Goal: Transaction & Acquisition: Purchase product/service

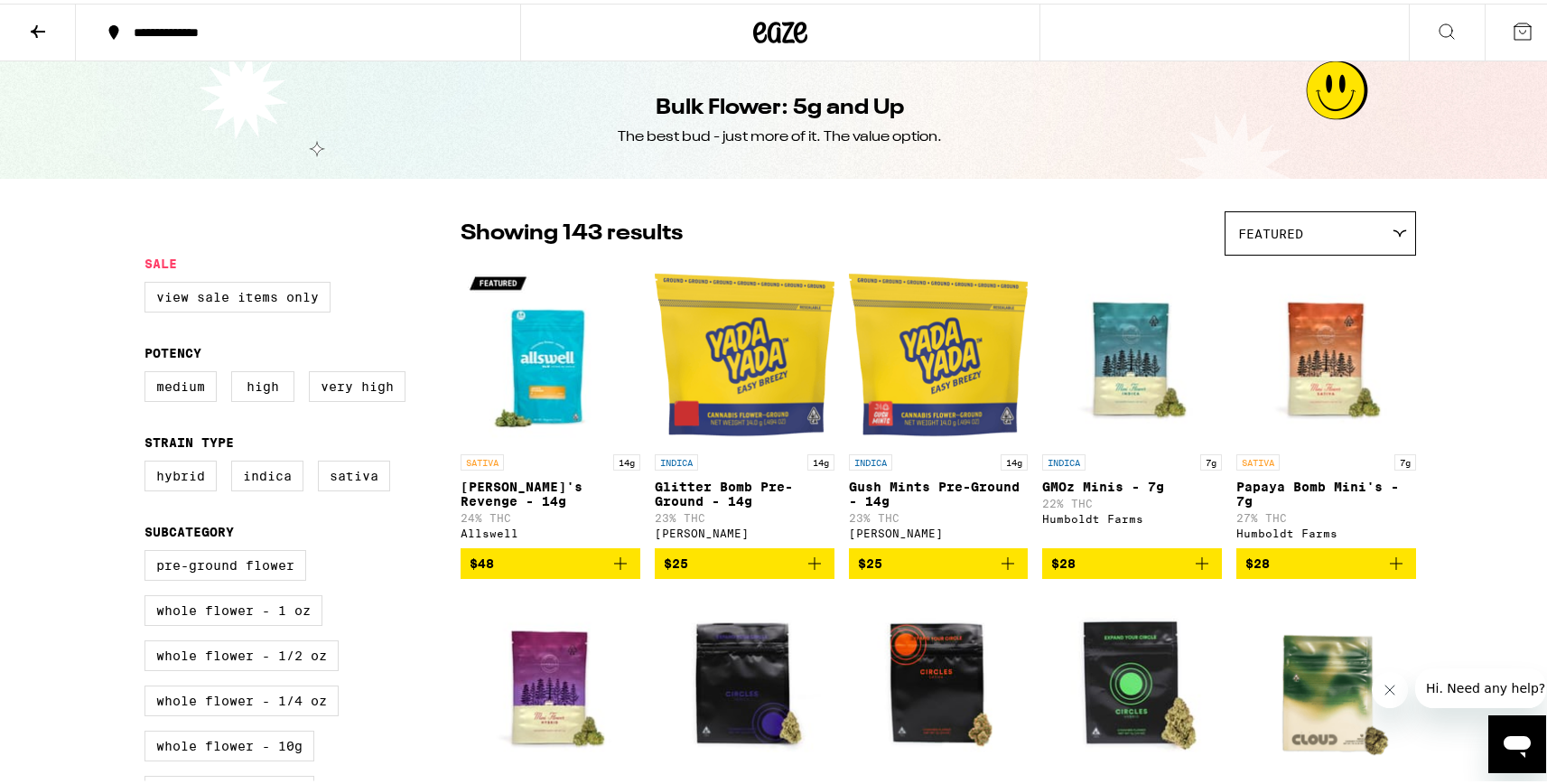
click at [25, 20] on button at bounding box center [37, 29] width 76 height 57
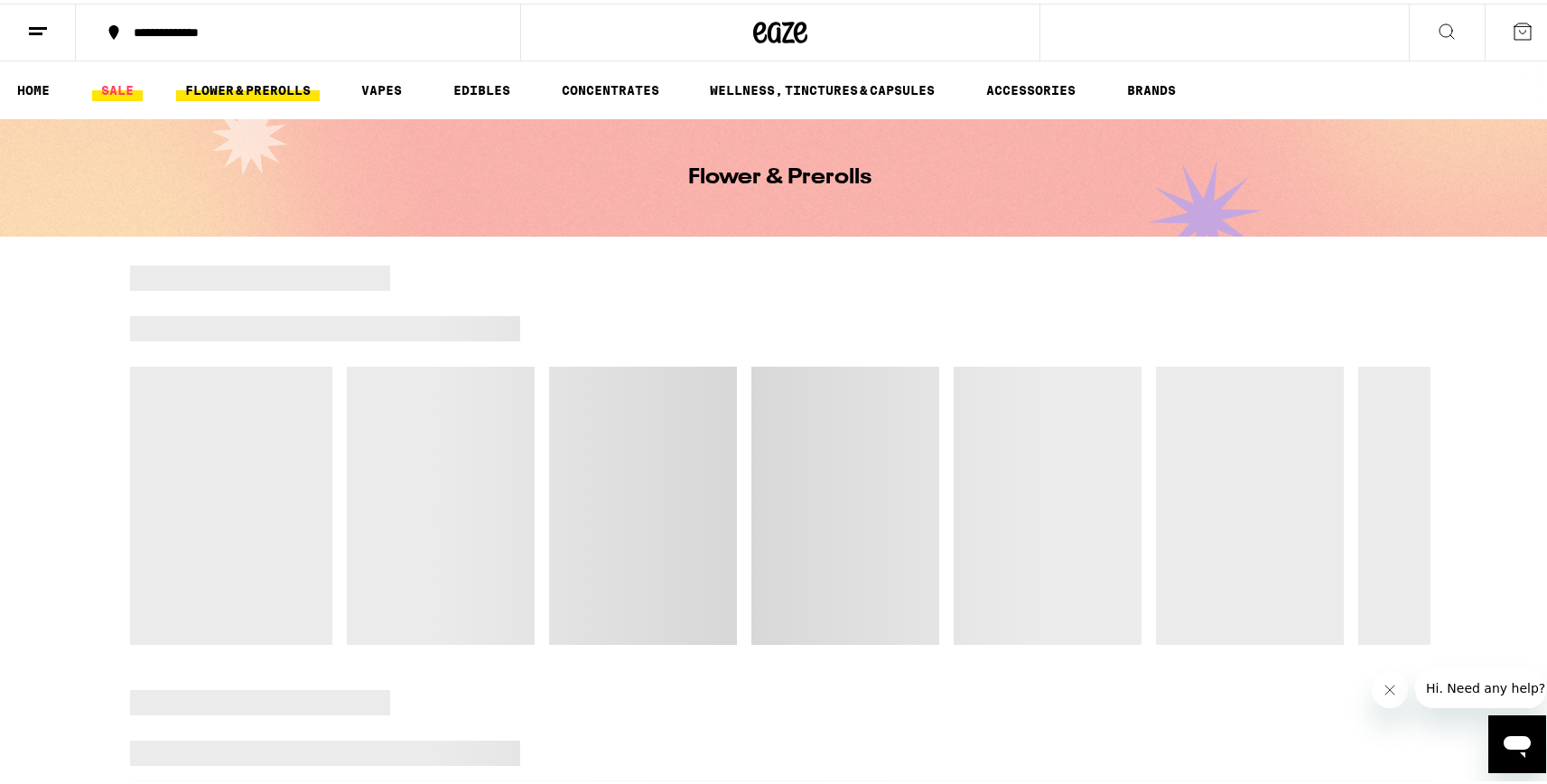
click at [117, 77] on link "SALE" at bounding box center [118, 86] width 50 height 21
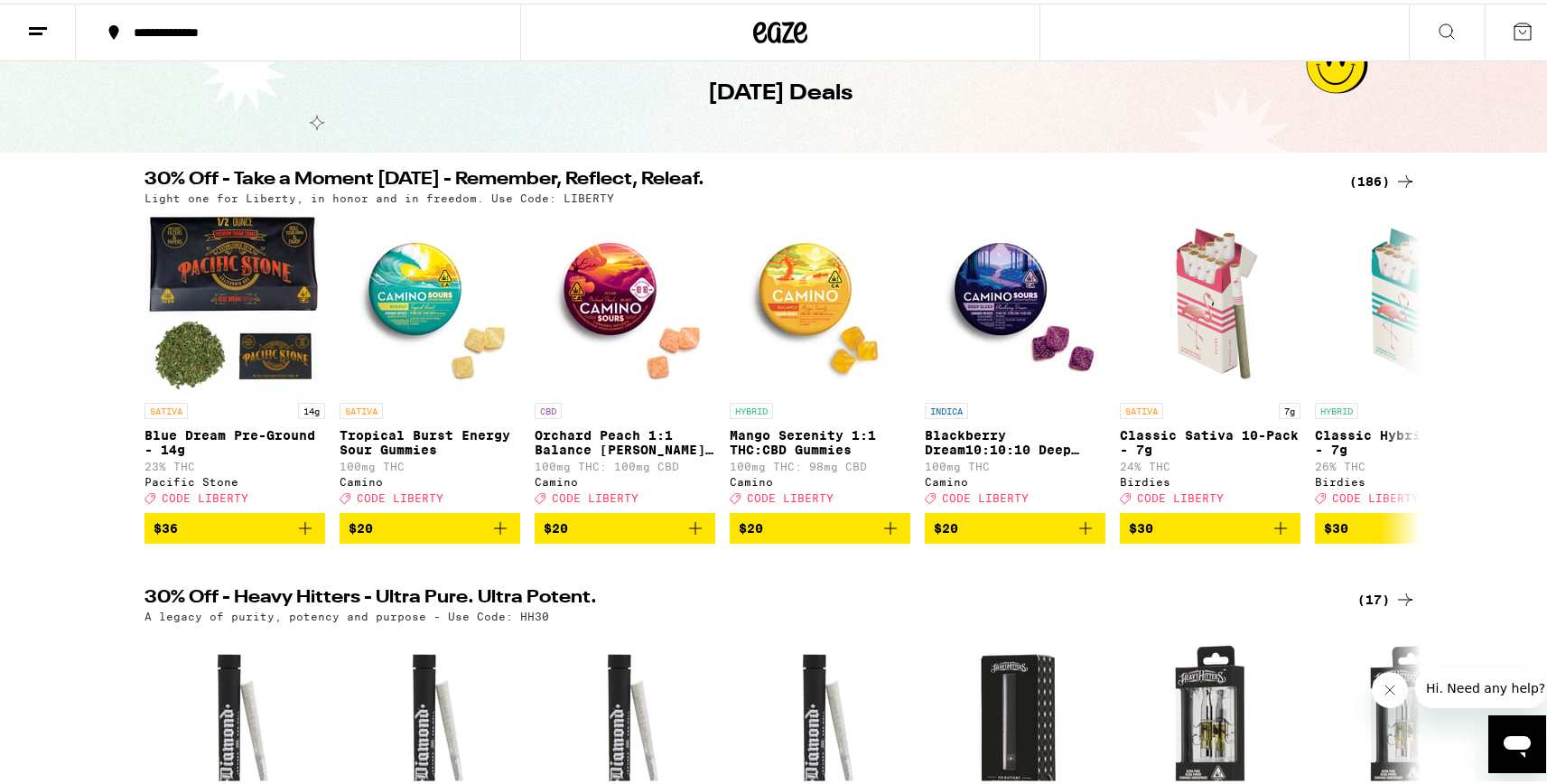
scroll to position [91, 0]
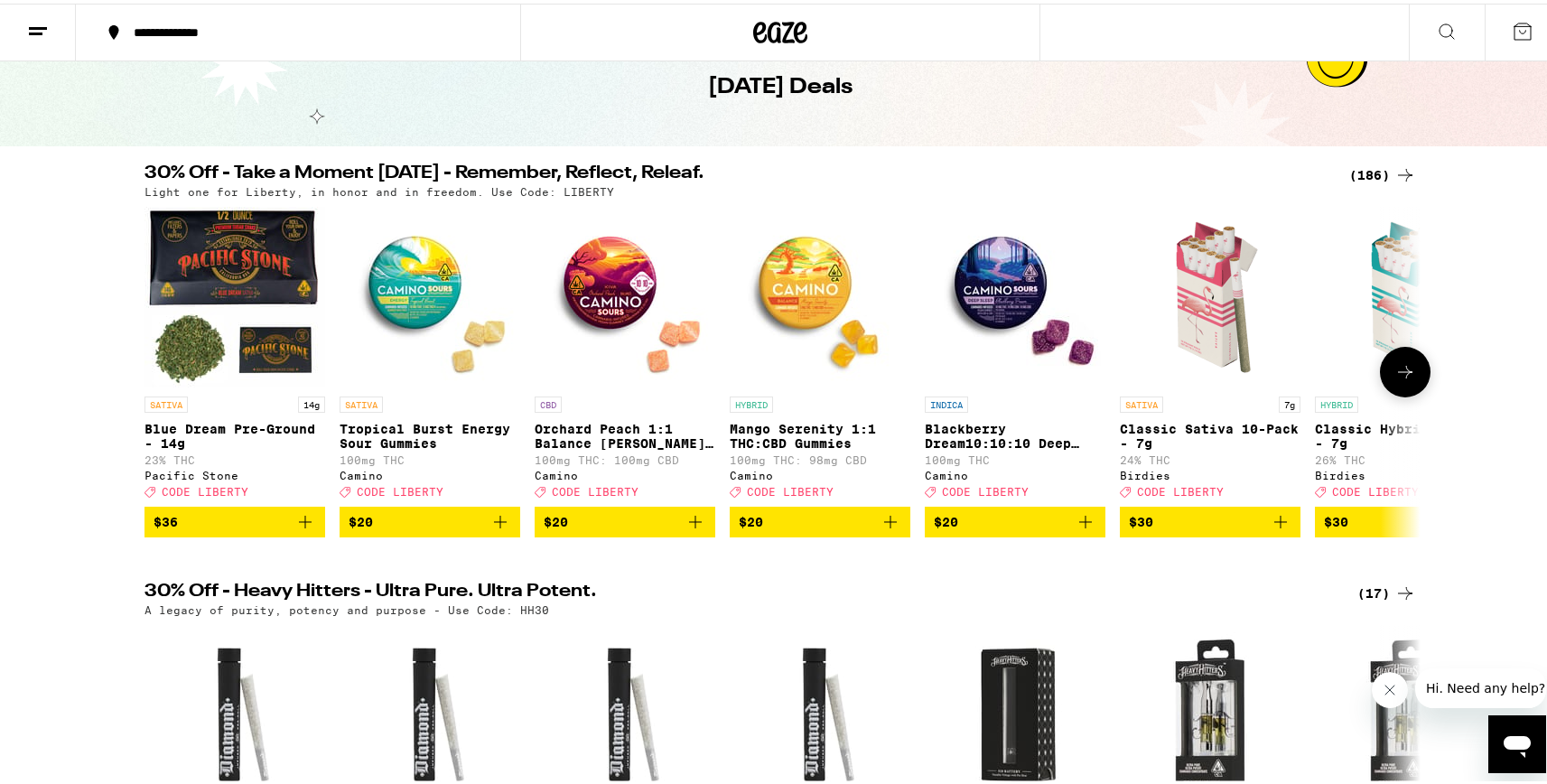
click at [1399, 379] on icon at bounding box center [1404, 368] width 21 height 21
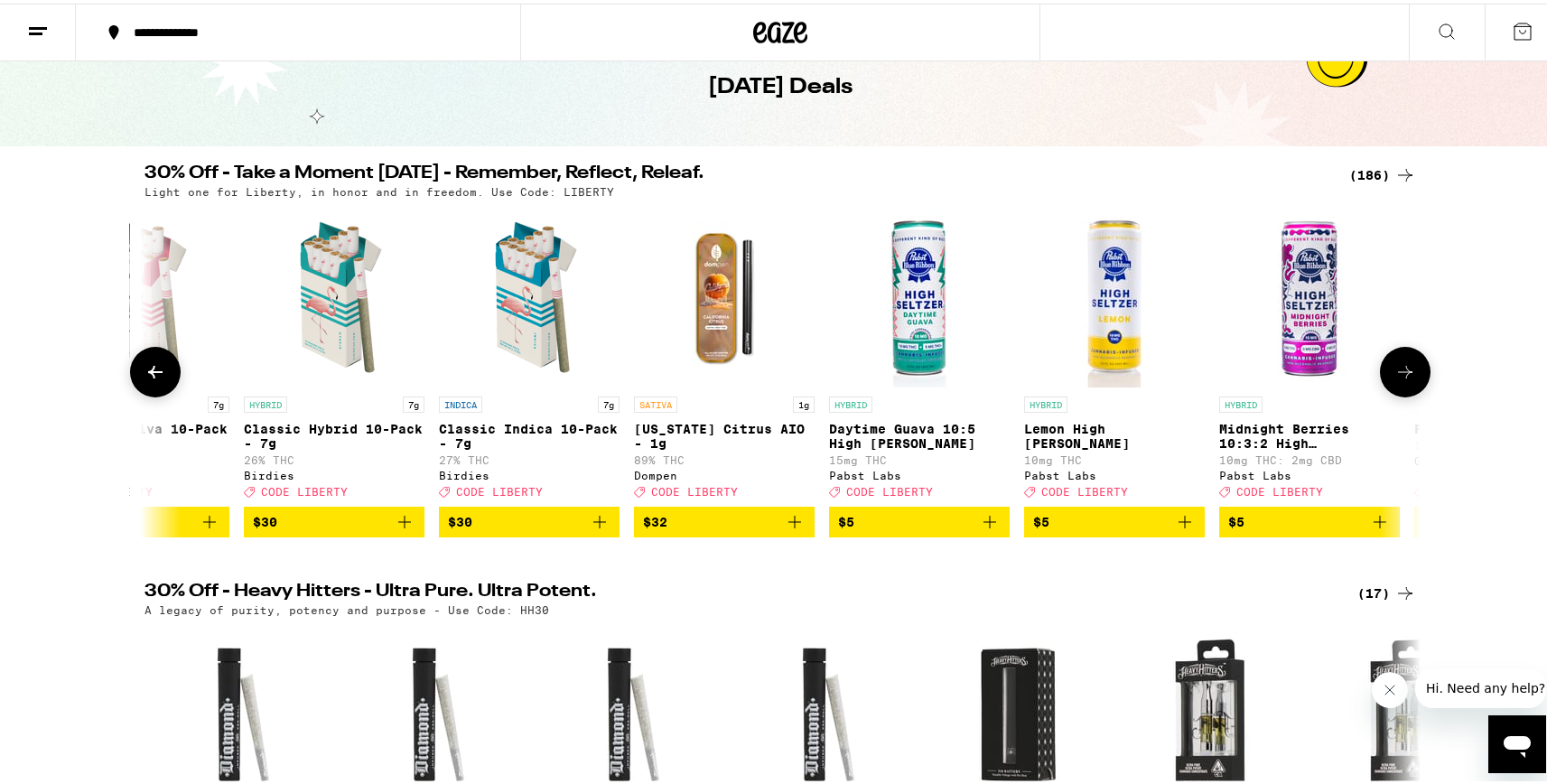
scroll to position [0, 1075]
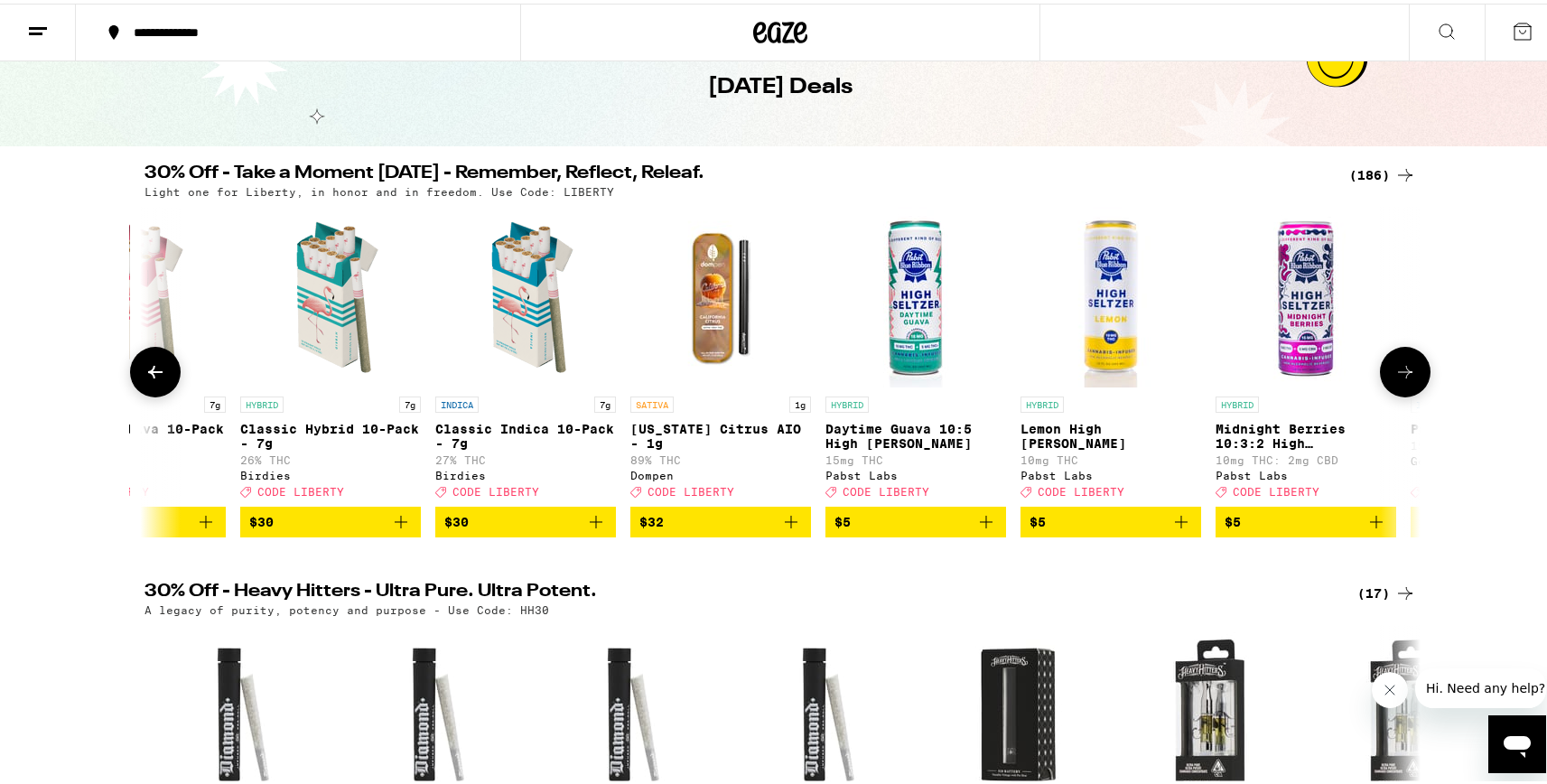
click at [1399, 379] on icon at bounding box center [1404, 368] width 21 height 21
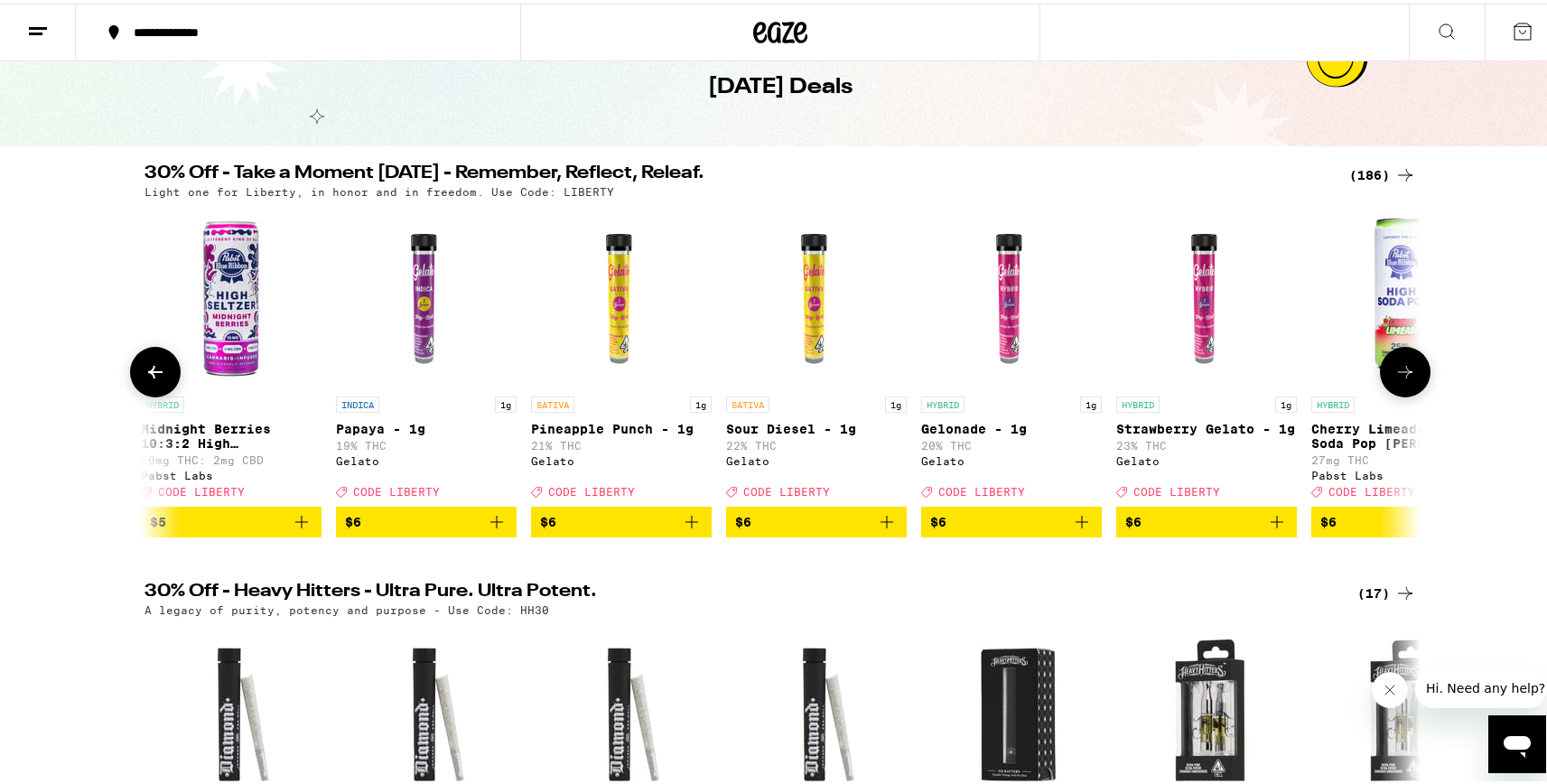
click at [1399, 379] on icon at bounding box center [1404, 368] width 21 height 21
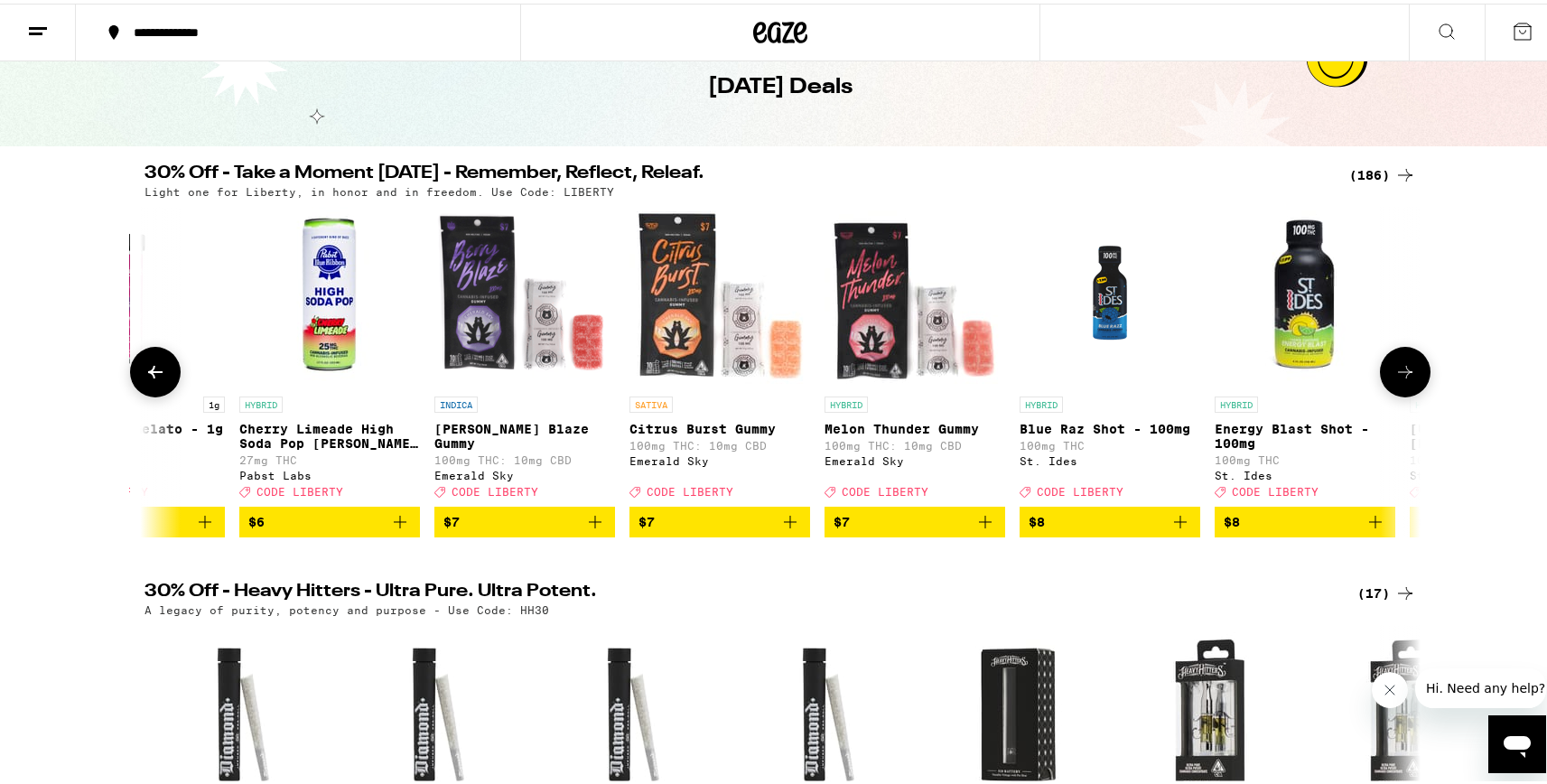
scroll to position [0, 0]
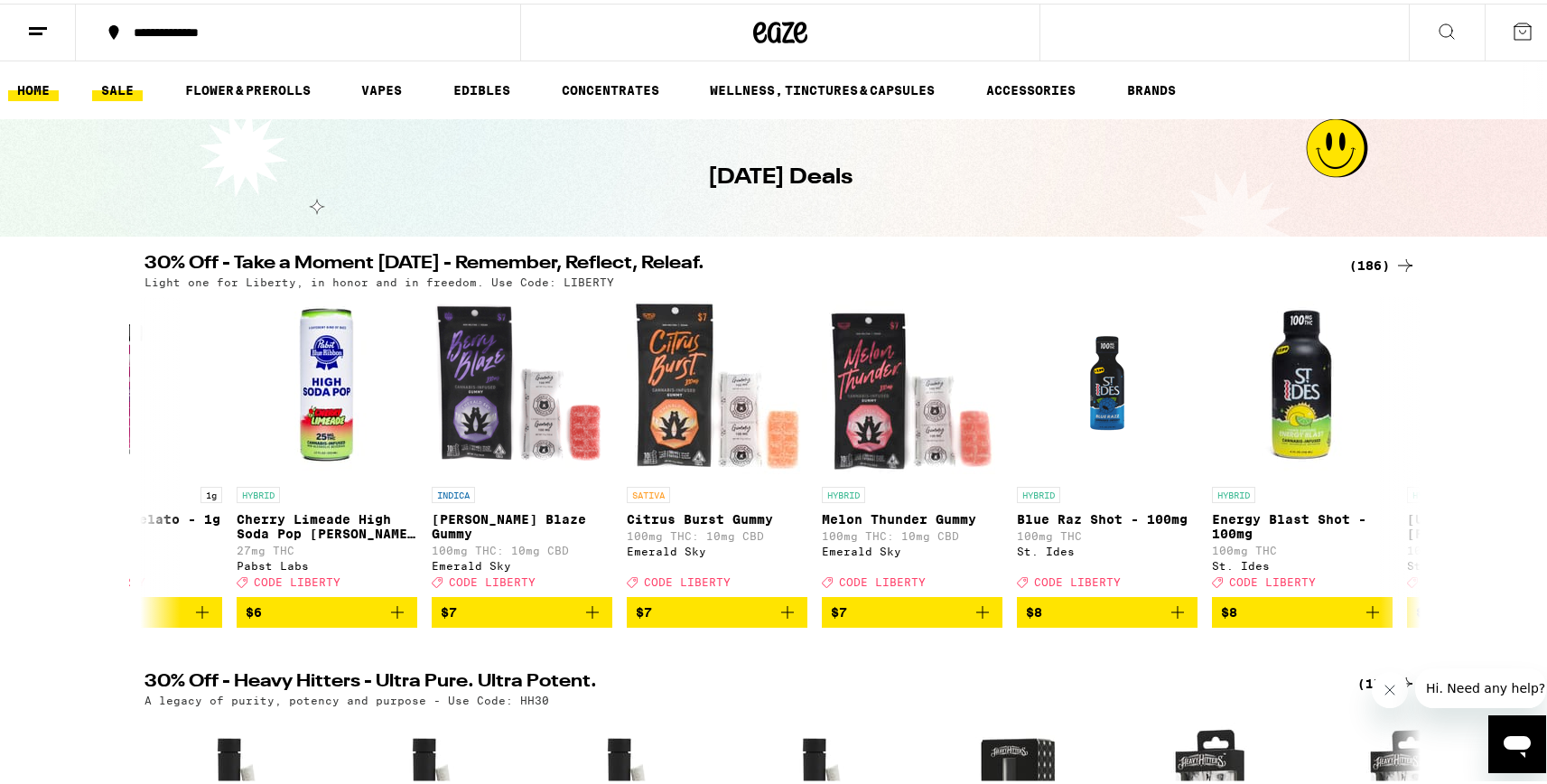
click at [43, 80] on link "HOME" at bounding box center [34, 86] width 50 height 21
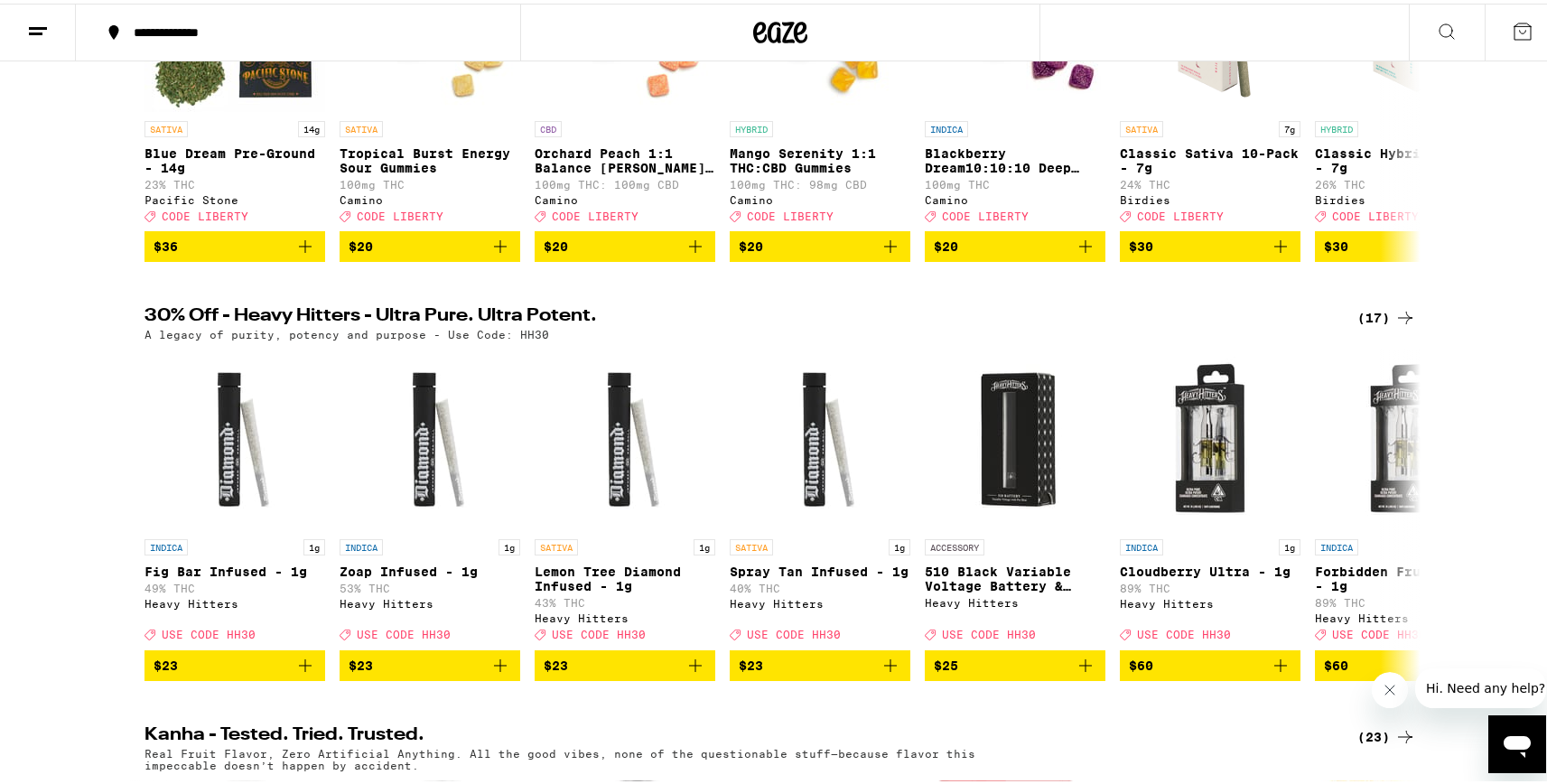
scroll to position [374, 0]
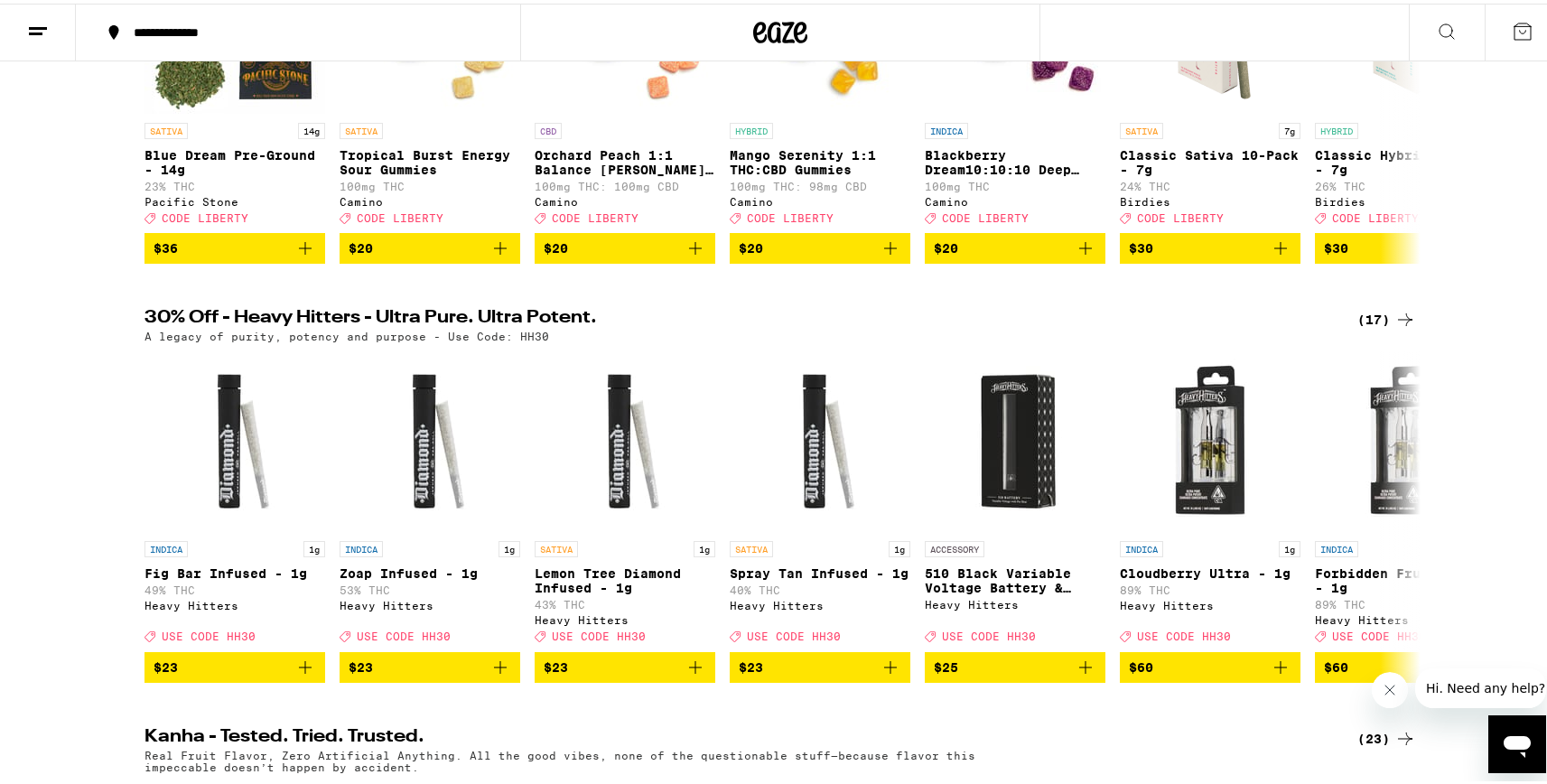
click at [1381, 192] on div "Birdies" at bounding box center [1404, 198] width 180 height 12
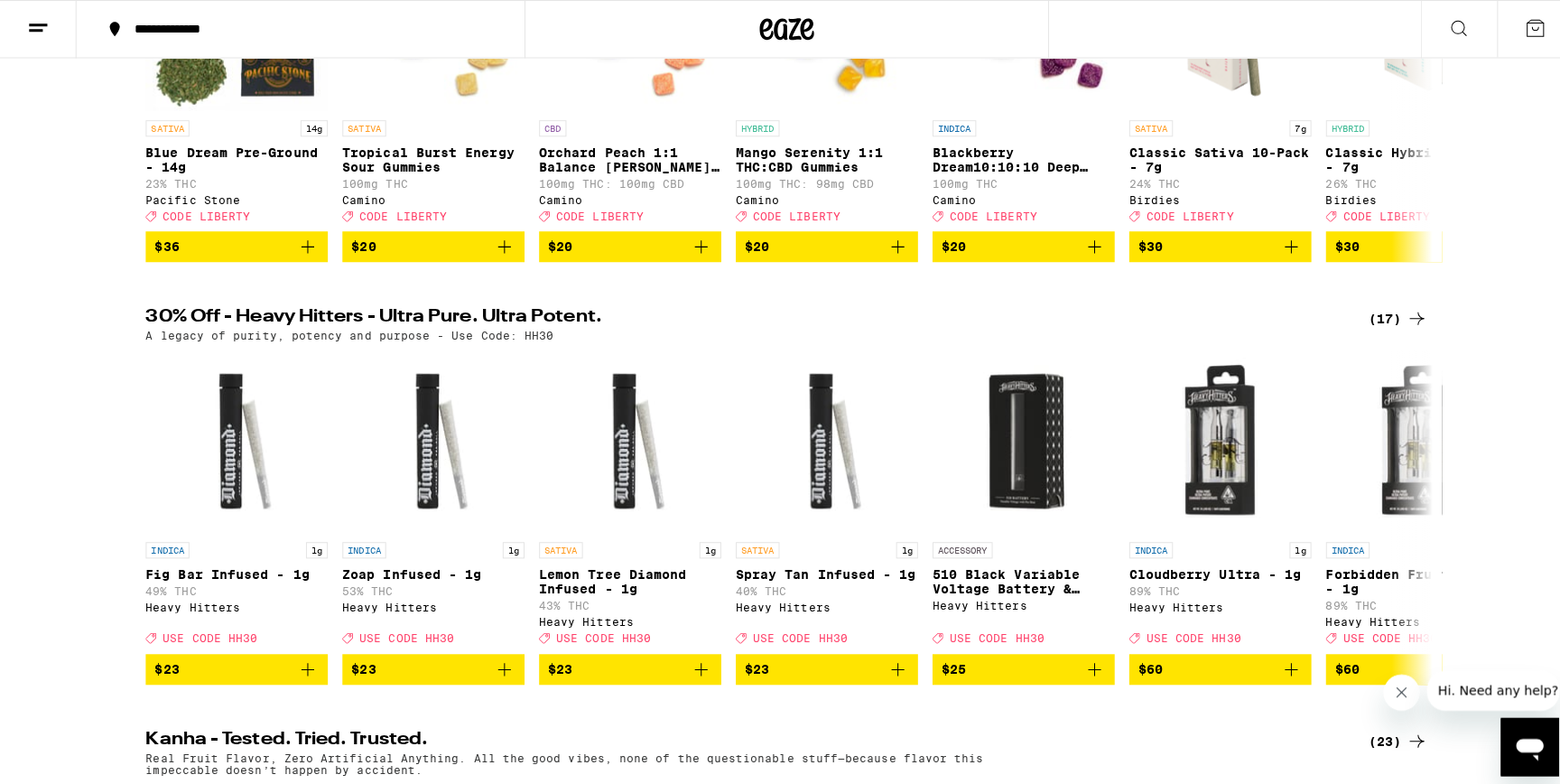
scroll to position [566, 0]
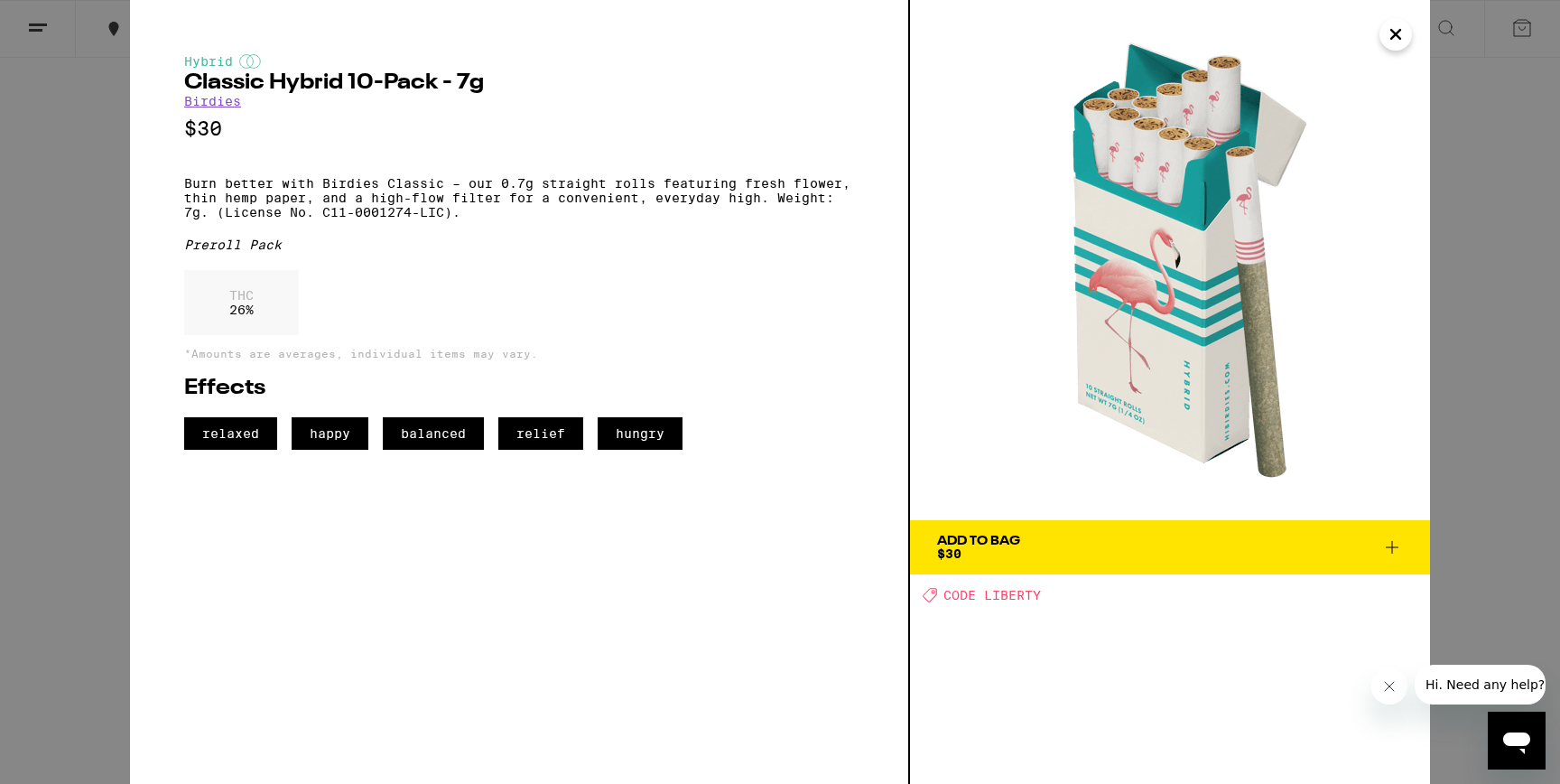
click at [1396, 44] on icon "Close" at bounding box center [1396, 34] width 21 height 27
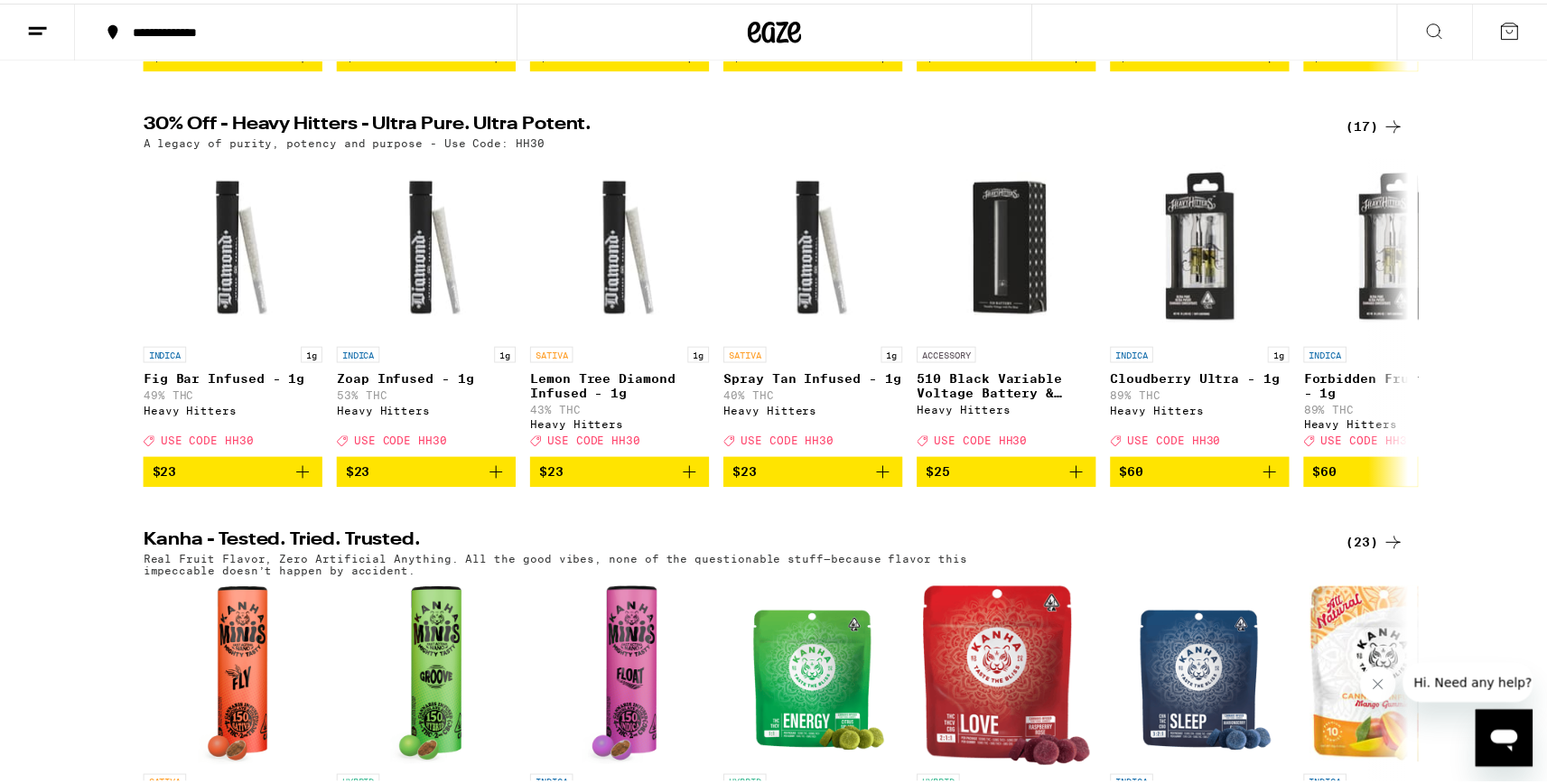
scroll to position [306, 0]
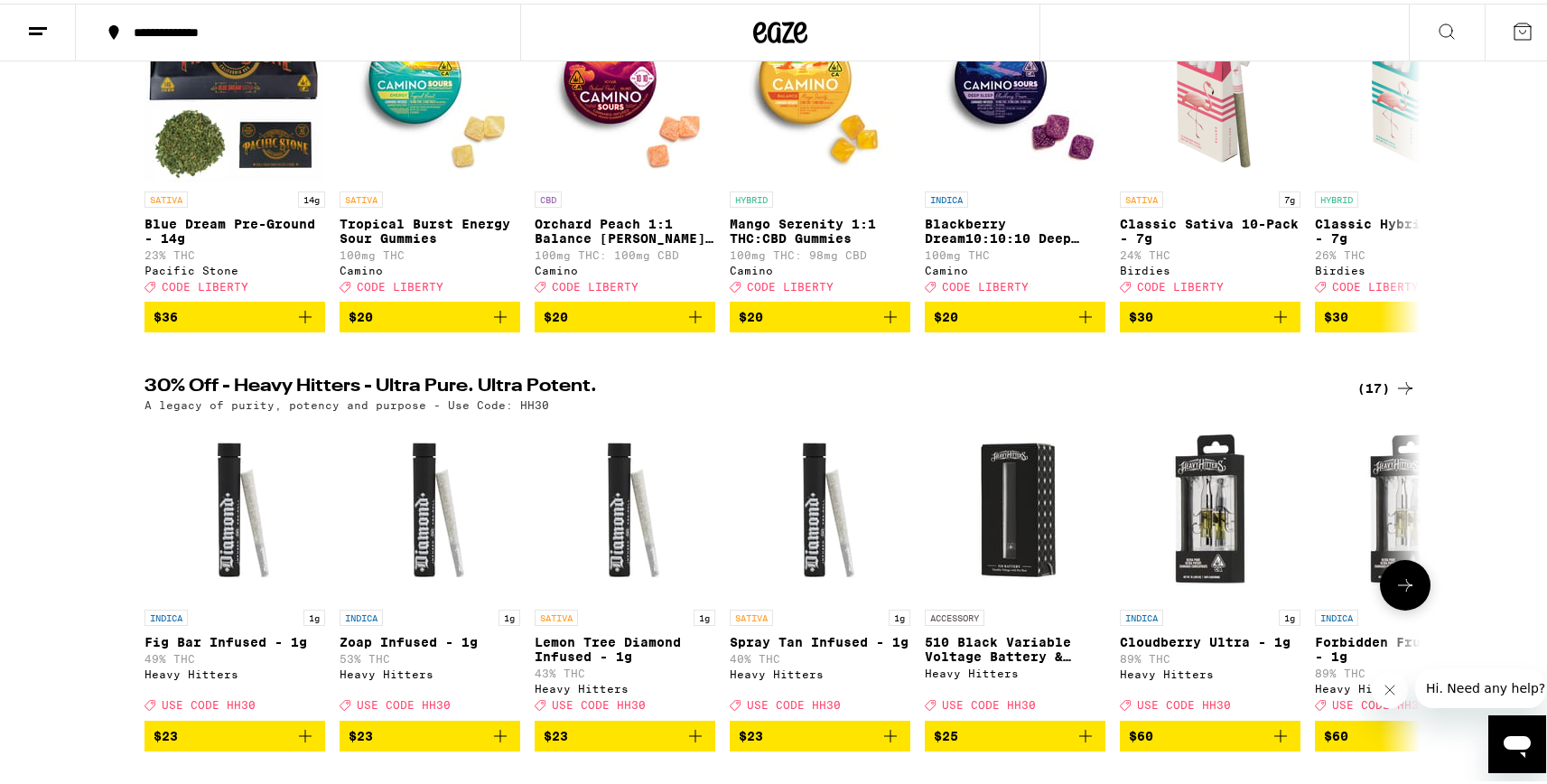
click at [1408, 592] on icon at bounding box center [1404, 581] width 21 height 21
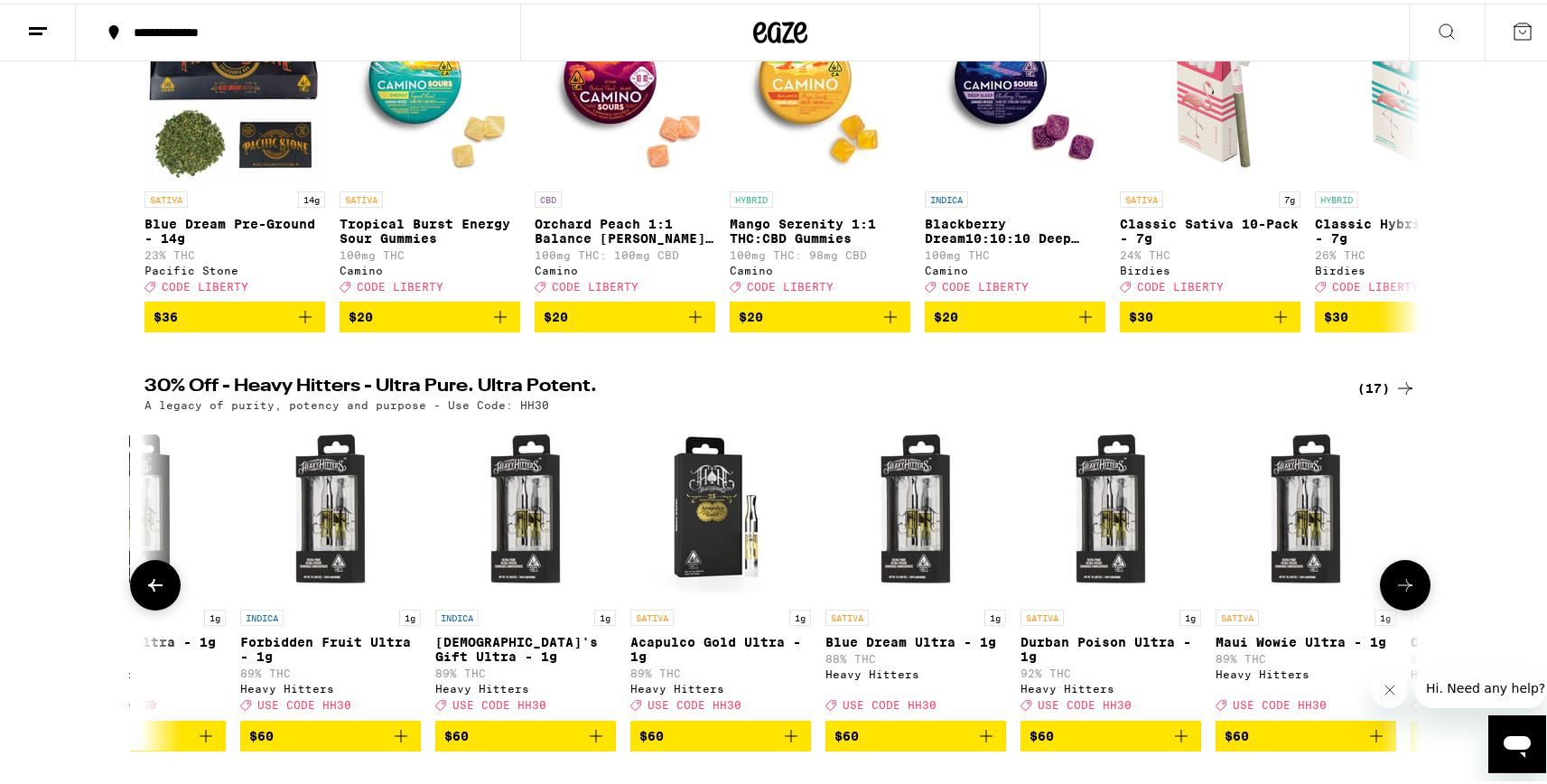
click at [1408, 592] on icon at bounding box center [1404, 581] width 21 height 21
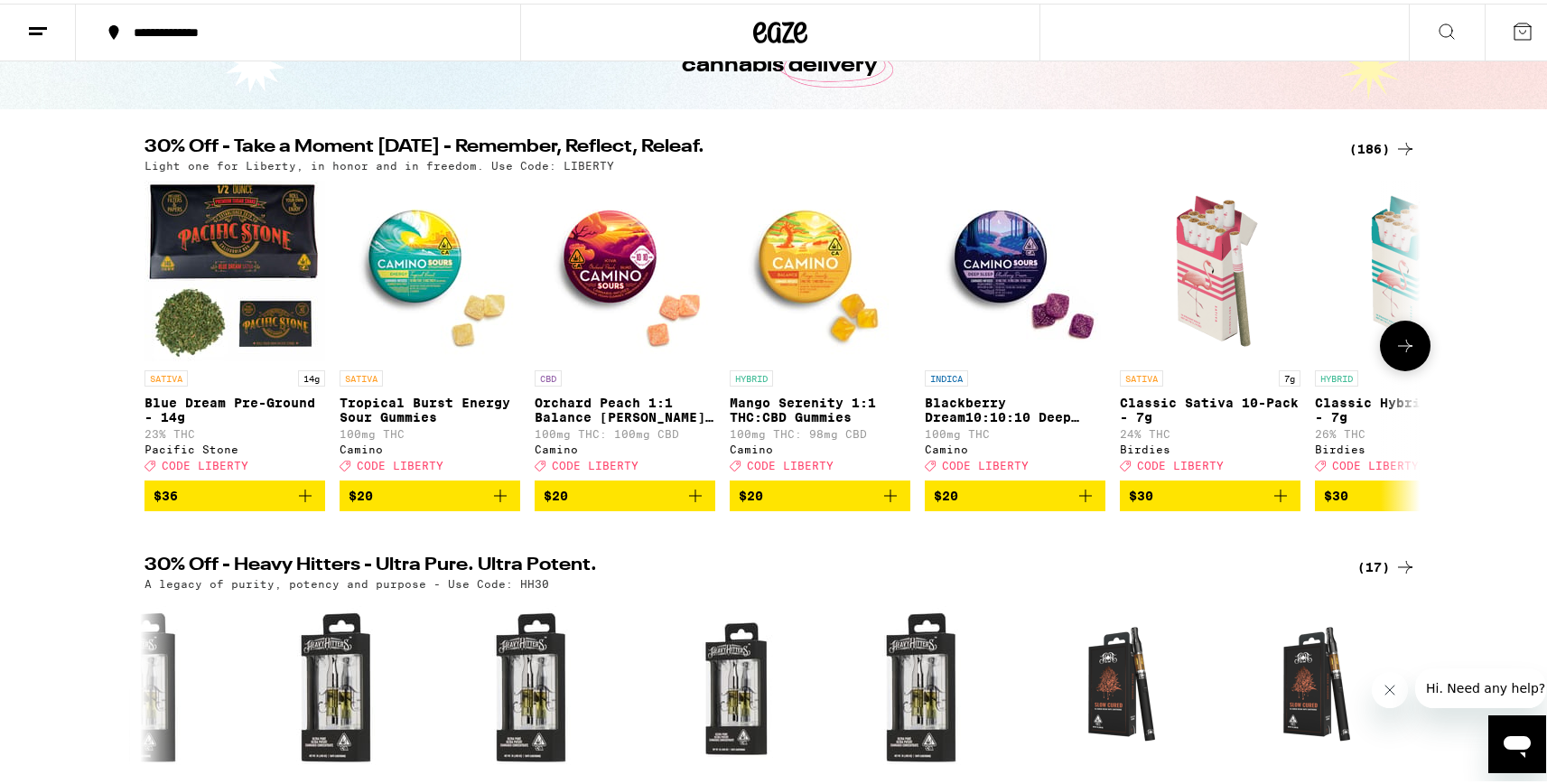
scroll to position [123, 0]
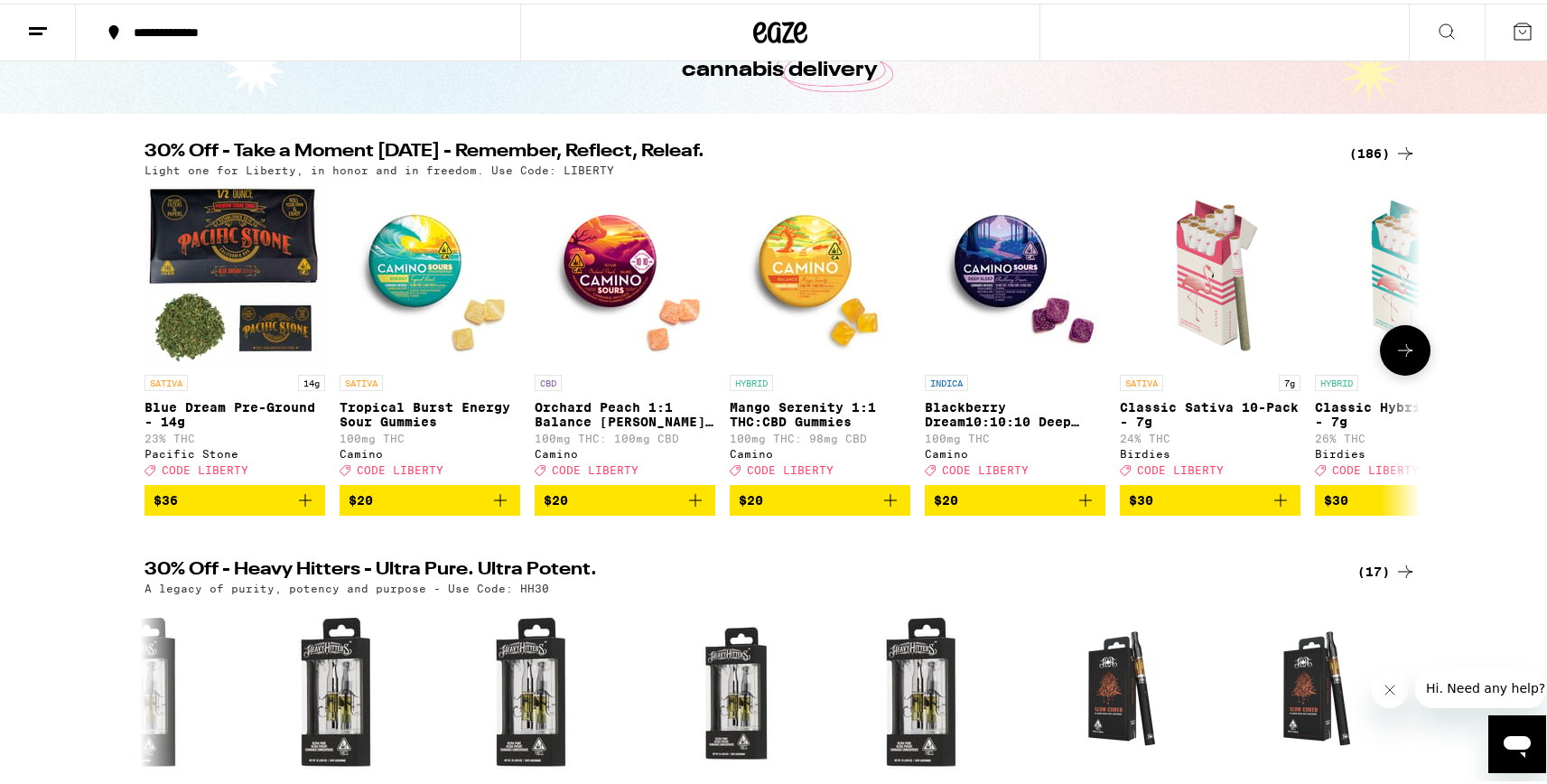
click at [1397, 356] on icon at bounding box center [1404, 346] width 21 height 21
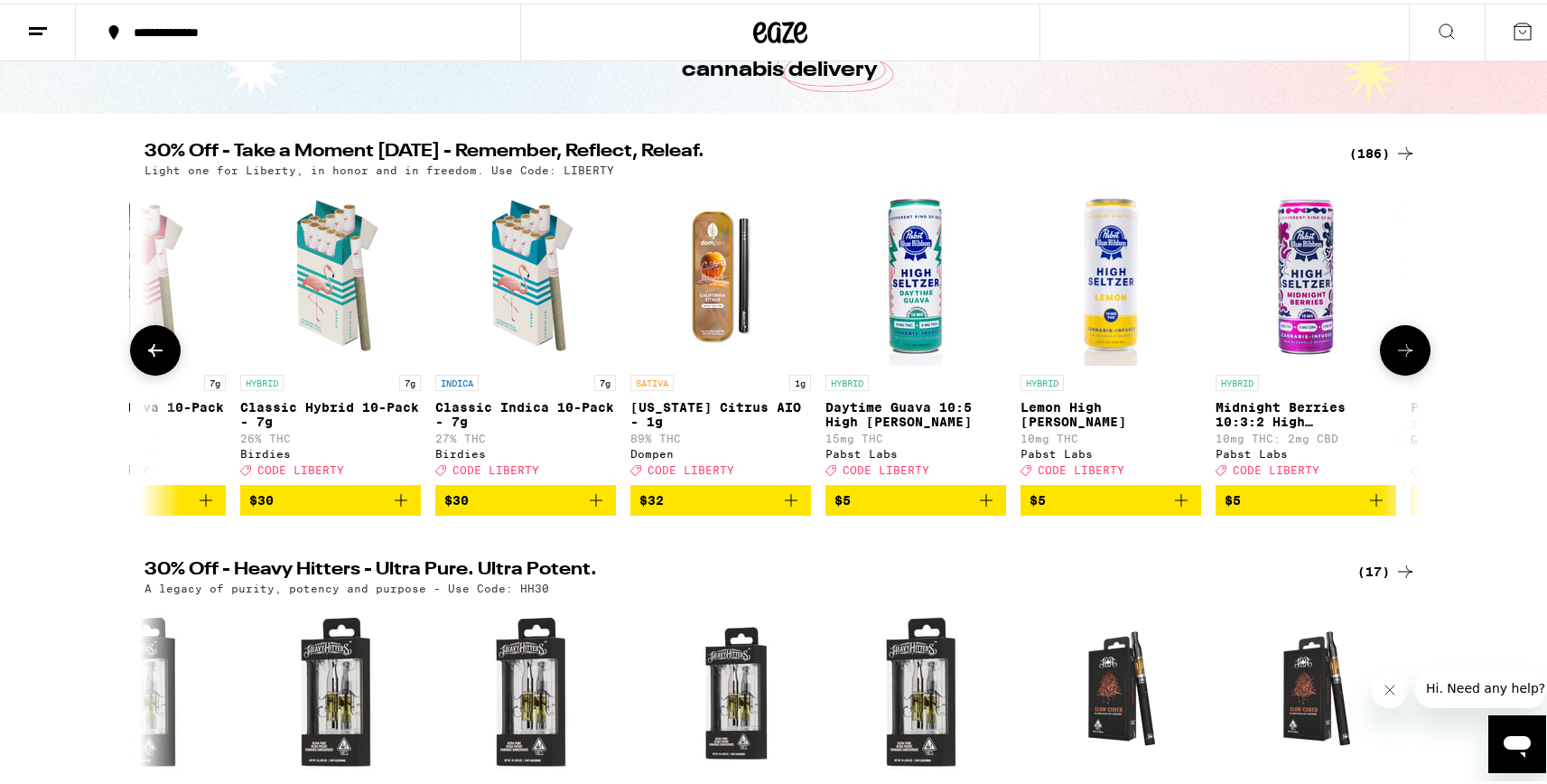
click at [1397, 356] on icon at bounding box center [1404, 346] width 21 height 21
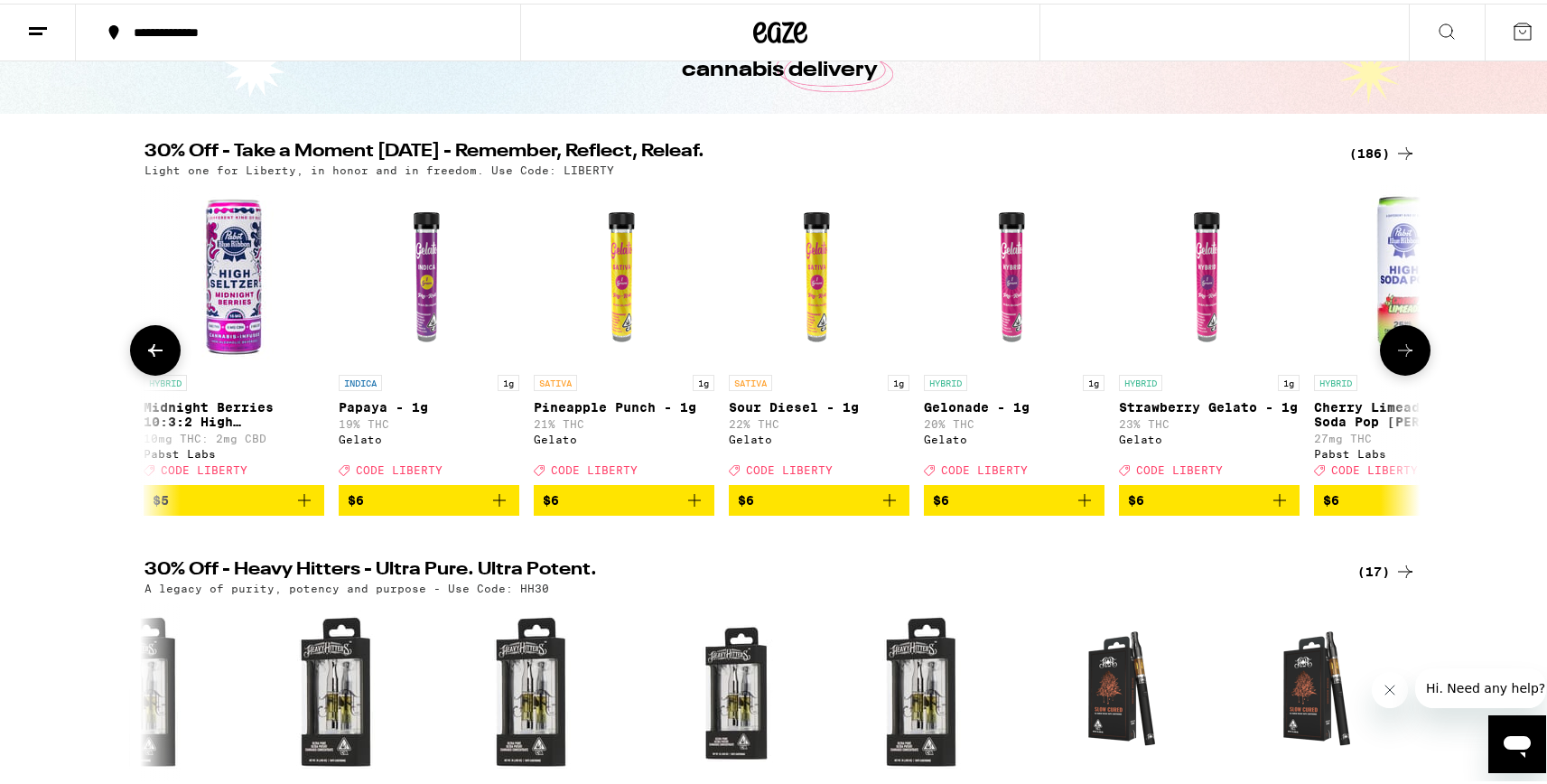
scroll to position [0, 2149]
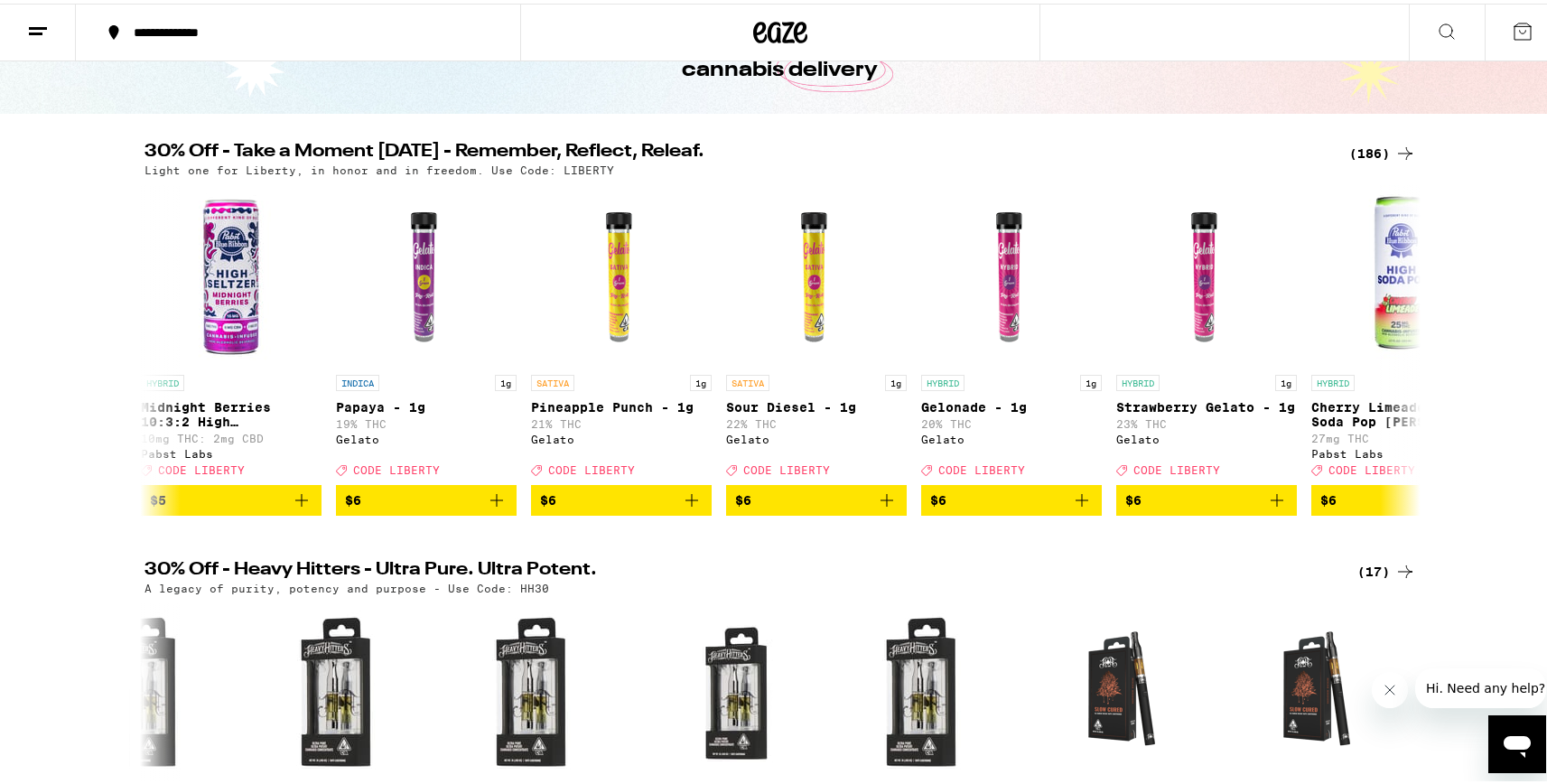
click at [1381, 147] on div "(186)" at bounding box center [1383, 149] width 67 height 21
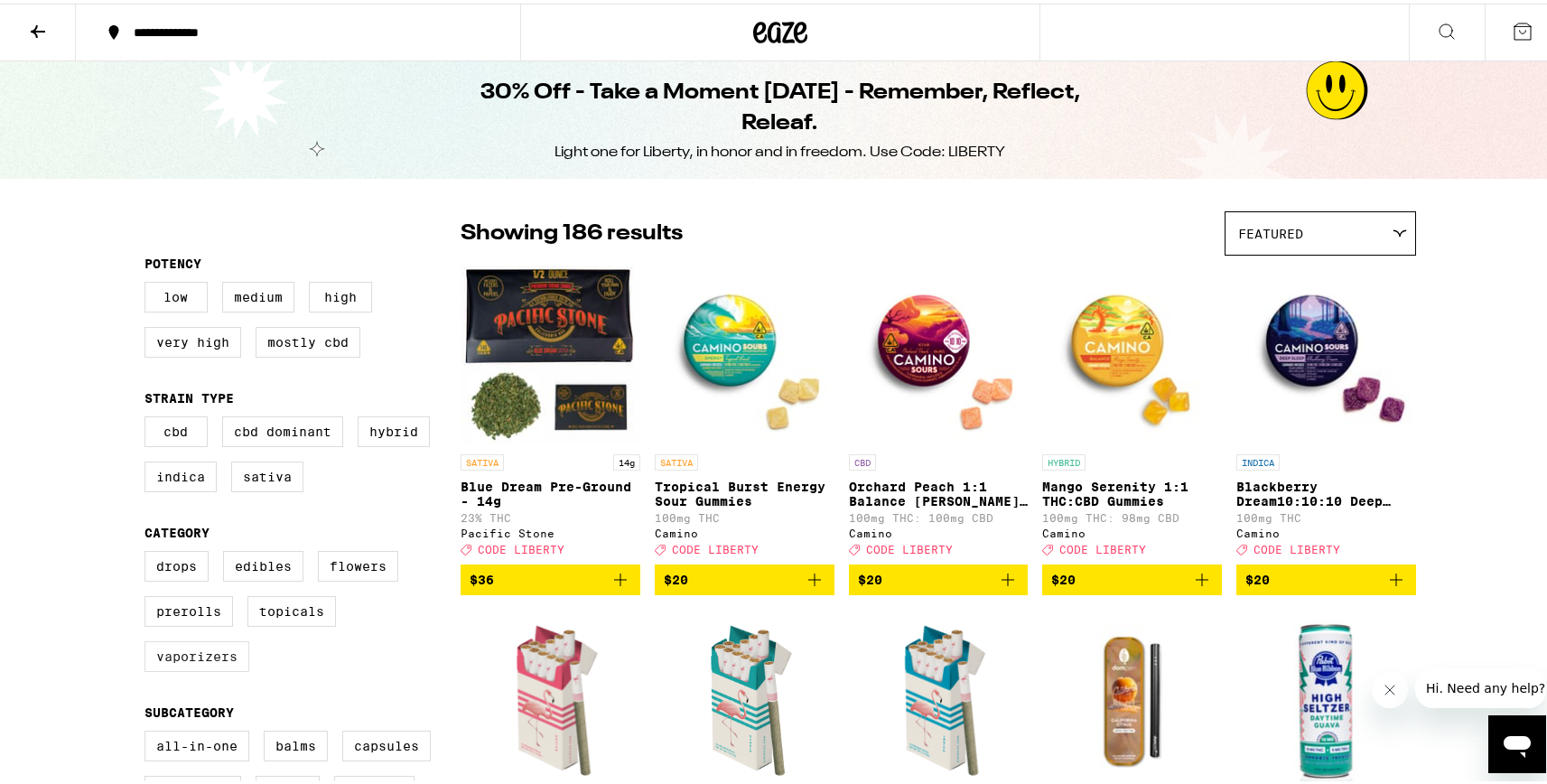
click at [195, 668] on label "Vaporizers" at bounding box center [197, 652] width 105 height 31
click at [149, 551] on input "Vaporizers" at bounding box center [148, 550] width 1 height 1
checkbox input "true"
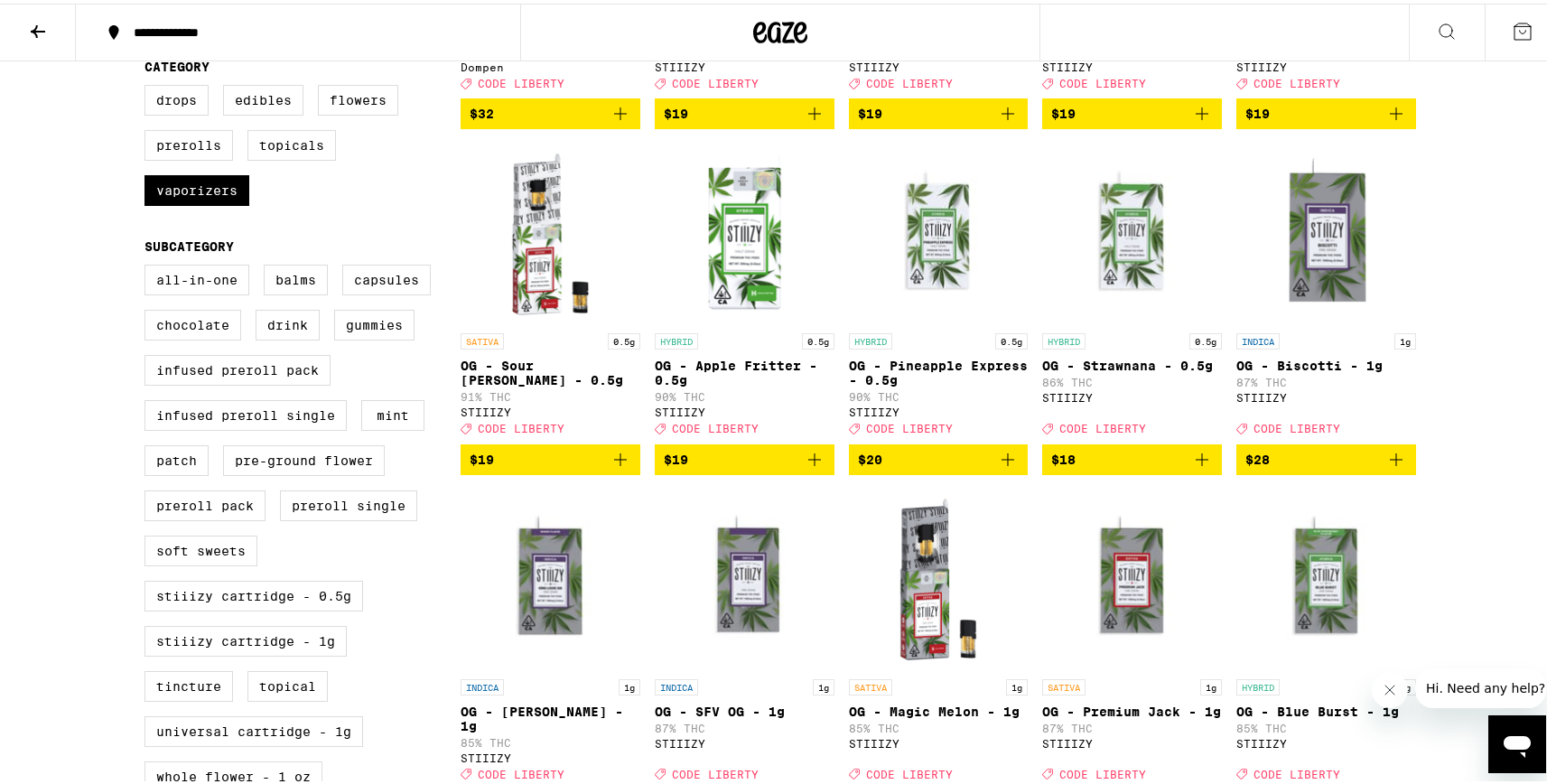
scroll to position [447, 0]
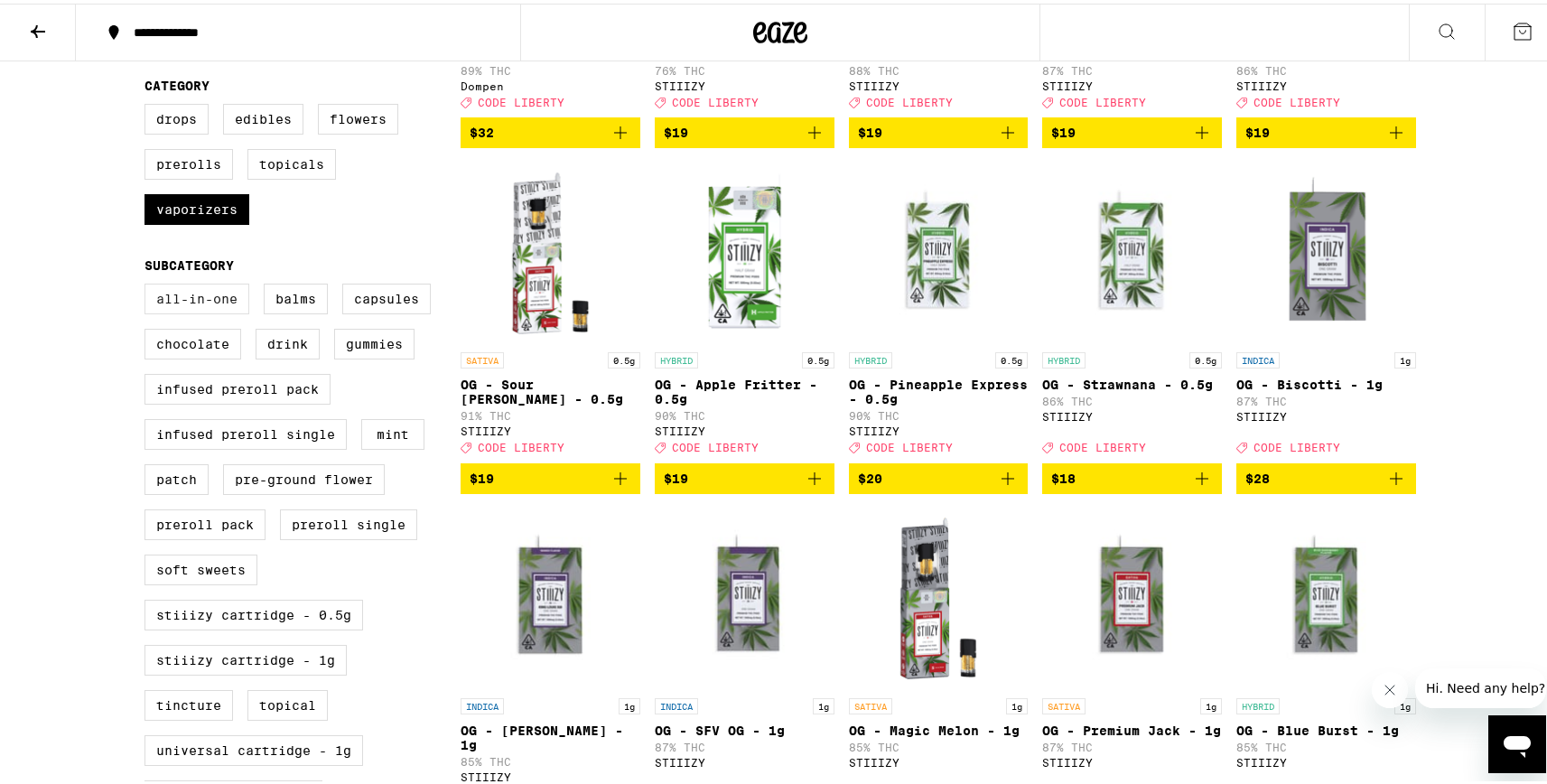
click at [178, 311] on label "All-In-One" at bounding box center [197, 295] width 105 height 31
click at [149, 284] on input "All-In-One" at bounding box center [148, 283] width 1 height 1
checkbox input "true"
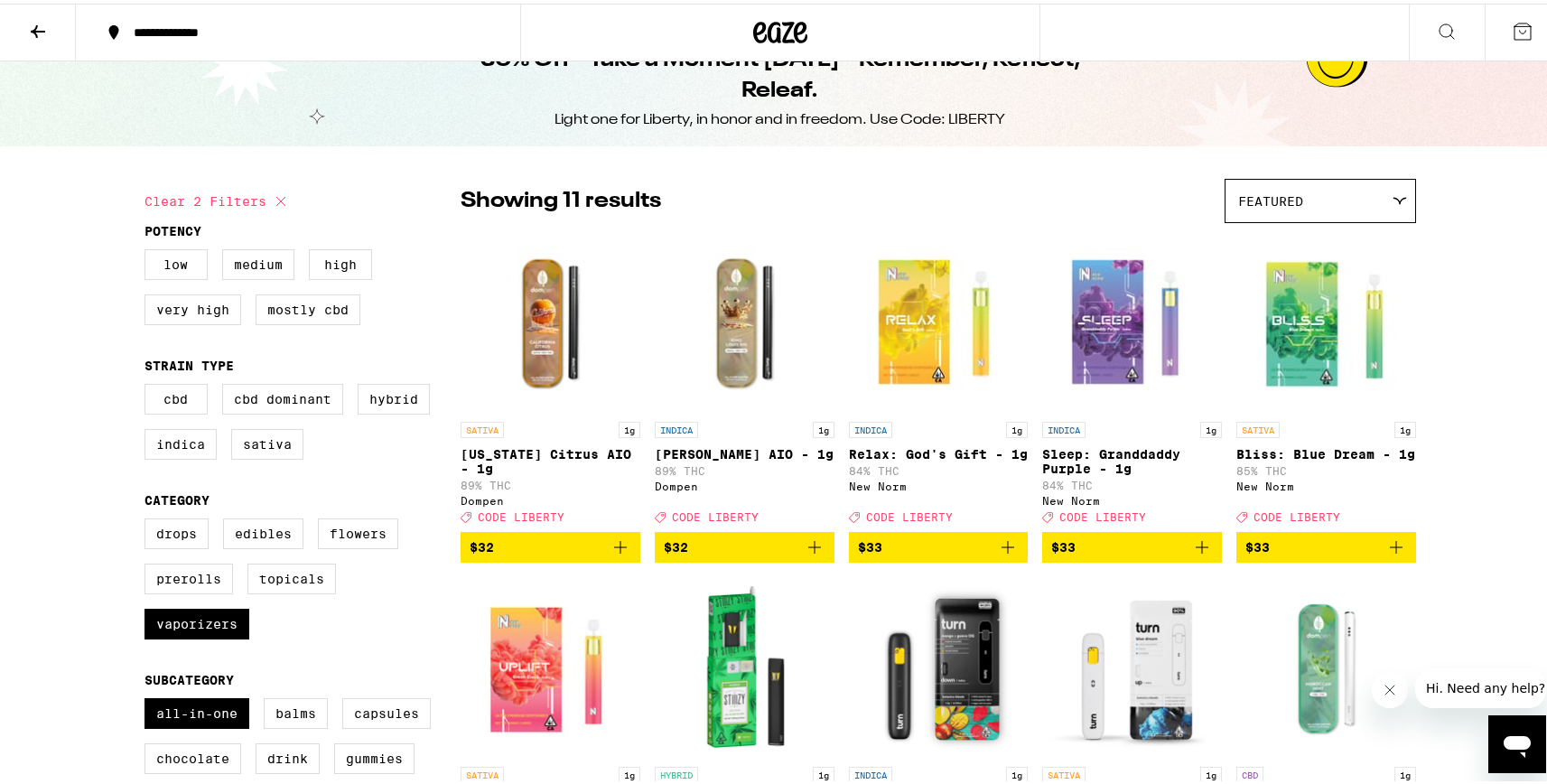
scroll to position [21, 0]
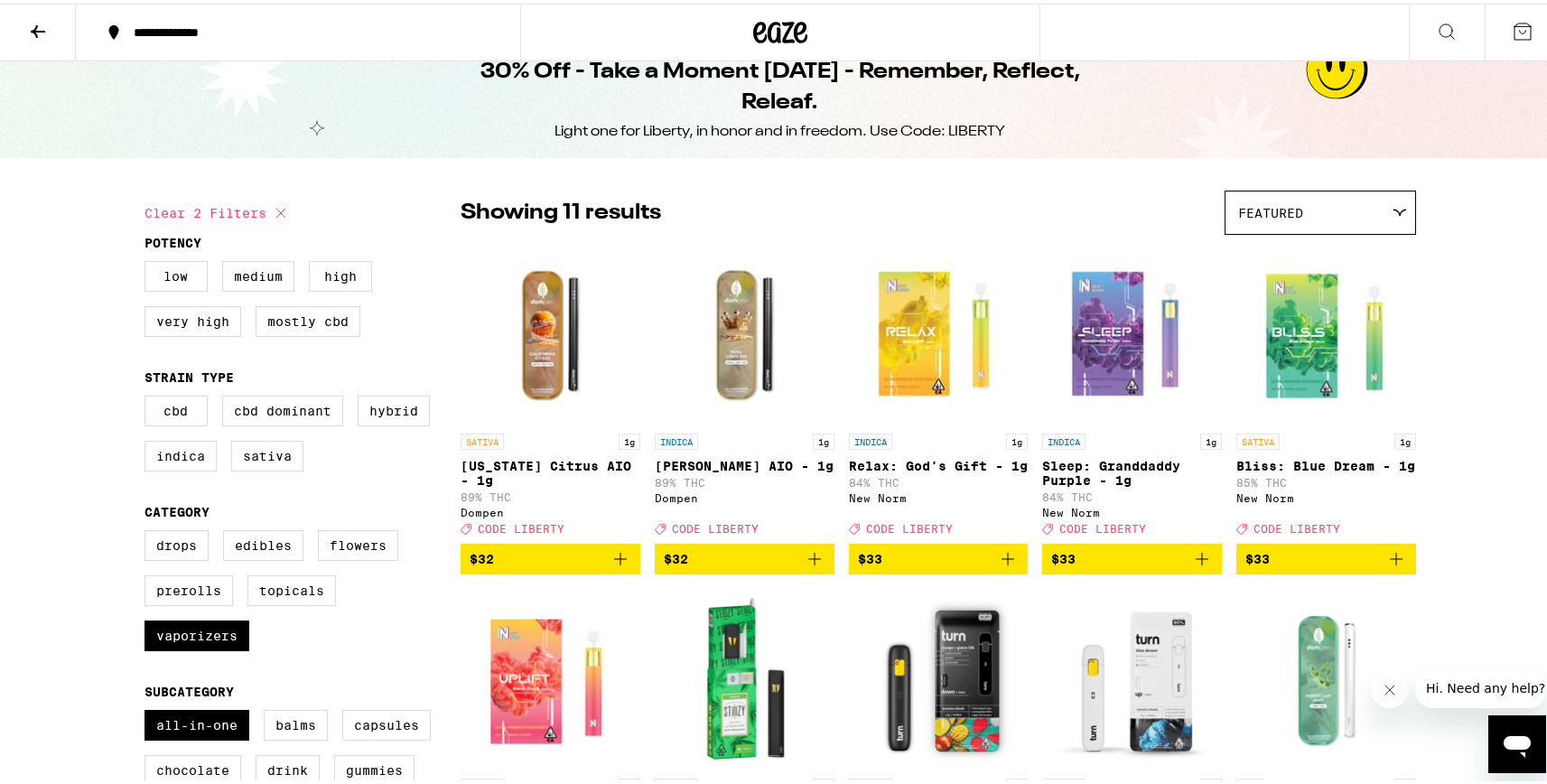
click at [950, 456] on p "Relax: God's Gift - 1g" at bounding box center [938, 461] width 179 height 14
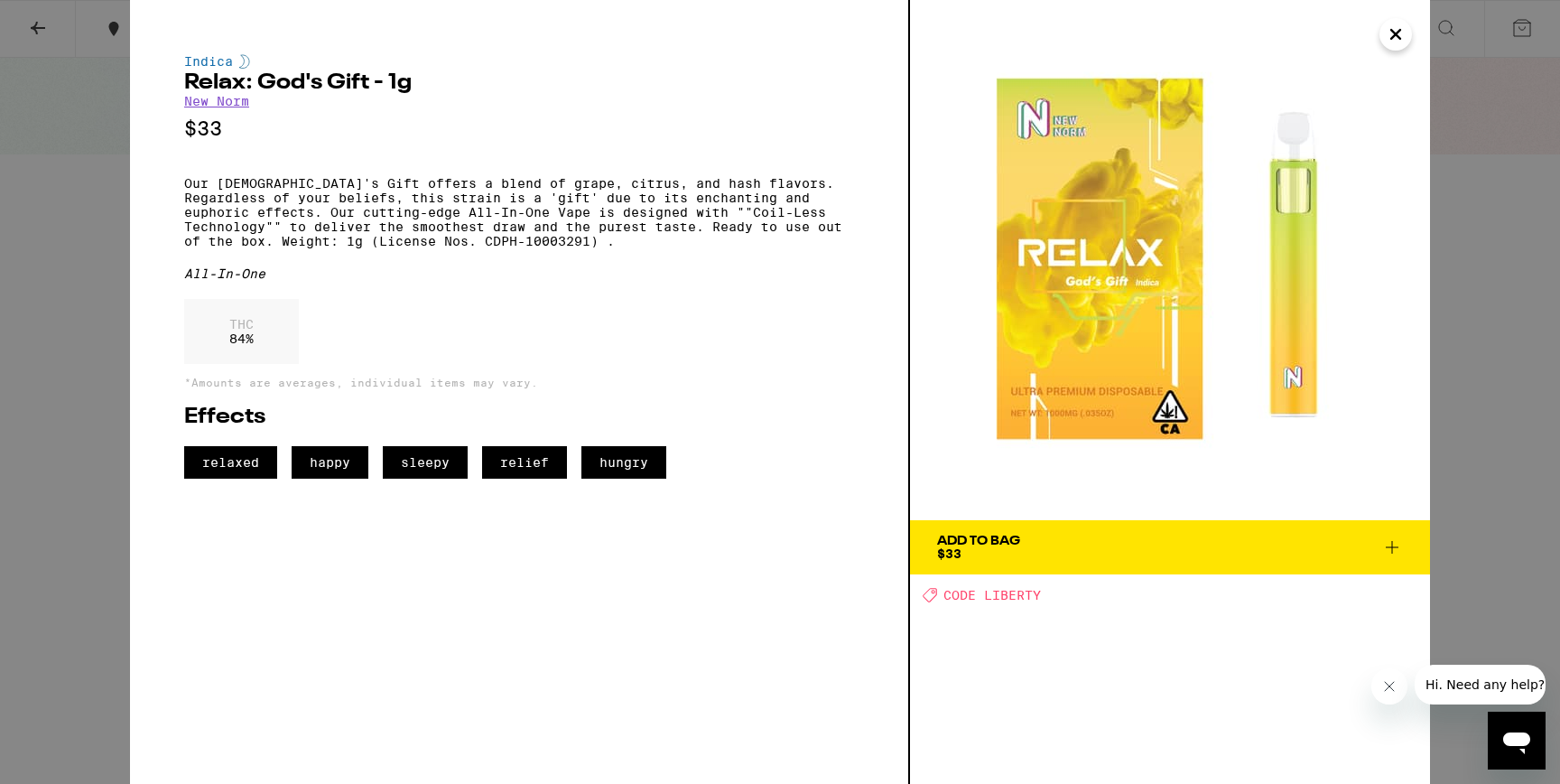
click at [1394, 32] on icon "Close" at bounding box center [1396, 34] width 21 height 27
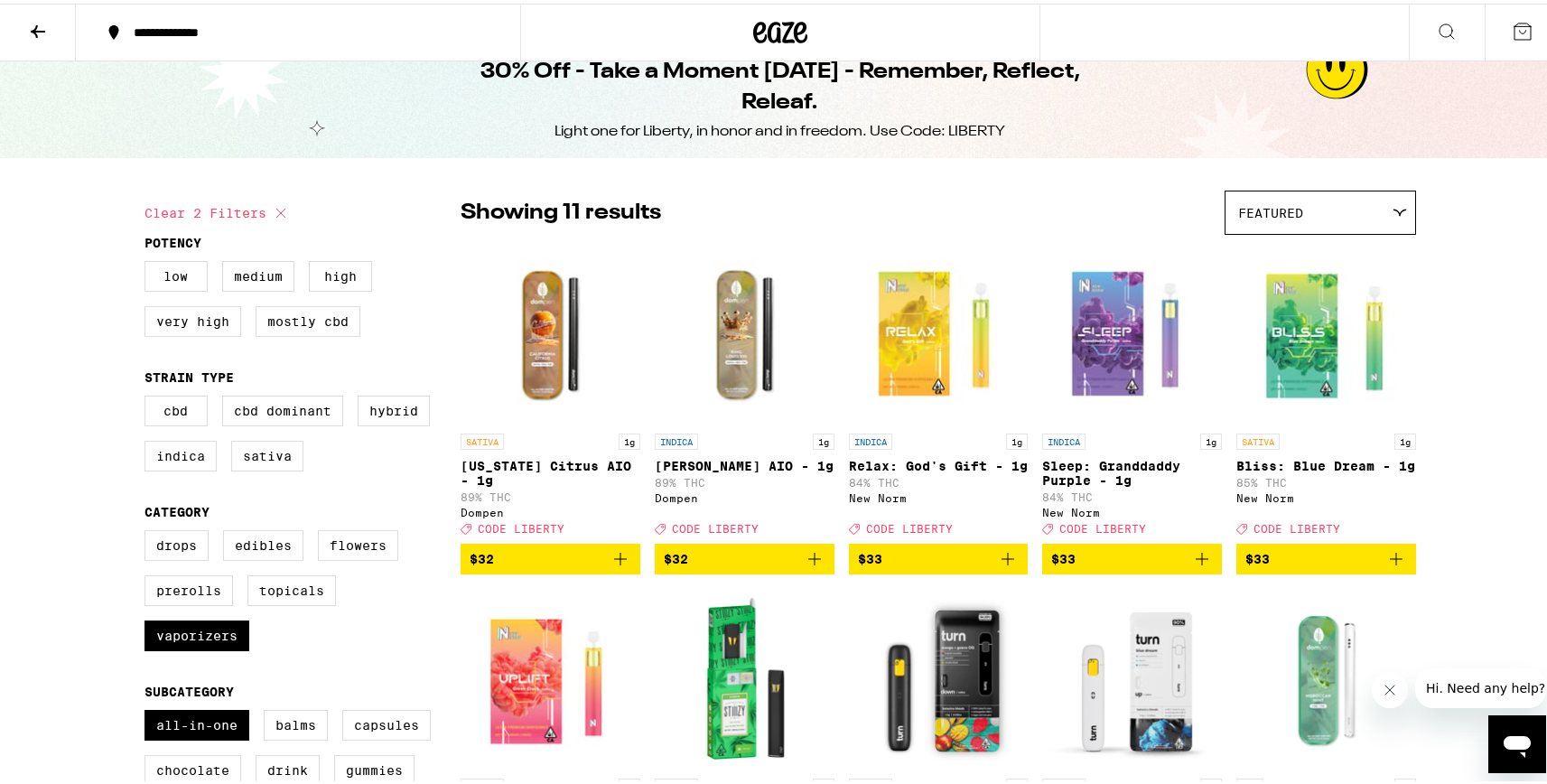
click at [743, 339] on img "Open page for King Louis XIII AIO - 1g from Dompen" at bounding box center [744, 329] width 179 height 180
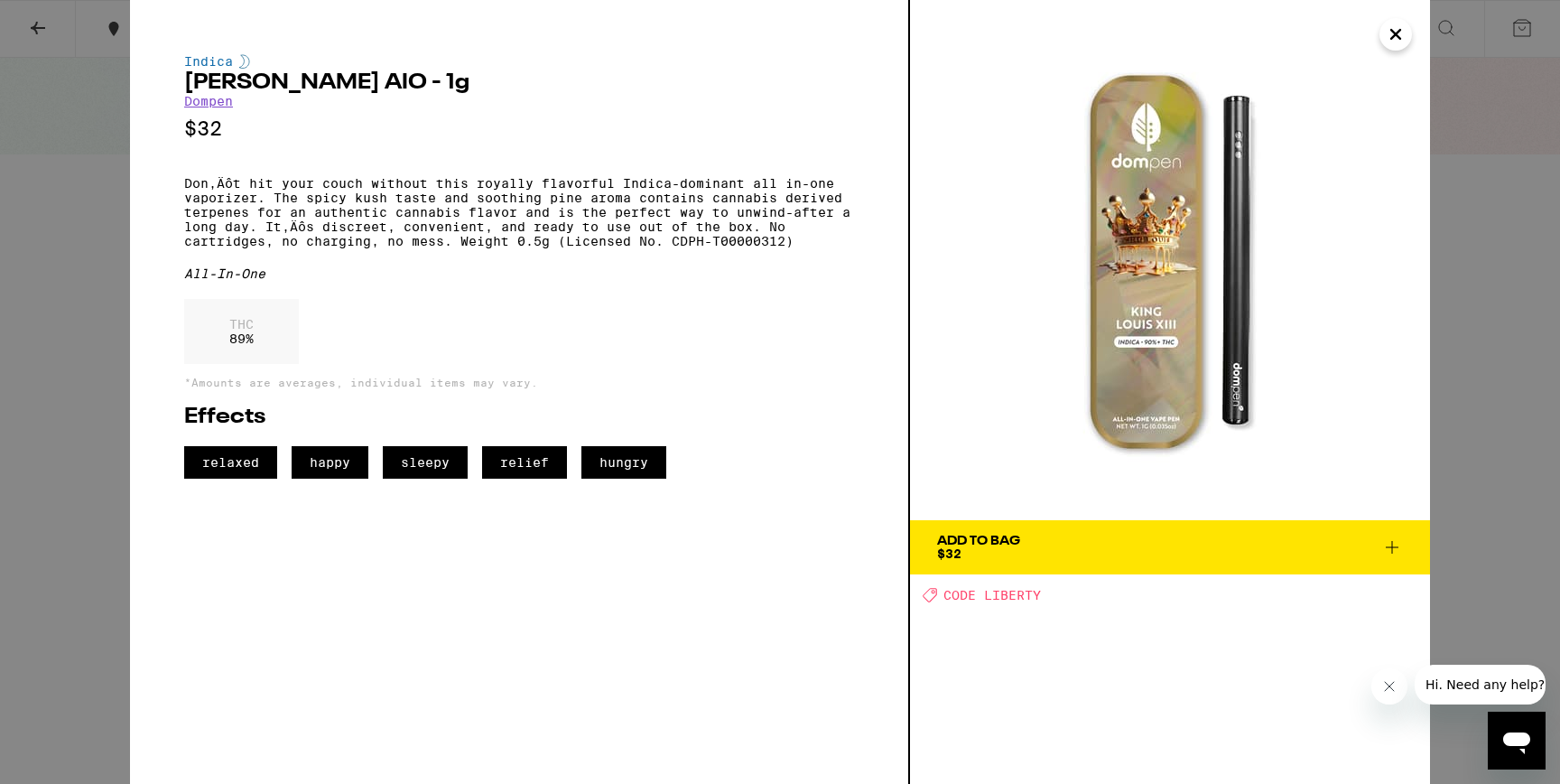
click at [1398, 38] on icon "Close" at bounding box center [1396, 34] width 21 height 27
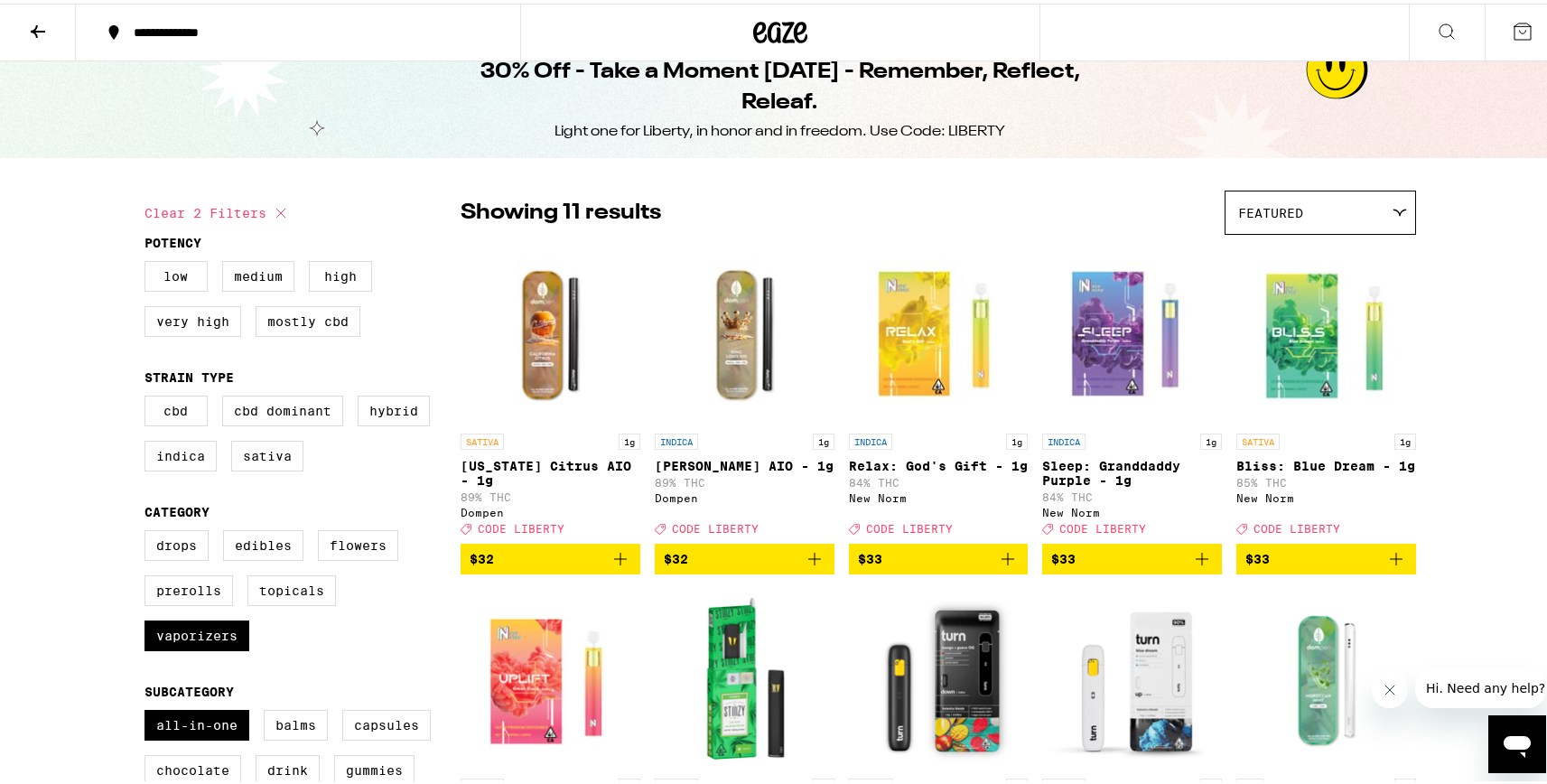
click at [922, 566] on span "$33" at bounding box center [938, 554] width 162 height 21
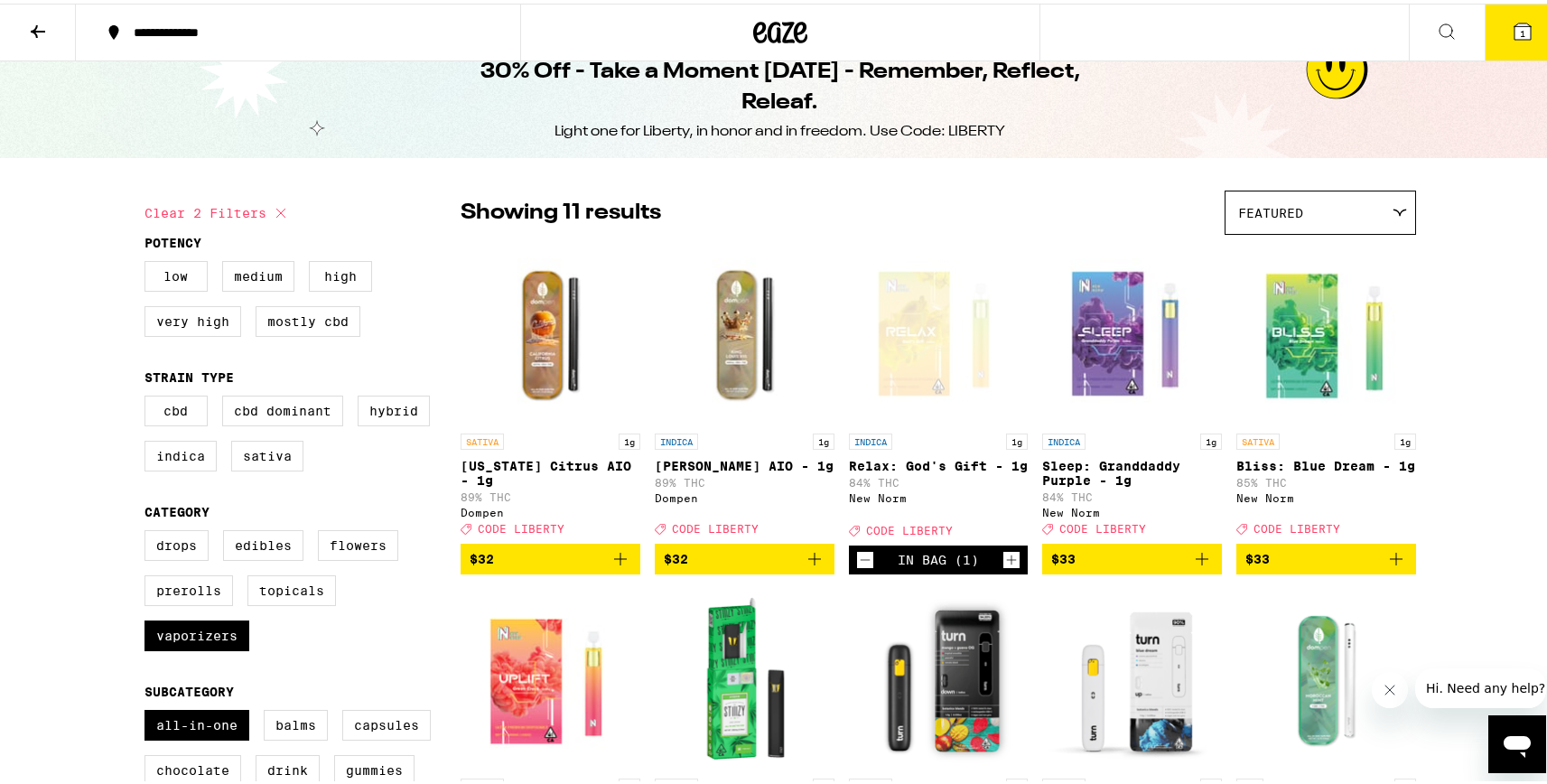
scroll to position [78, 0]
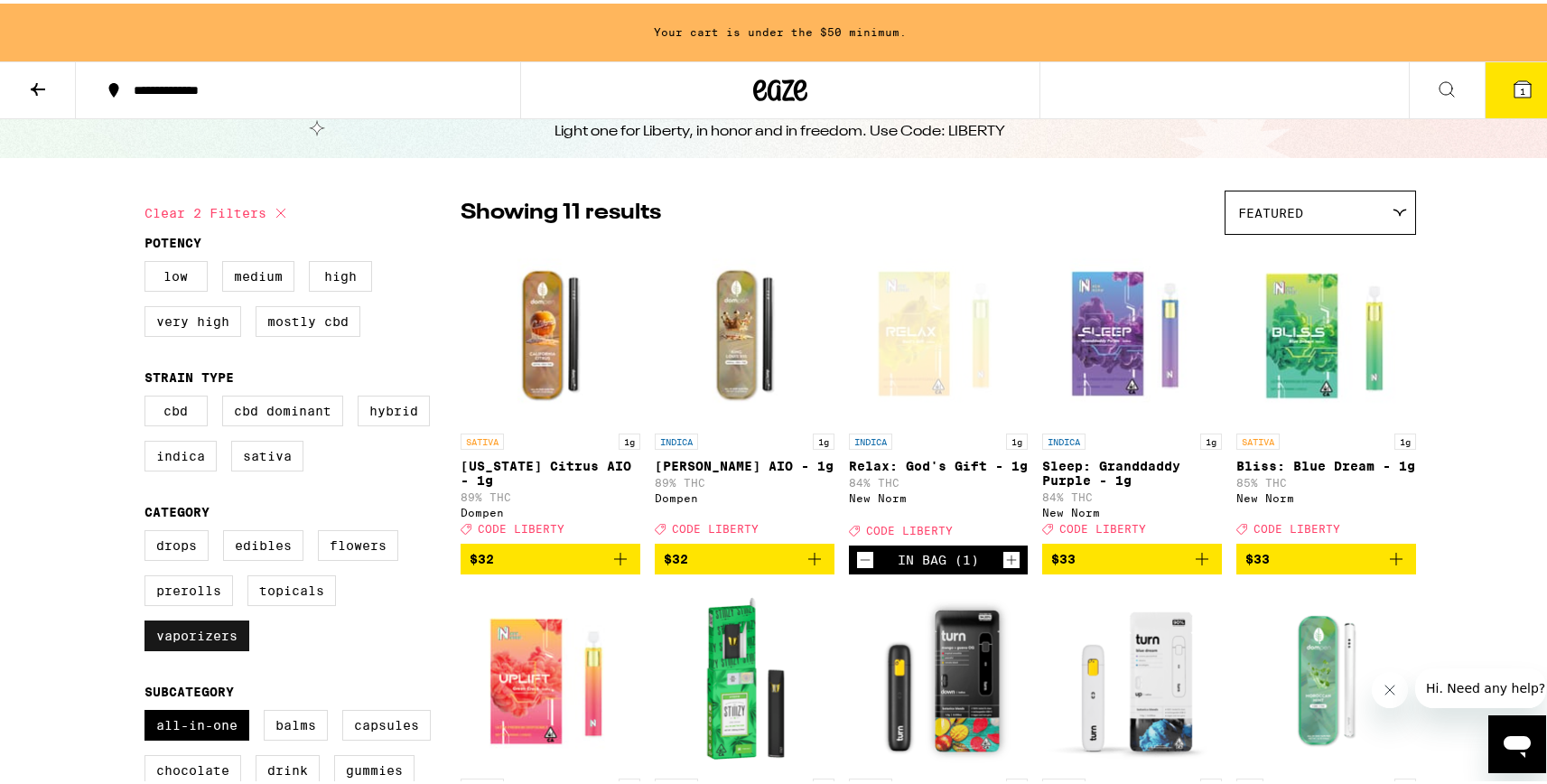
click at [187, 647] on label "Vaporizers" at bounding box center [197, 632] width 105 height 31
click at [149, 530] on input "Vaporizers" at bounding box center [148, 529] width 1 height 1
checkbox input "false"
click at [183, 736] on label "All-In-One" at bounding box center [197, 721] width 105 height 31
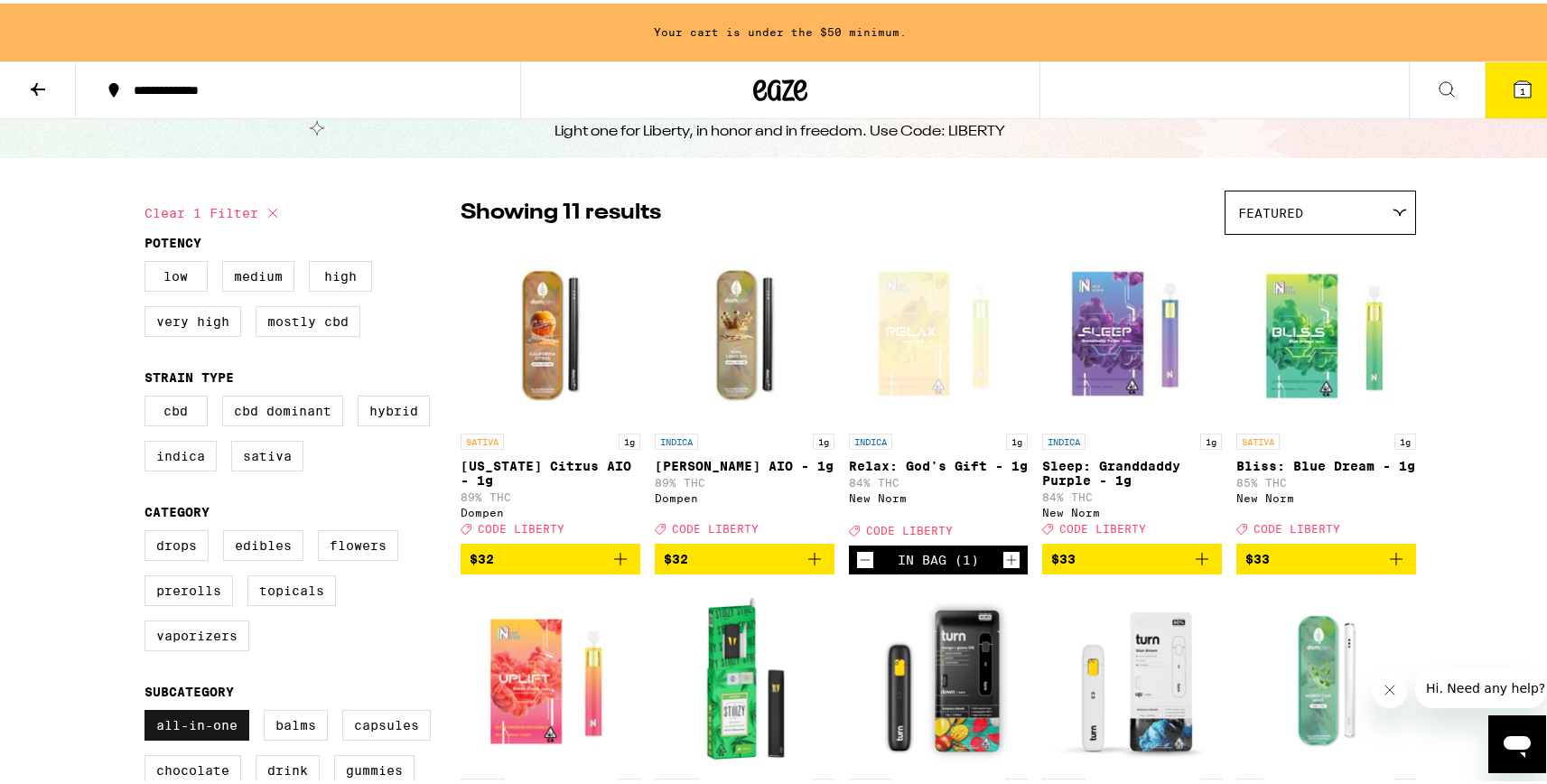
click at [149, 709] on input "All-In-One" at bounding box center [148, 708] width 1 height 1
checkbox input "false"
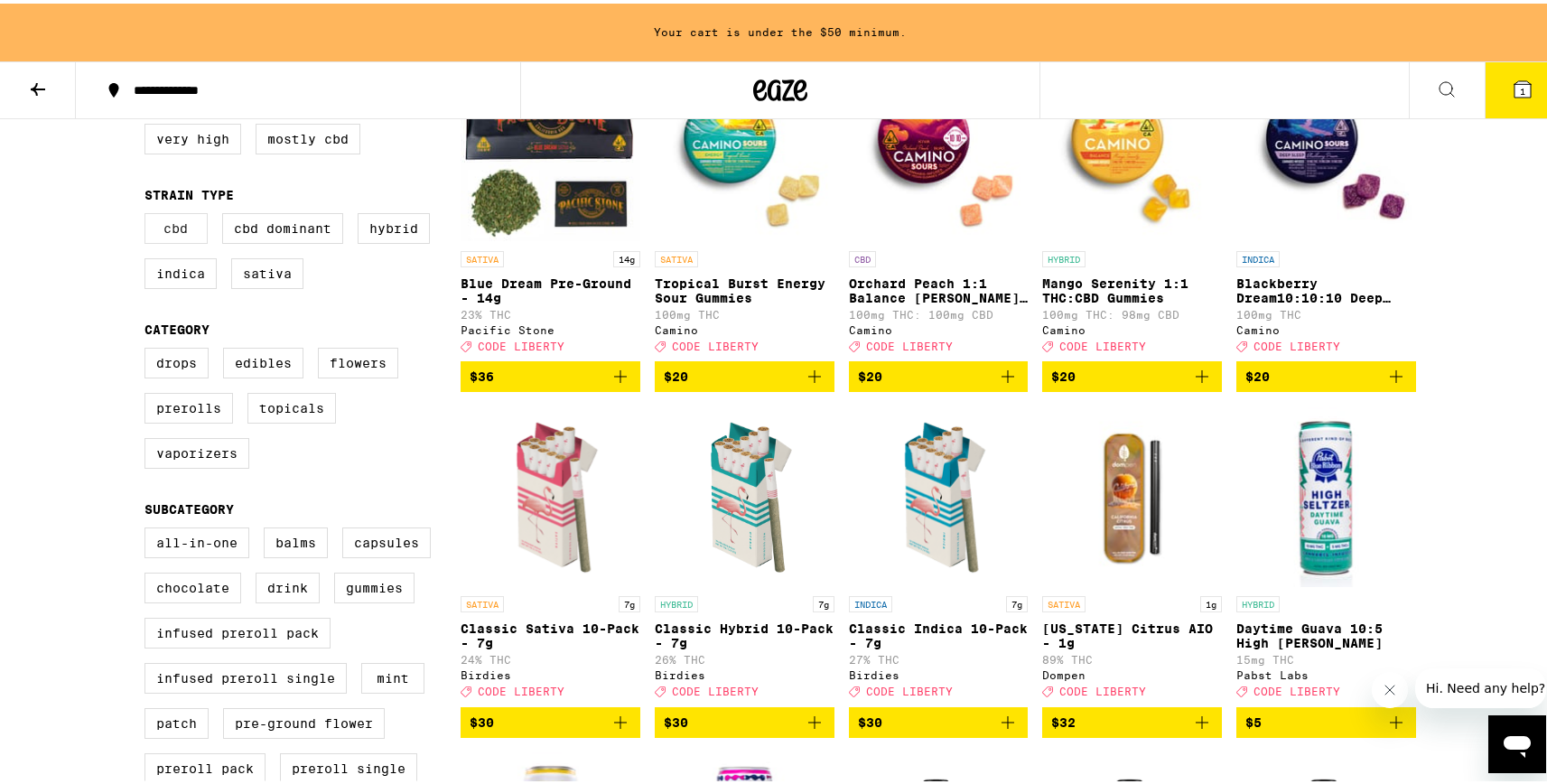
scroll to position [263, 0]
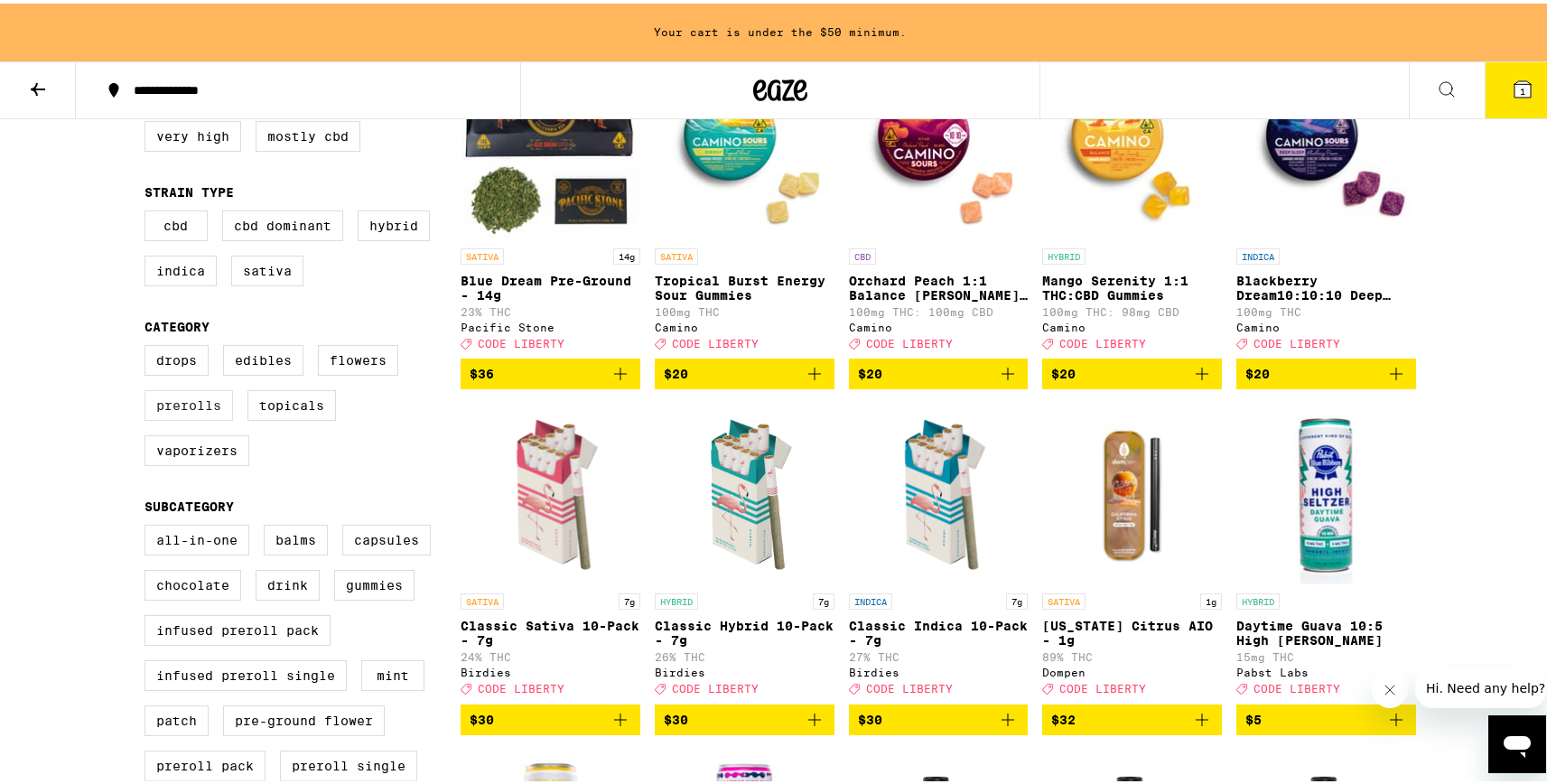
click at [173, 417] on label "Prerolls" at bounding box center [189, 401] width 89 height 31
click at [149, 344] on input "Prerolls" at bounding box center [148, 343] width 1 height 1
checkbox input "true"
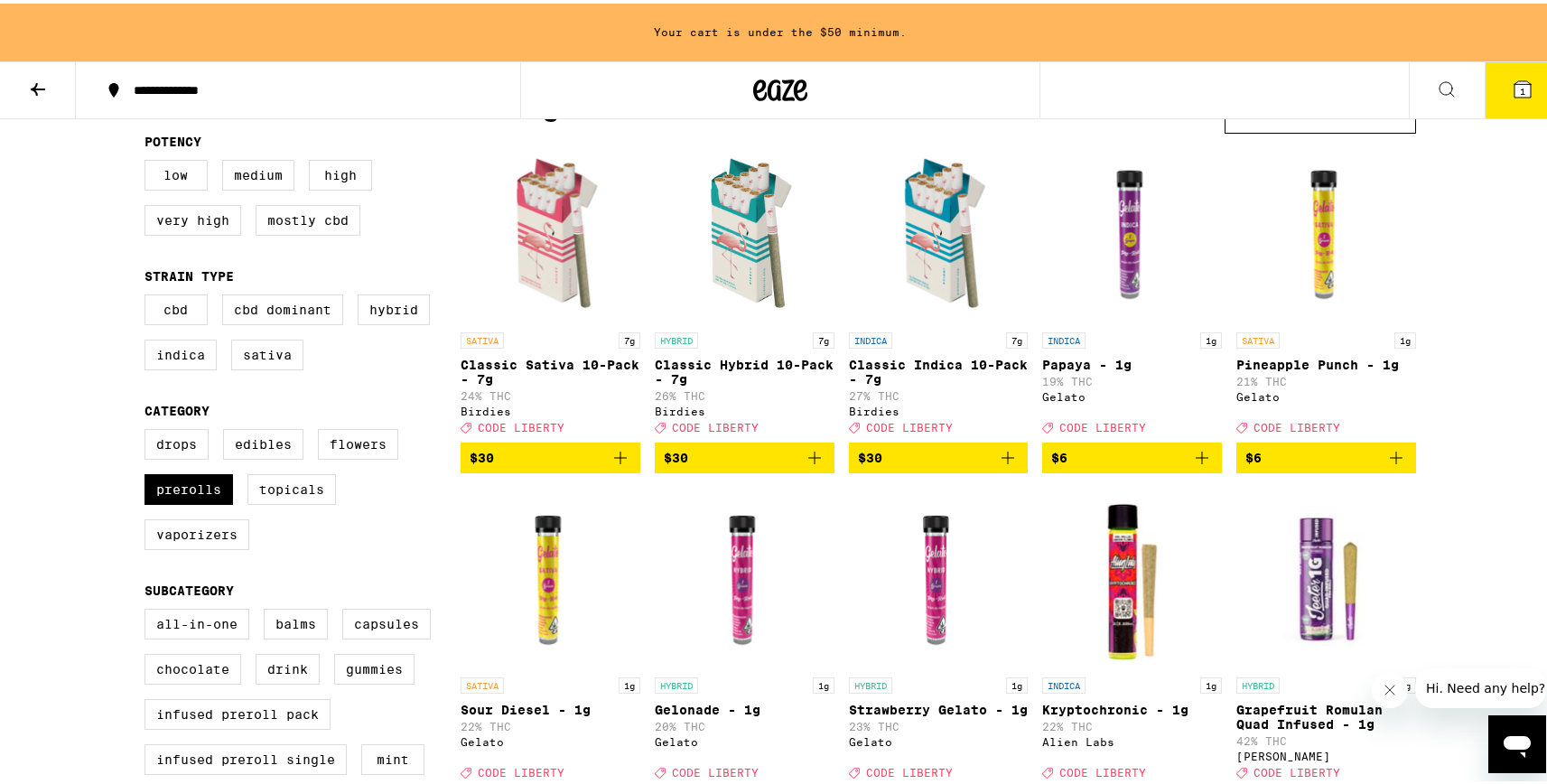
scroll to position [181, 0]
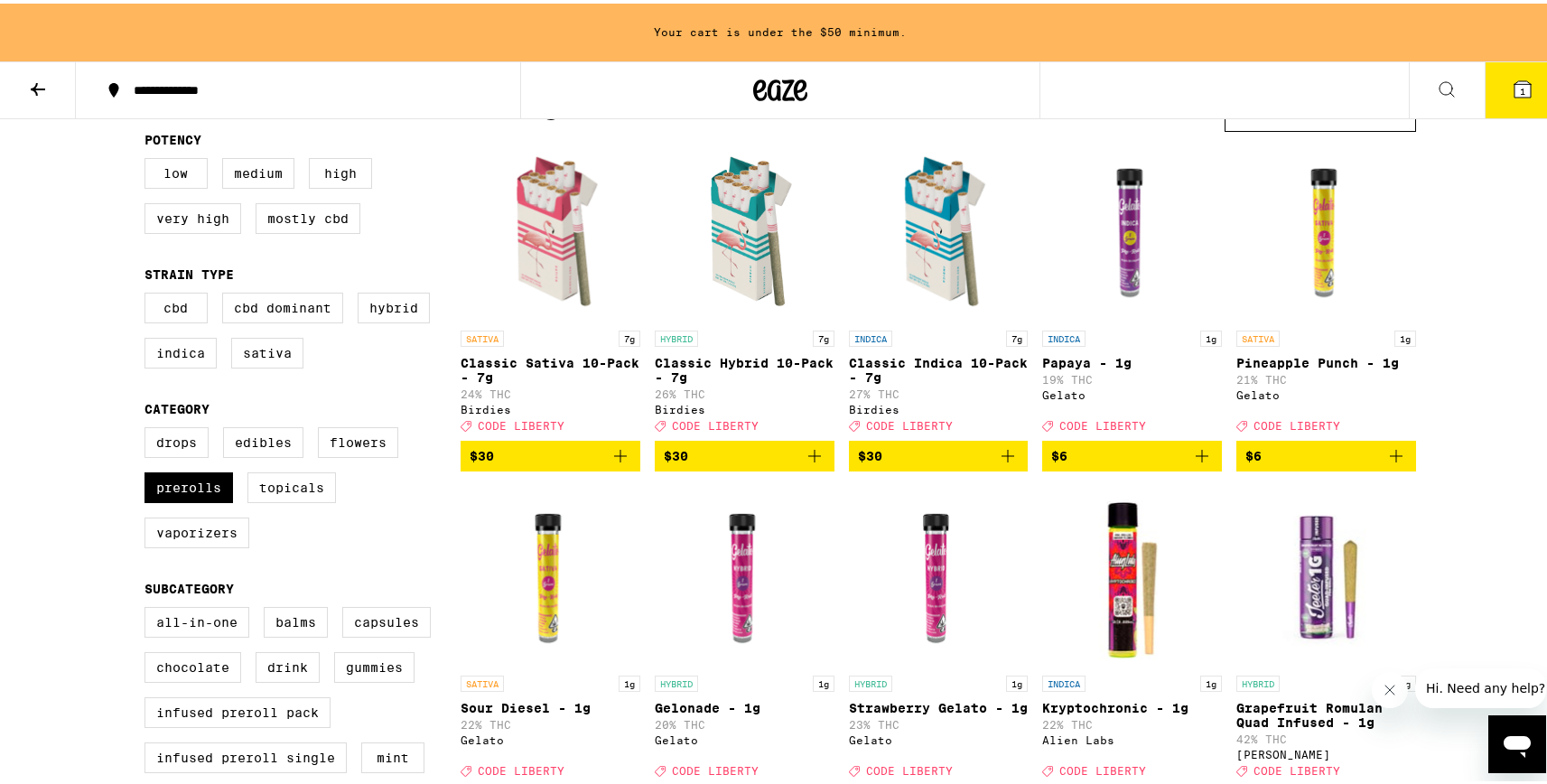
click at [809, 458] on icon "Add to bag" at bounding box center [815, 453] width 13 height 13
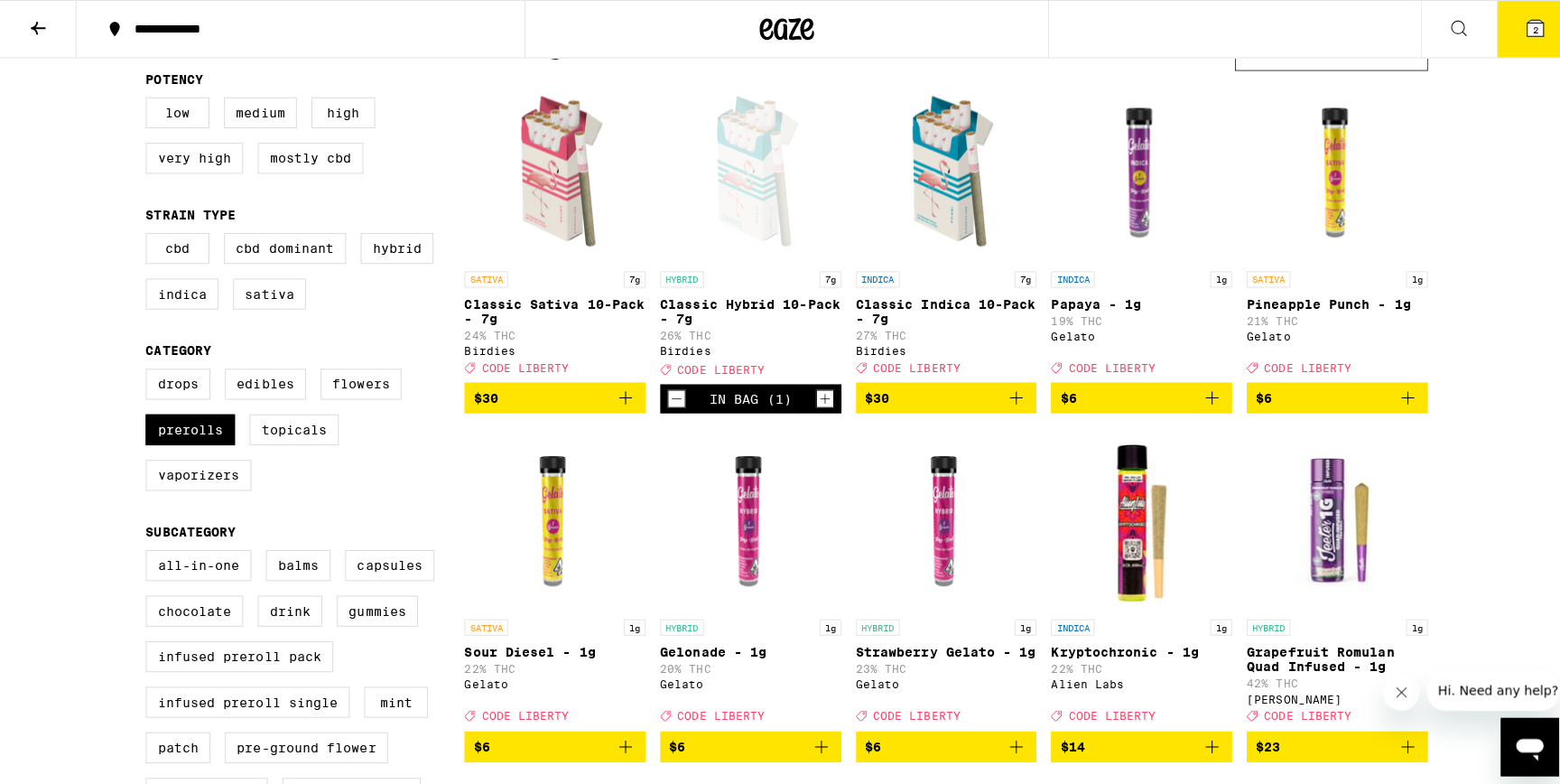
scroll to position [124, 0]
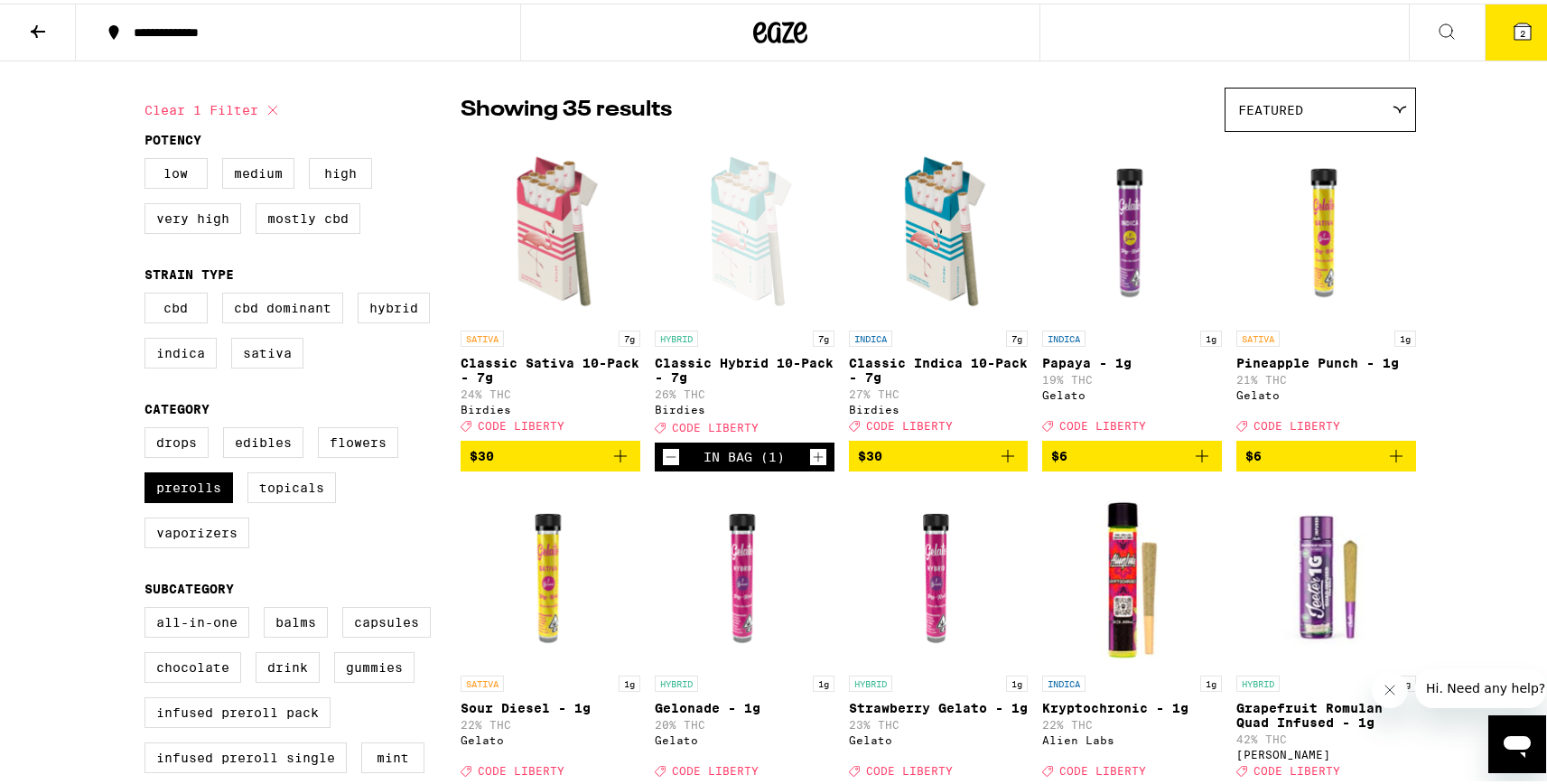
click at [1512, 21] on icon at bounding box center [1522, 27] width 21 height 21
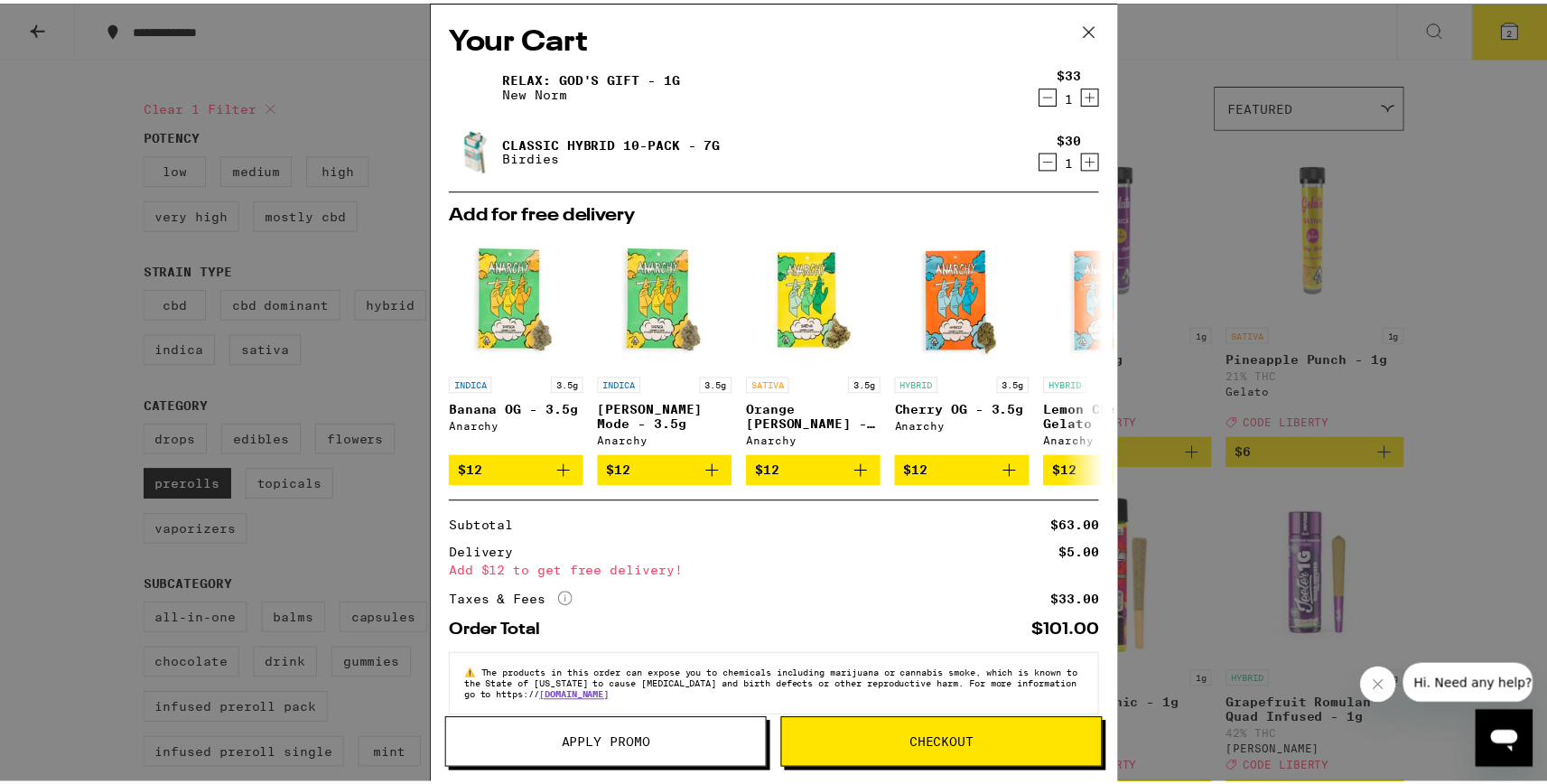
scroll to position [31, 0]
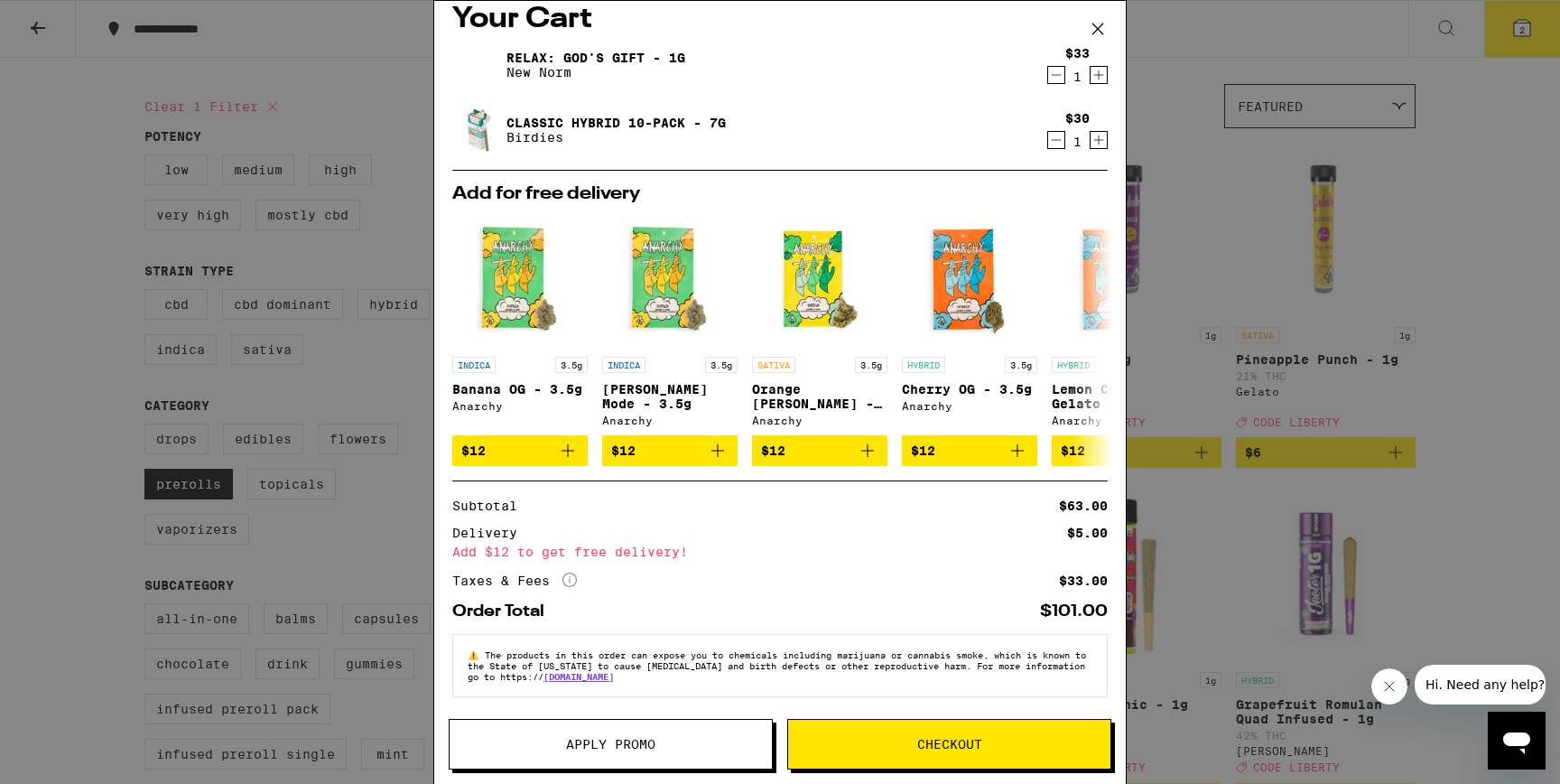
click at [610, 749] on span "Apply Promo" at bounding box center [611, 744] width 90 height 13
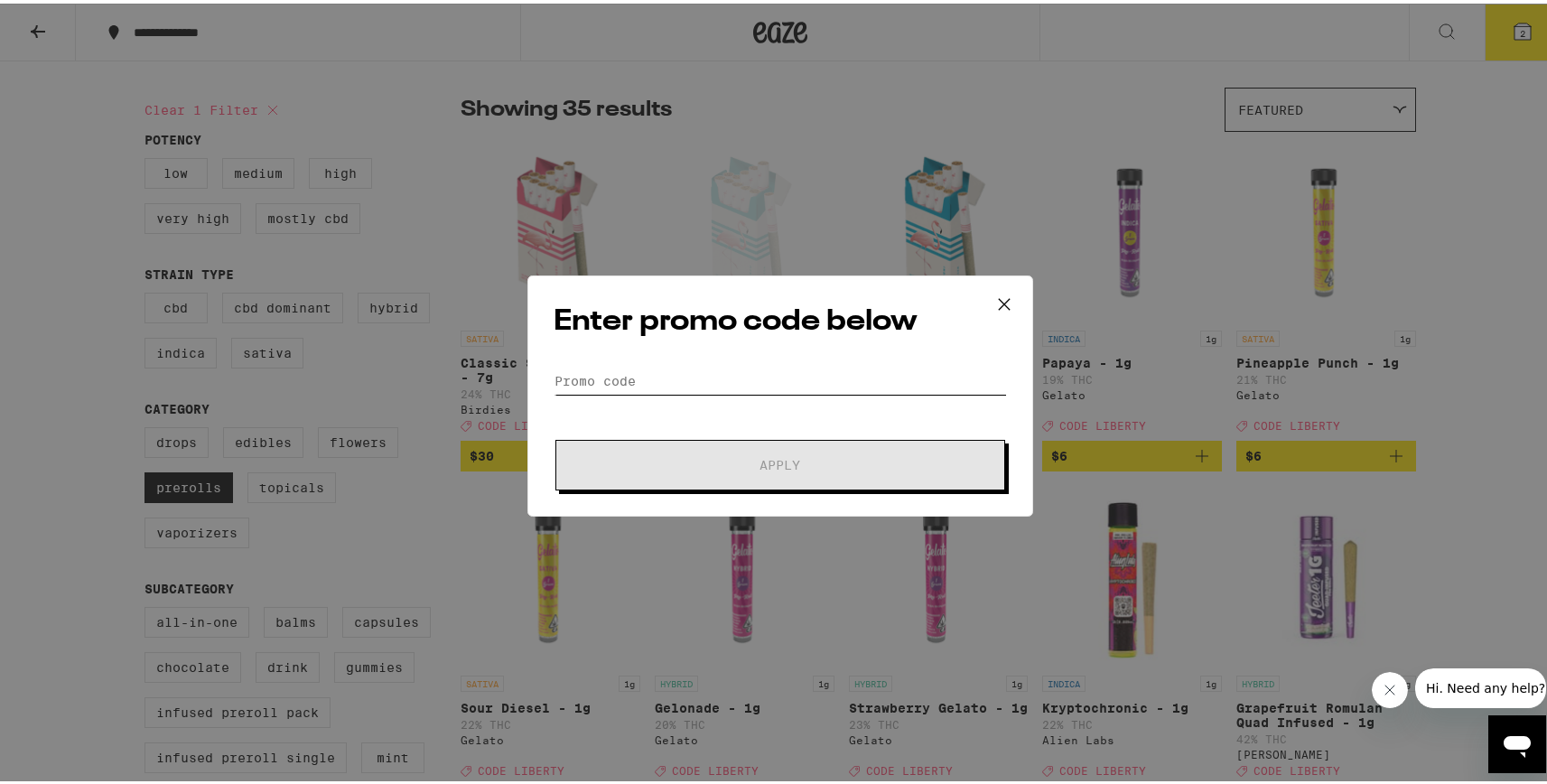
click at [729, 386] on input "Promo Code" at bounding box center [781, 377] width 454 height 27
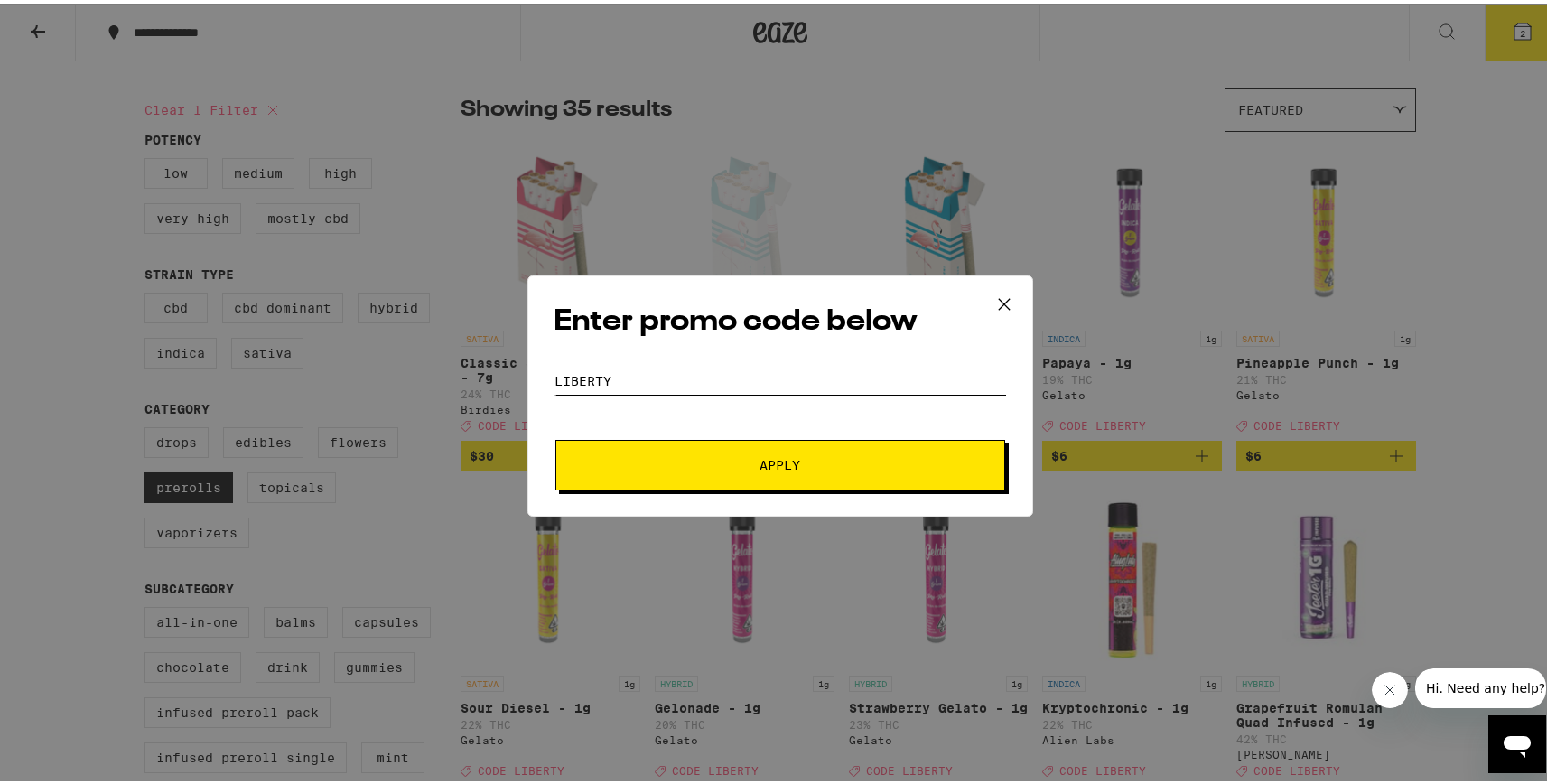
type input "liberty"
click at [556, 436] on button "Apply" at bounding box center [781, 461] width 450 height 50
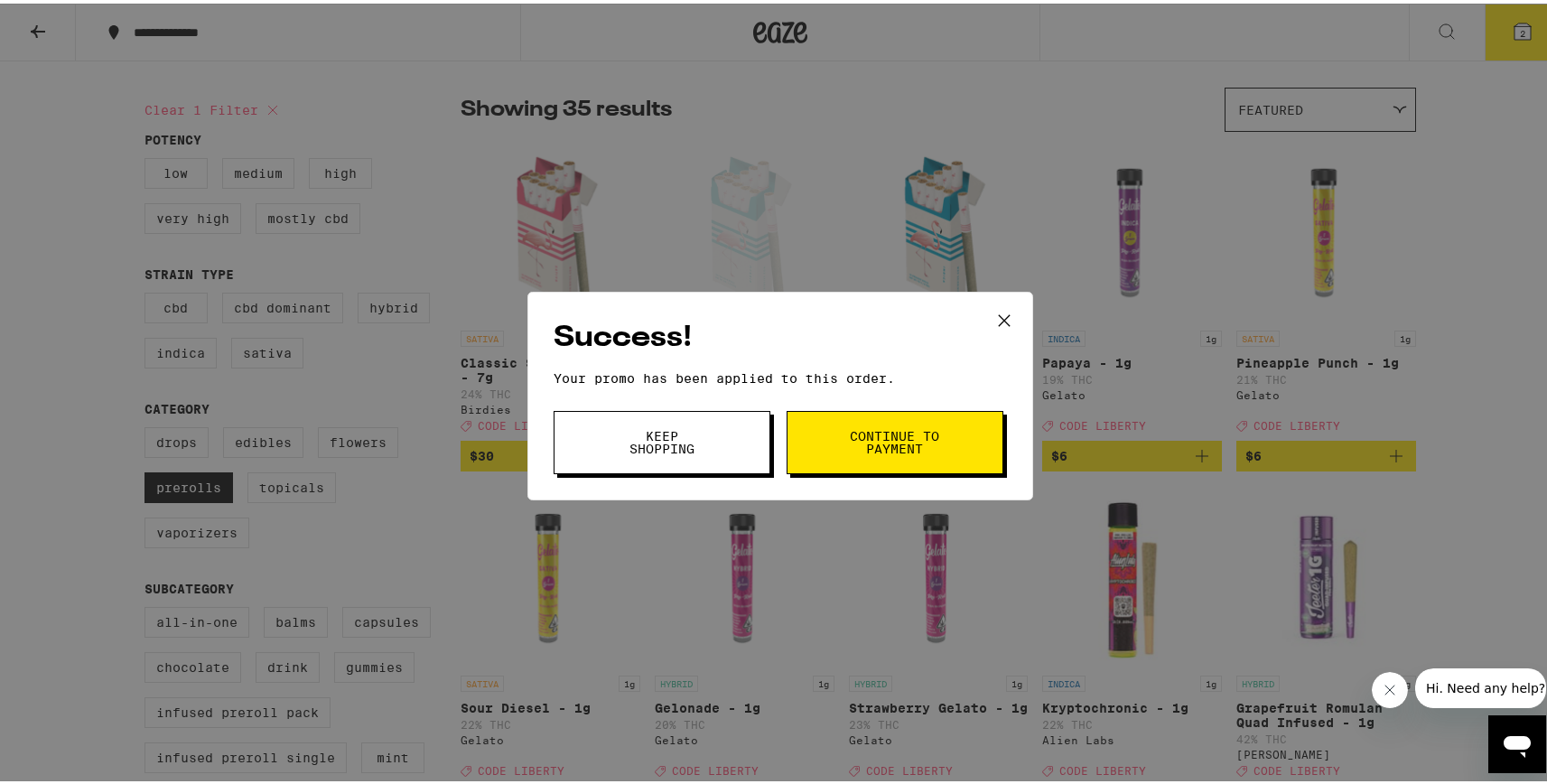
click at [953, 436] on button "Continue to payment" at bounding box center [894, 439] width 217 height 63
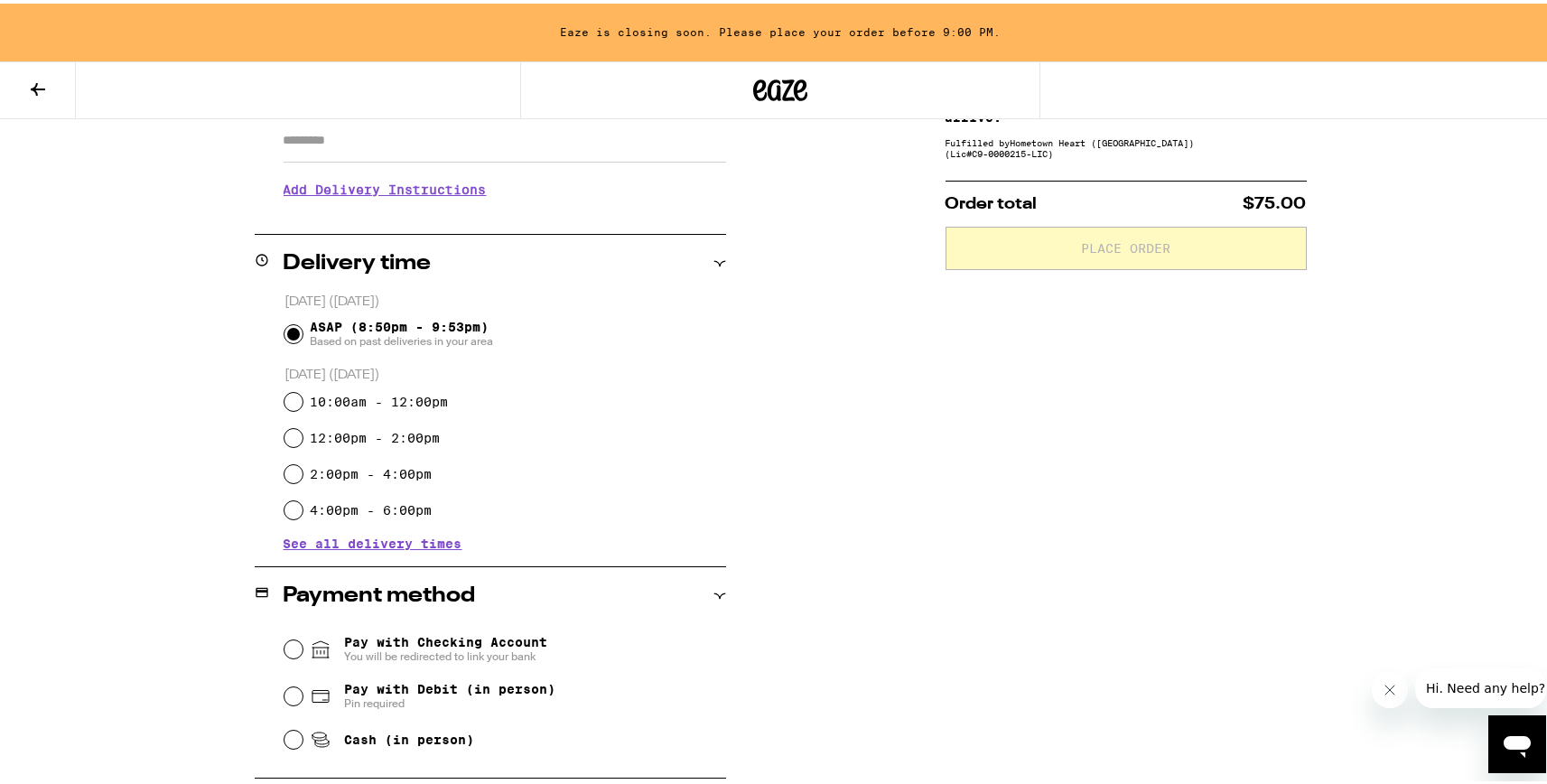
scroll to position [511, 0]
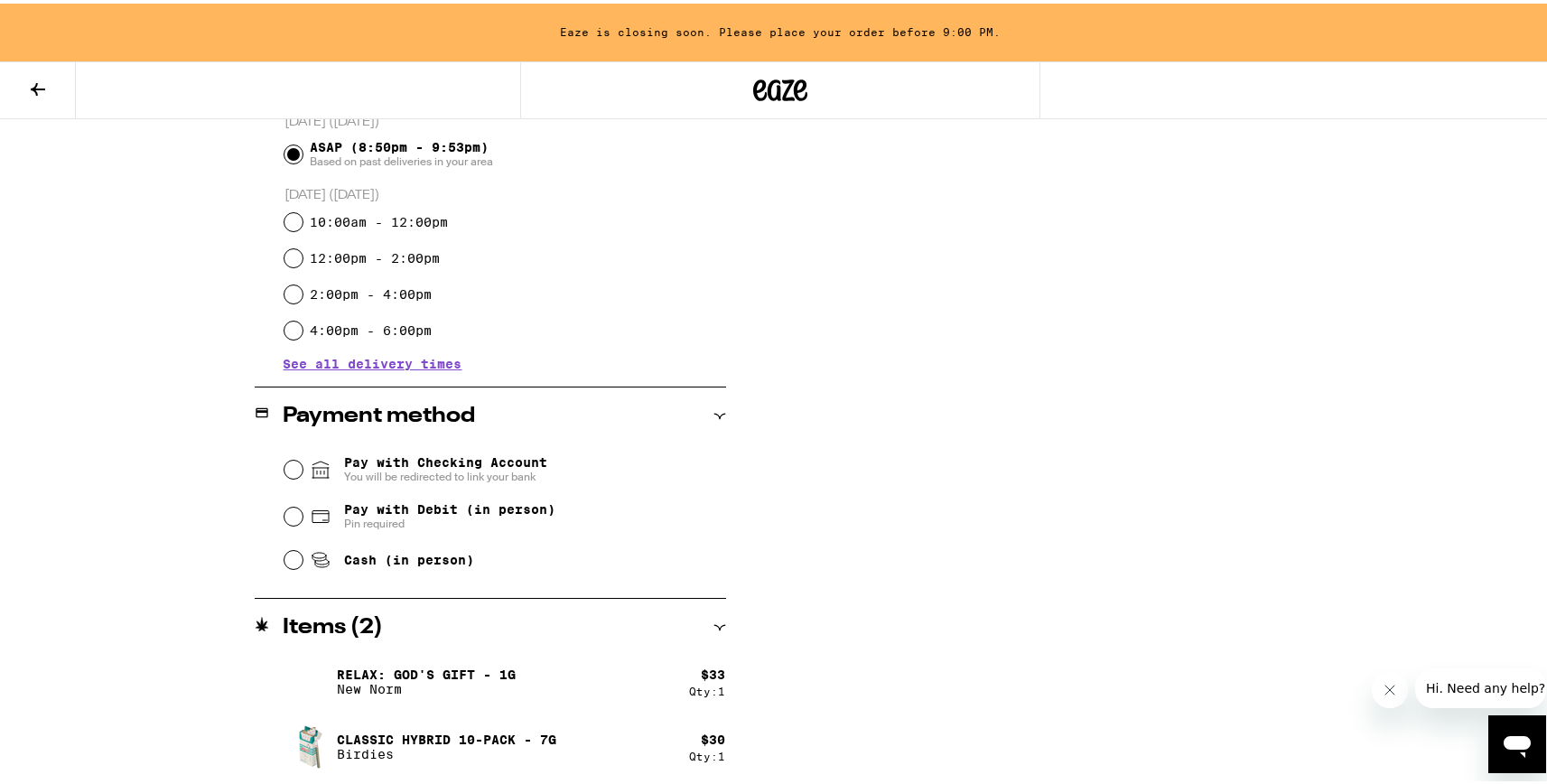
click at [427, 469] on span "You will be redirected to link your bank" at bounding box center [445, 472] width 204 height 14
click at [302, 469] on input "Pay with Checking Account You will be redirected to link your bank" at bounding box center [293, 465] width 18 height 18
click at [316, 564] on icon at bounding box center [322, 561] width 14 height 6
click at [302, 565] on input "Cash (in person)" at bounding box center [293, 555] width 18 height 18
radio input "true"
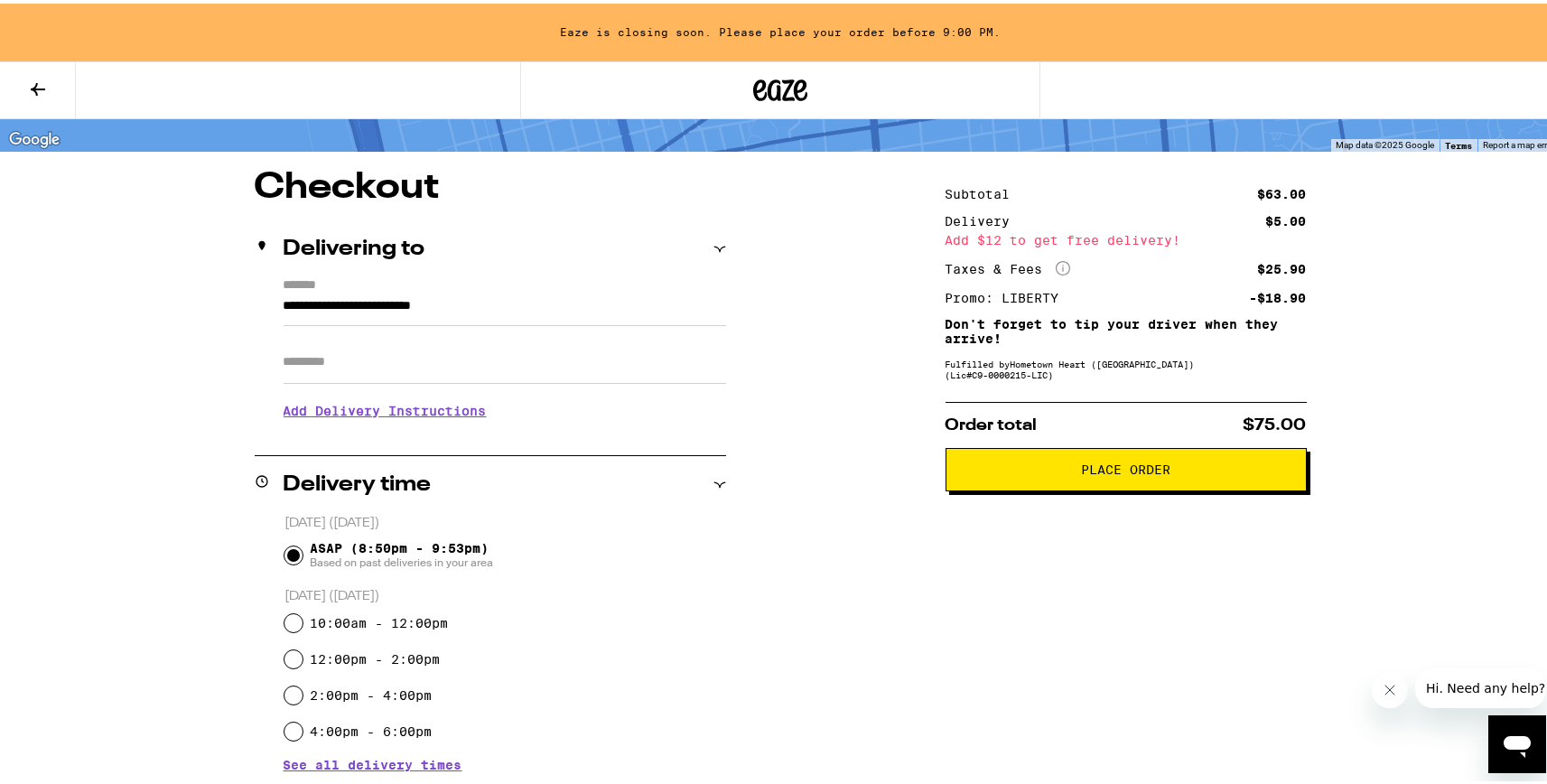
scroll to position [0, 0]
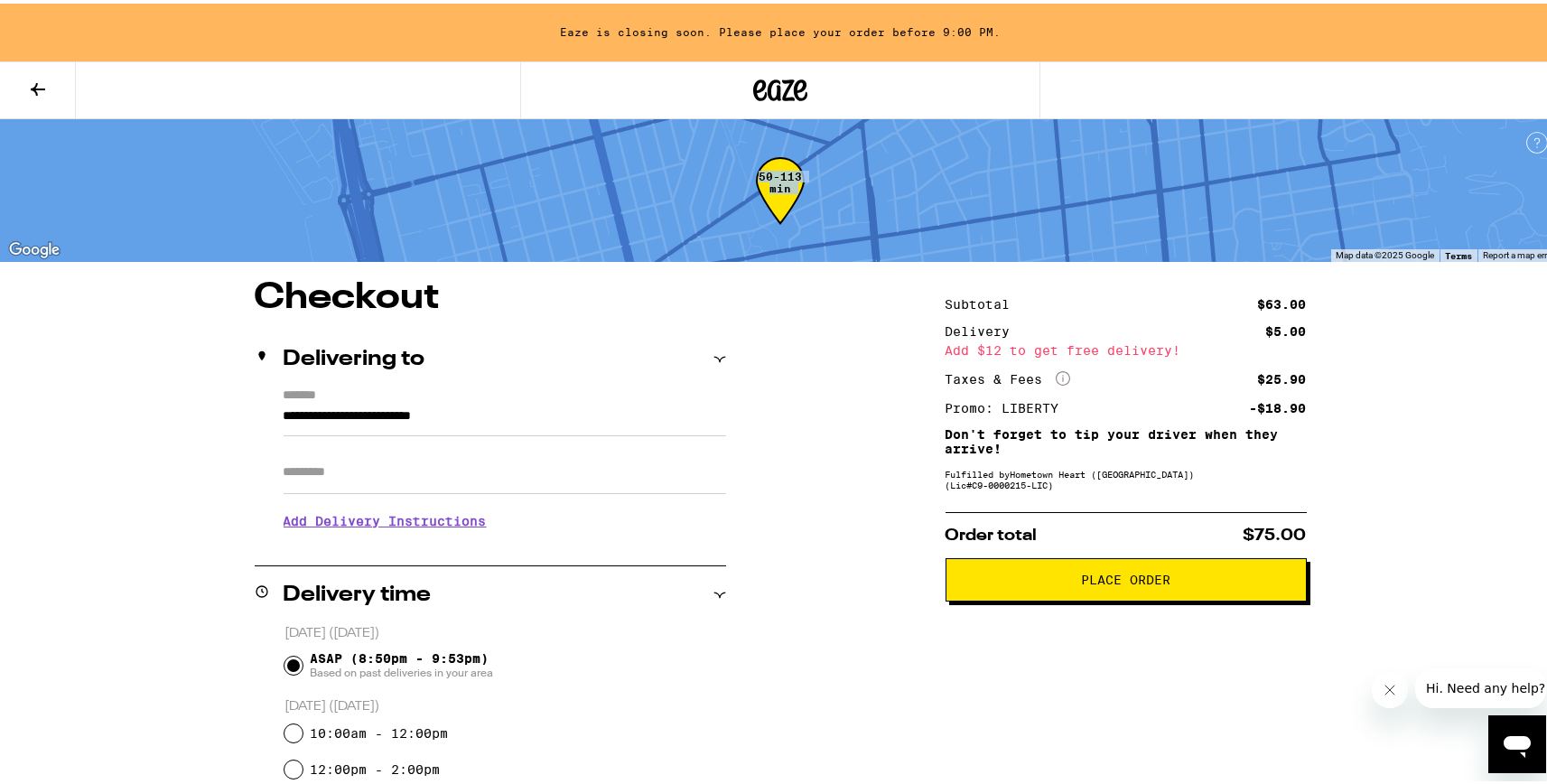
drag, startPoint x: 780, startPoint y: 261, endPoint x: 51, endPoint y: 74, distance: 752.6
click at [51, 75] on div "**********" at bounding box center [780, 647] width 1560 height 1295
click at [51, 74] on button at bounding box center [37, 87] width 76 height 57
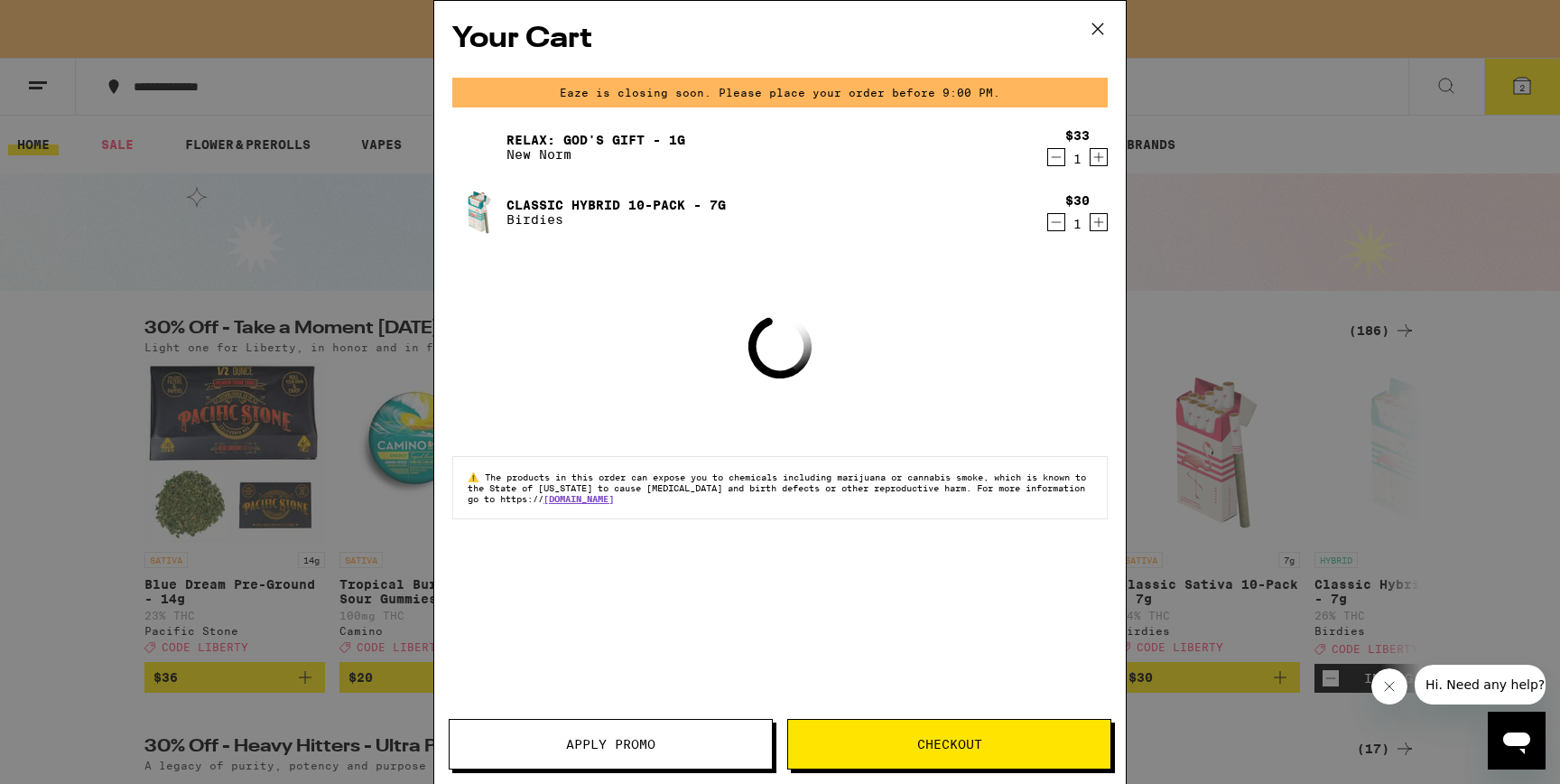
click at [1100, 28] on icon at bounding box center [1098, 28] width 27 height 27
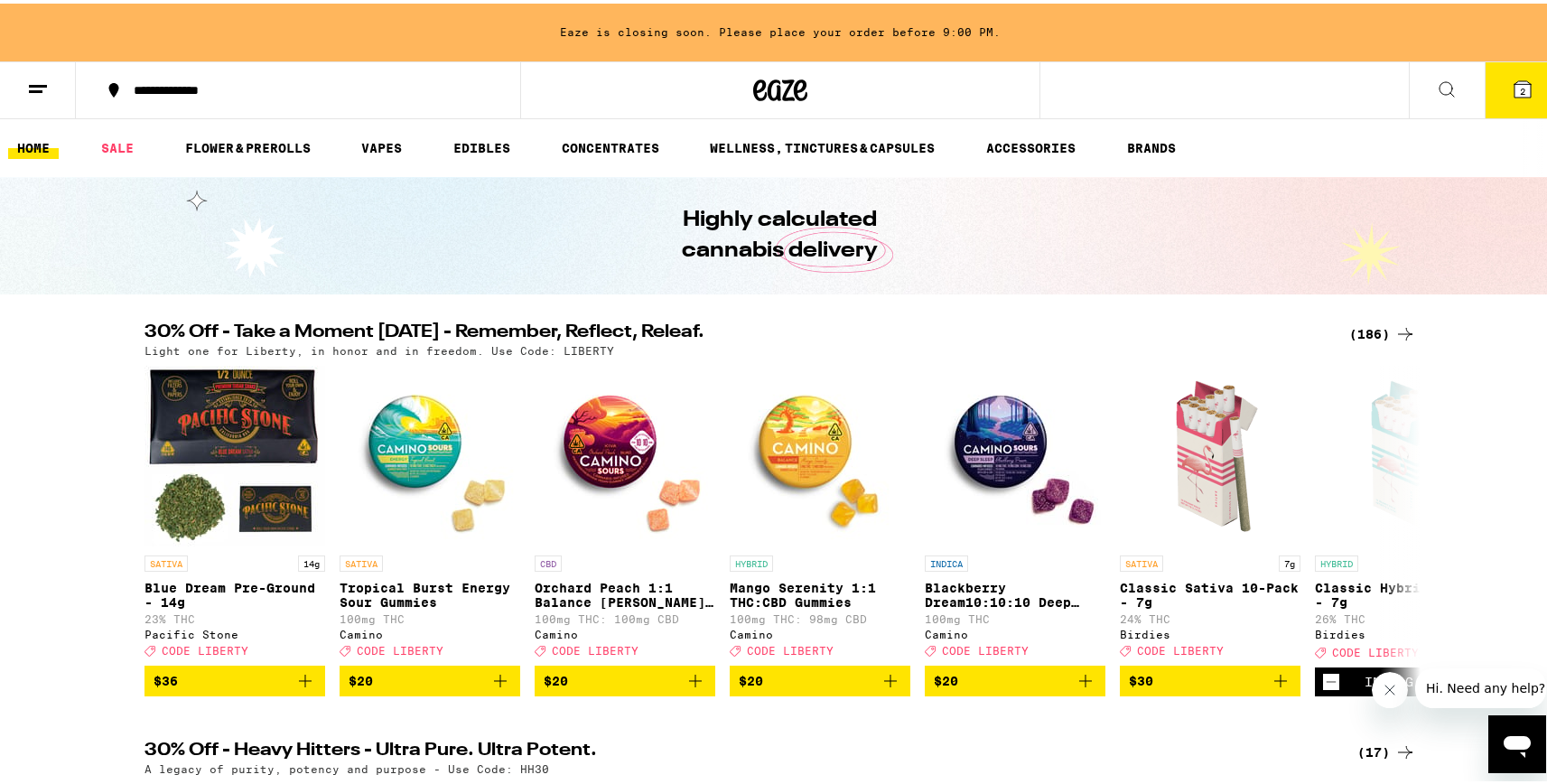
click at [1355, 325] on div "(186)" at bounding box center [1383, 329] width 67 height 21
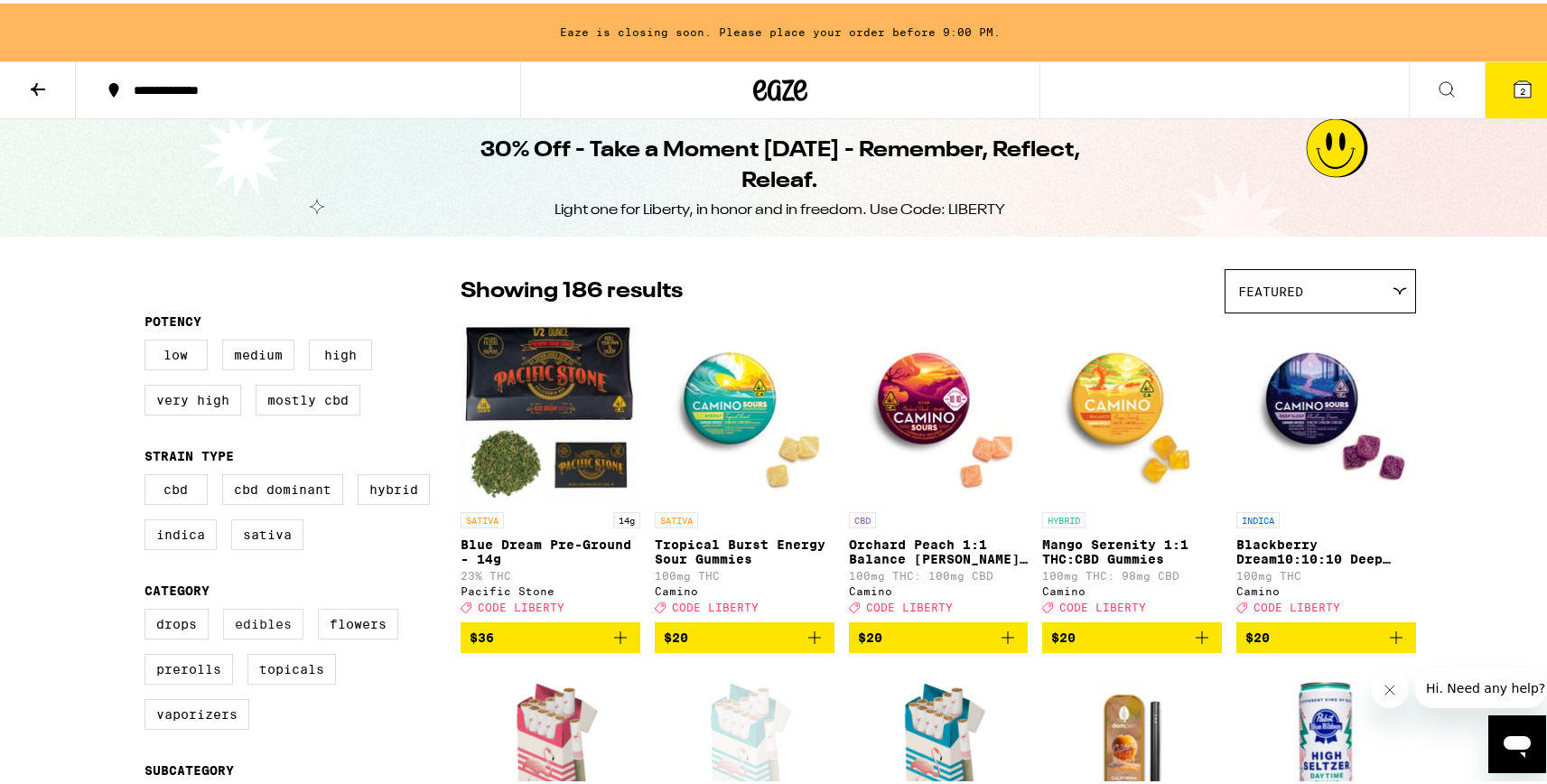
click at [273, 632] on label "Edibles" at bounding box center [263, 620] width 80 height 31
click at [149, 609] on input "Edibles" at bounding box center [148, 608] width 1 height 1
checkbox input "true"
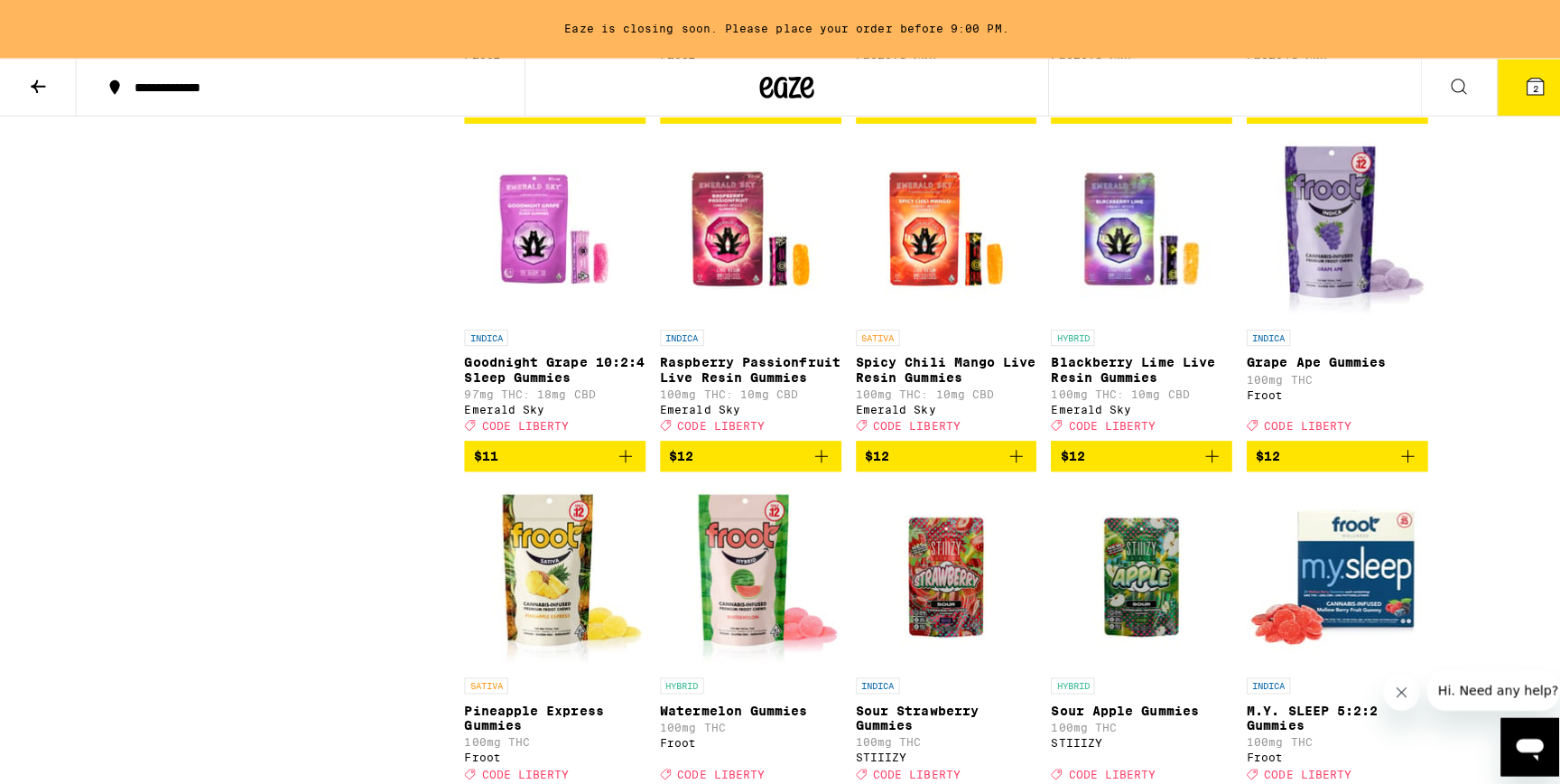
scroll to position [2254, 0]
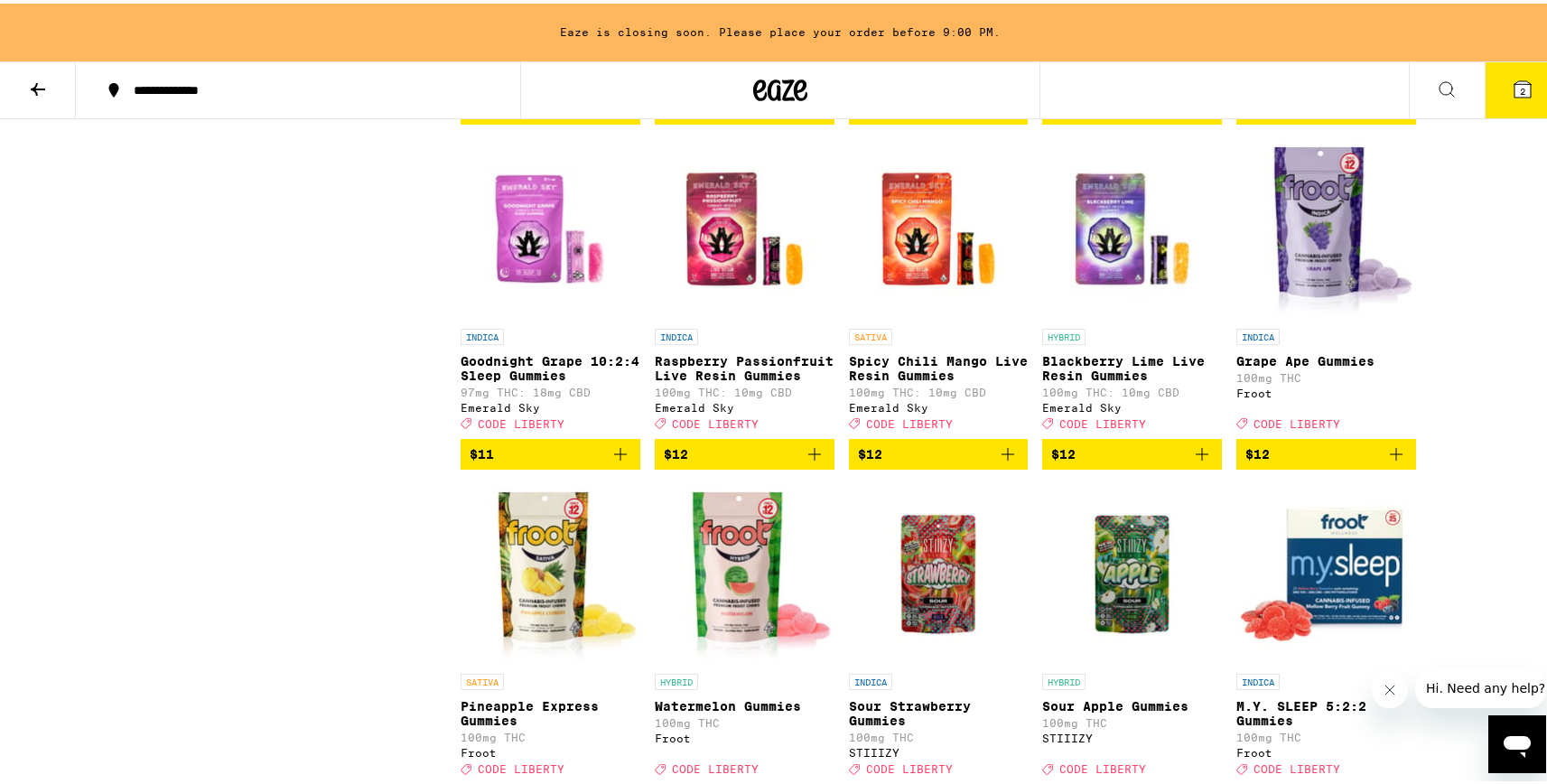
click at [1203, 461] on icon "Add to bag" at bounding box center [1202, 450] width 21 height 21
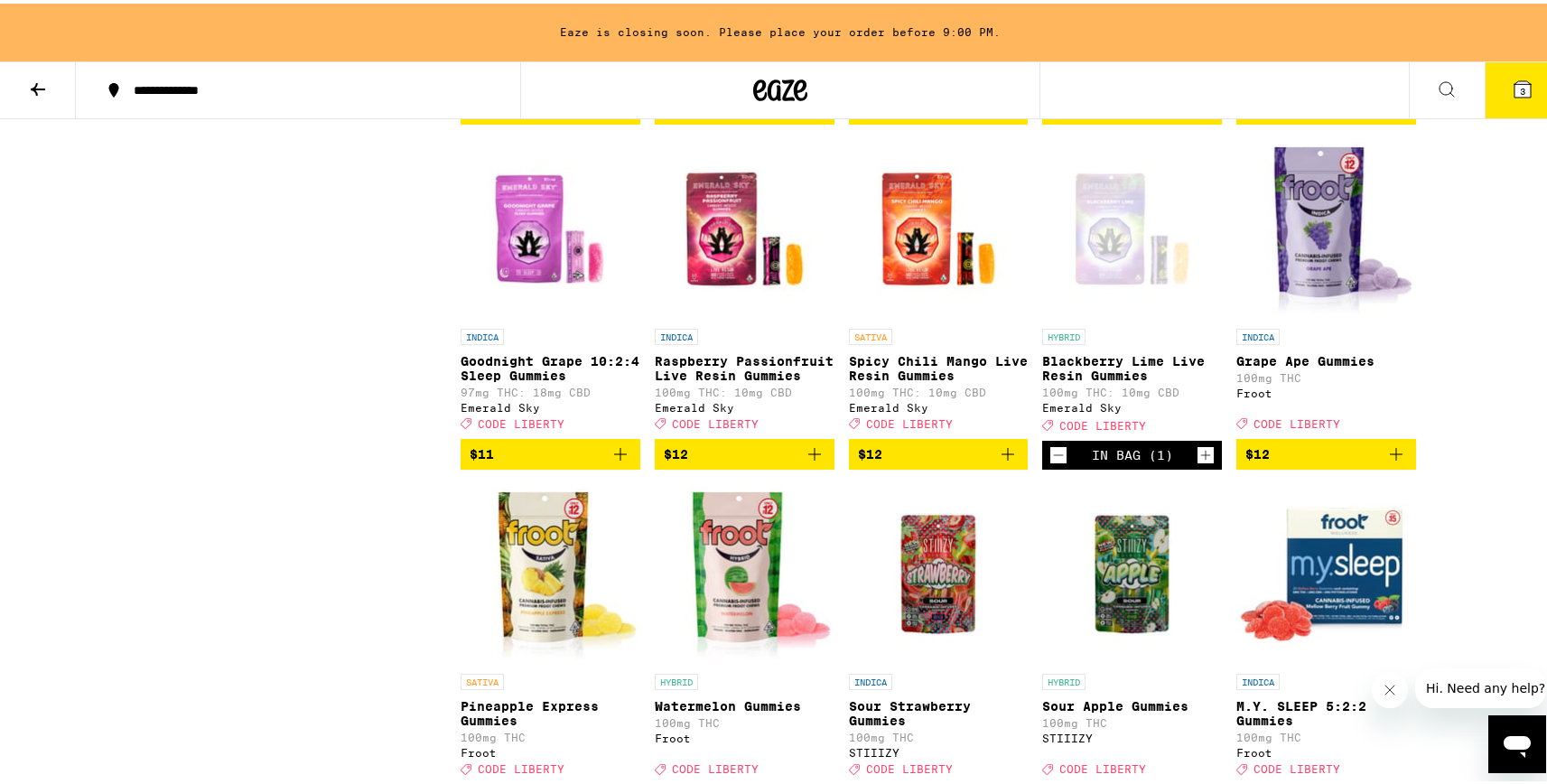
click at [1520, 88] on span "3" at bounding box center [1523, 88] width 6 height 11
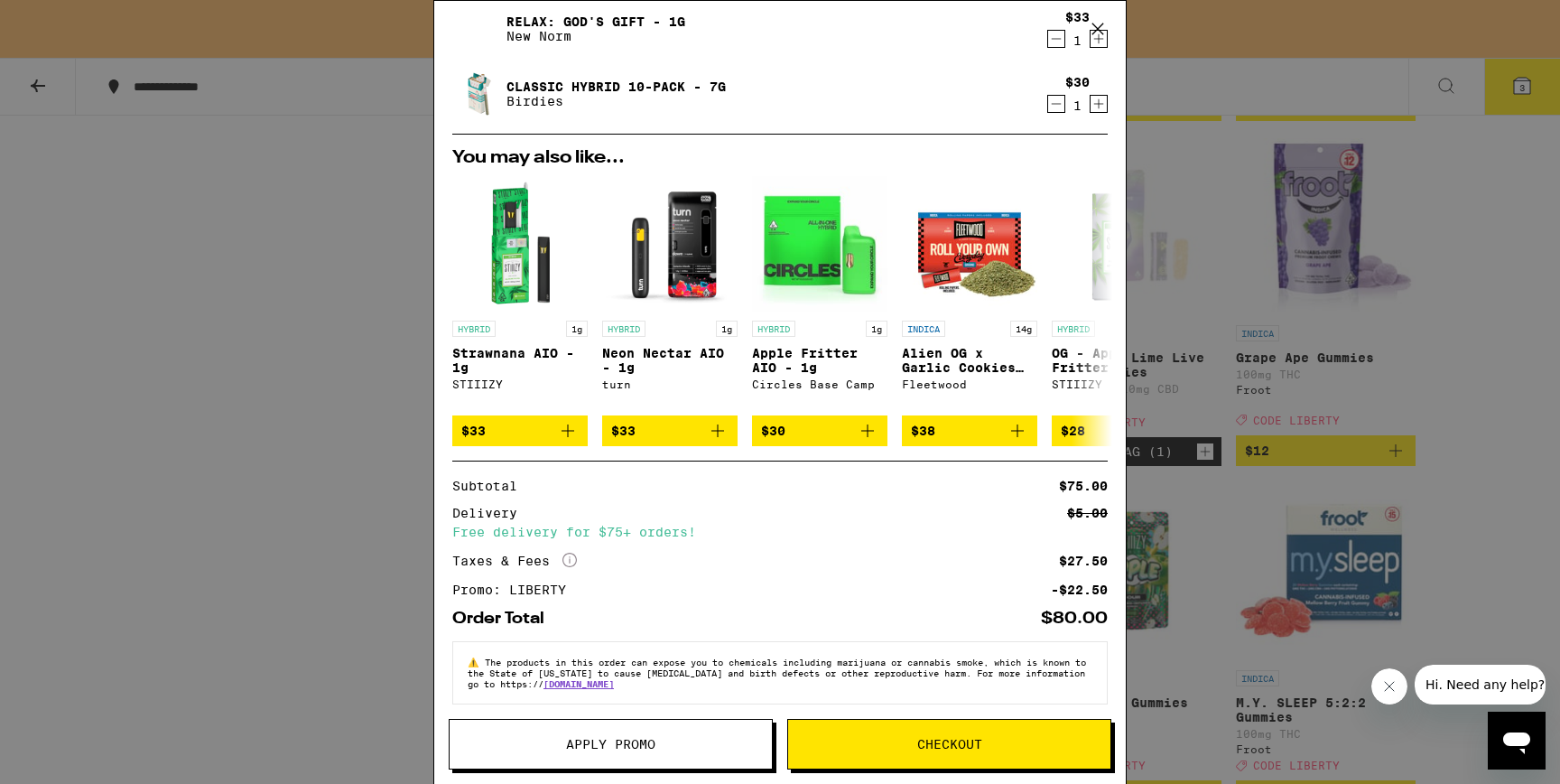
scroll to position [203, 0]
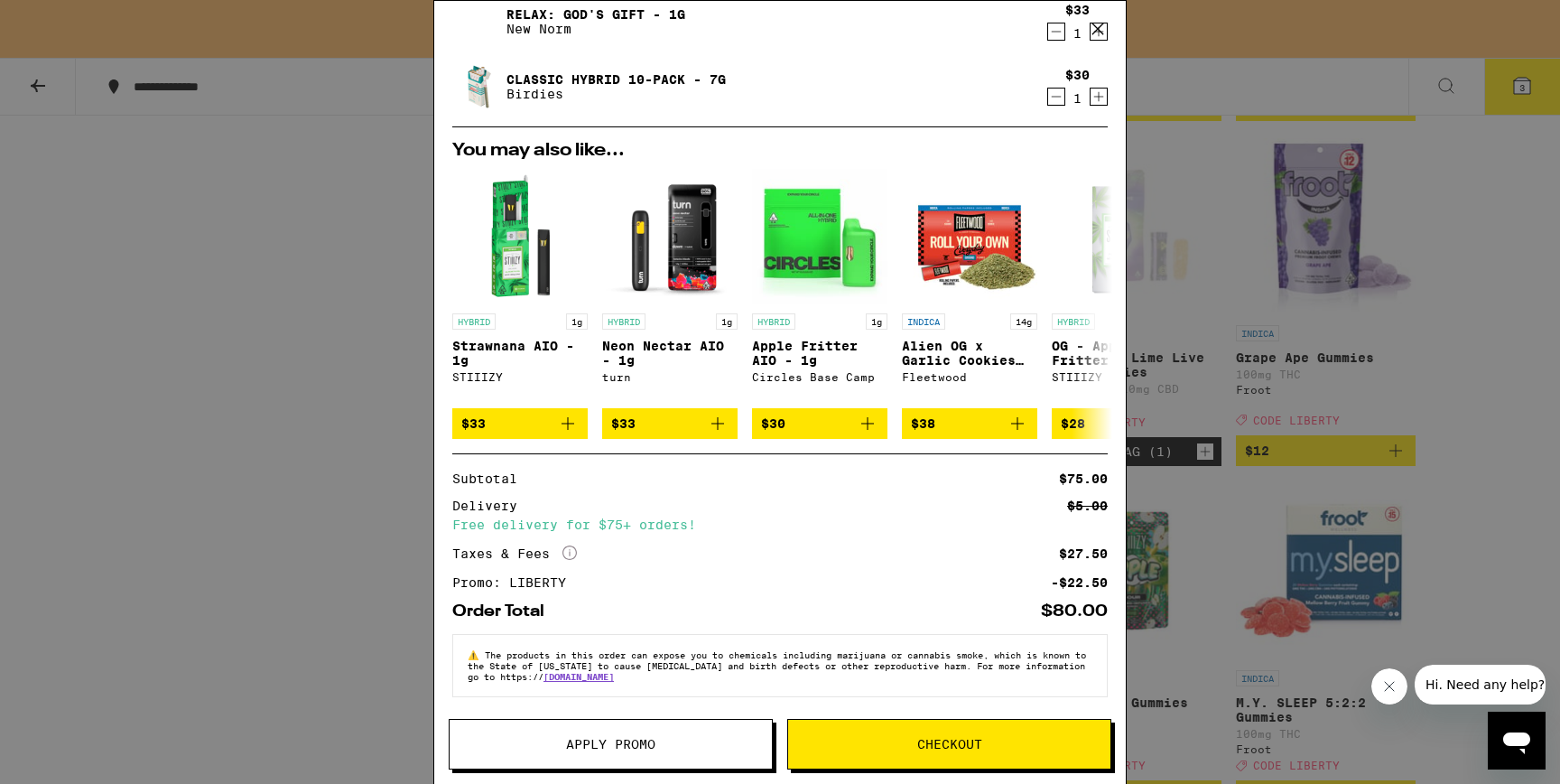
click at [967, 737] on span "Checkout" at bounding box center [950, 744] width 65 height 13
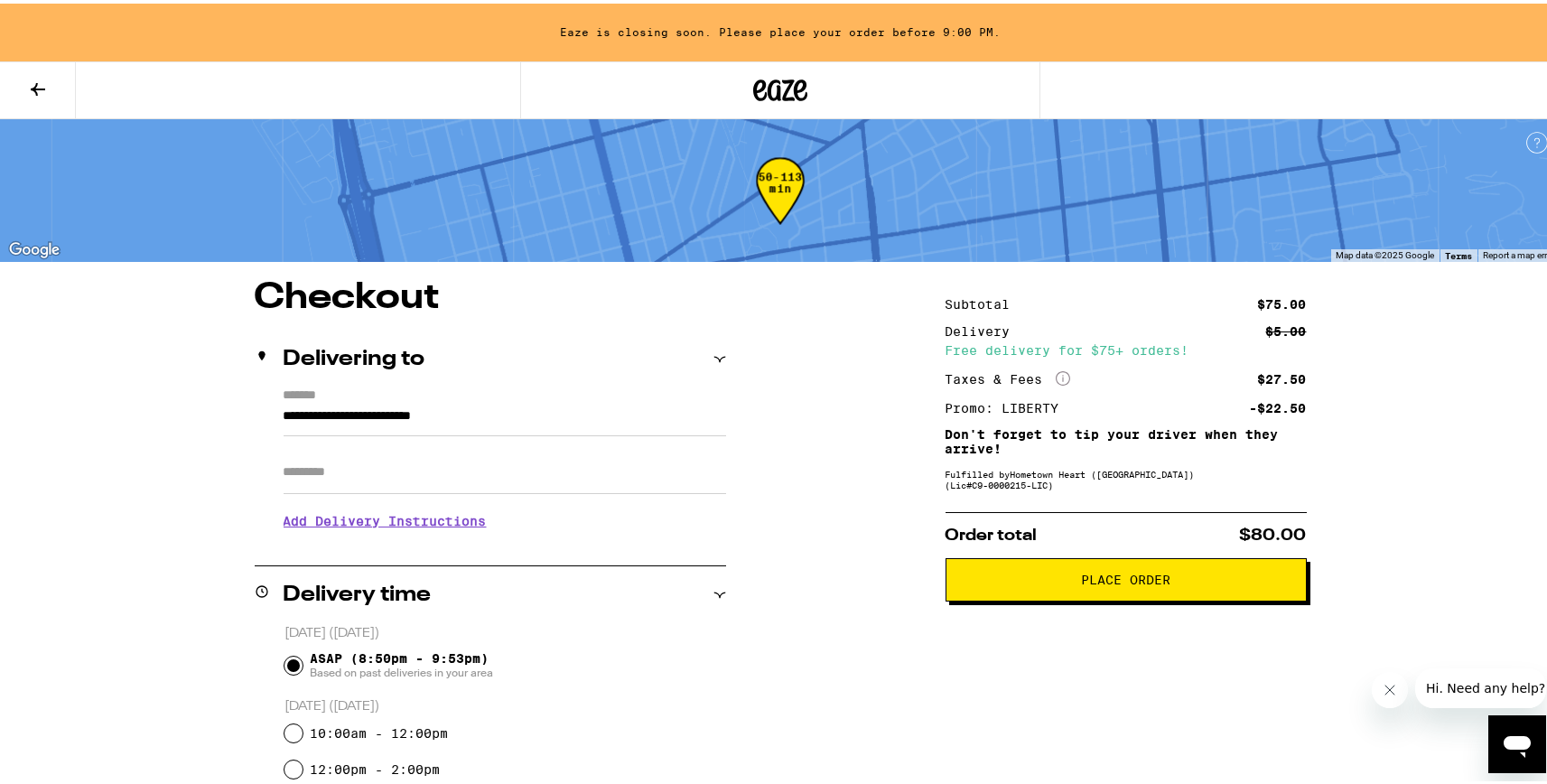
click at [1063, 582] on span "Place Order" at bounding box center [1126, 576] width 330 height 13
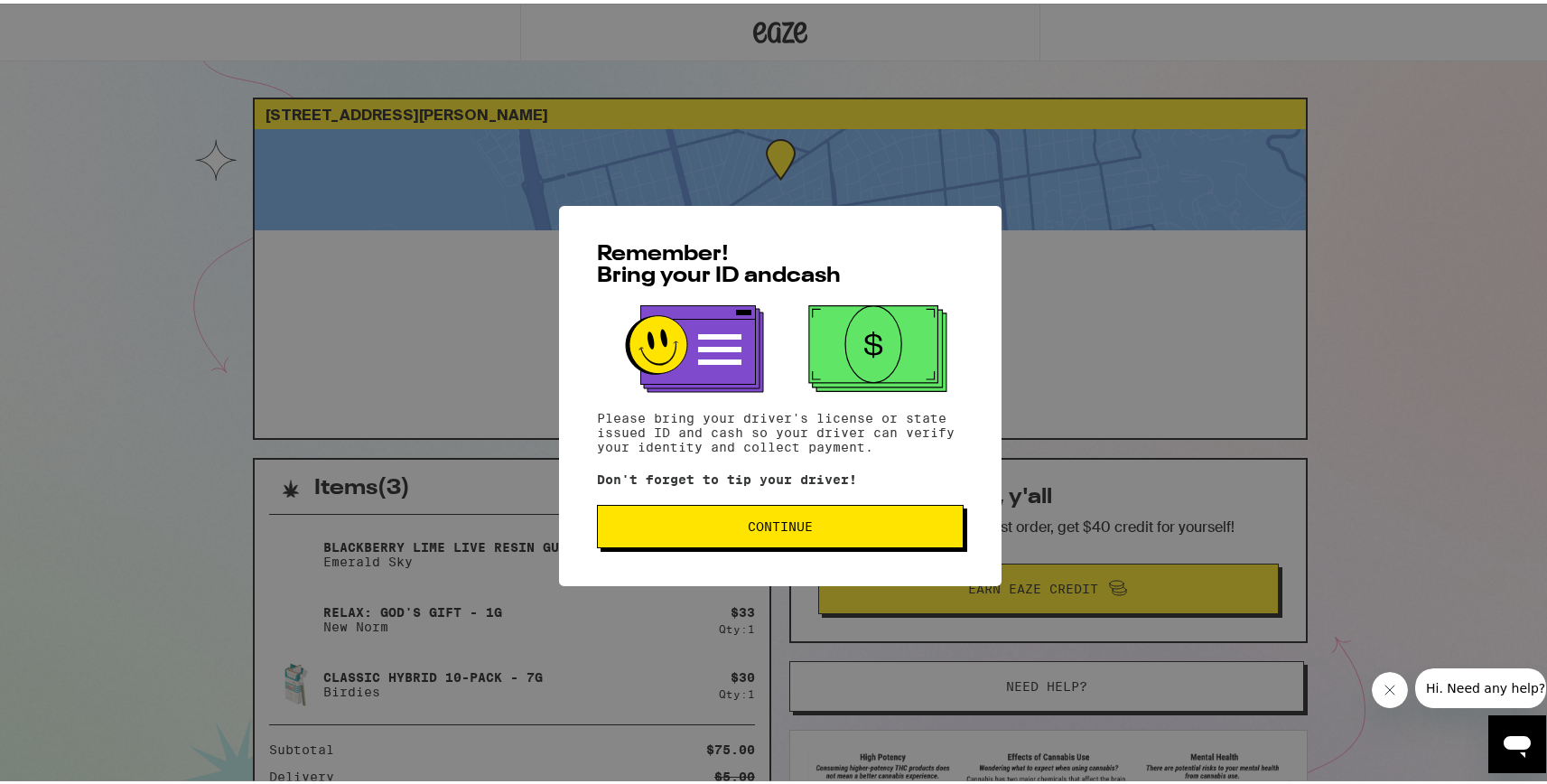
click at [886, 529] on span "Continue" at bounding box center [781, 523] width 336 height 13
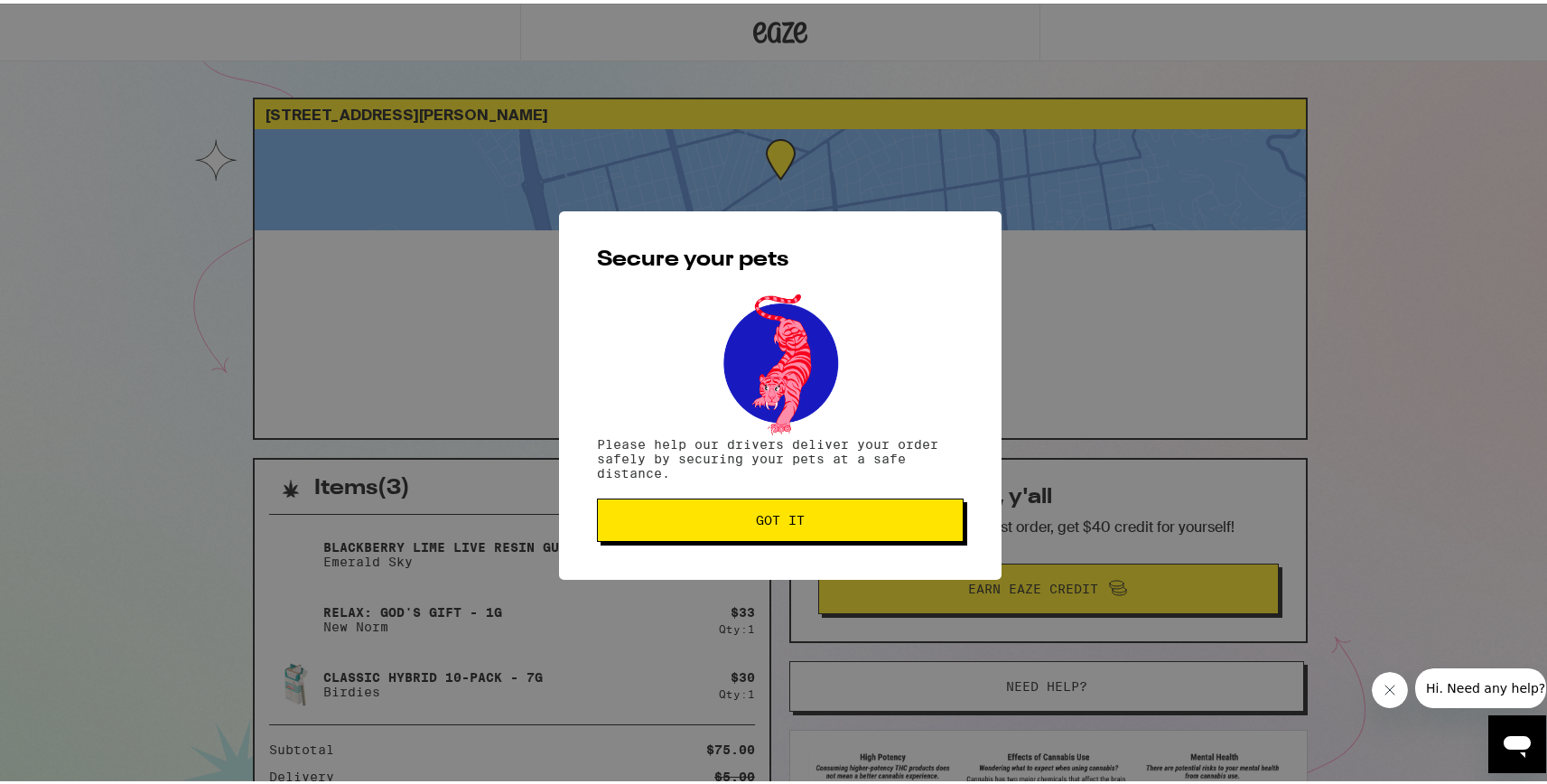
click at [886, 532] on button "Got it" at bounding box center [780, 516] width 367 height 43
